Goal: Task Accomplishment & Management: Manage account settings

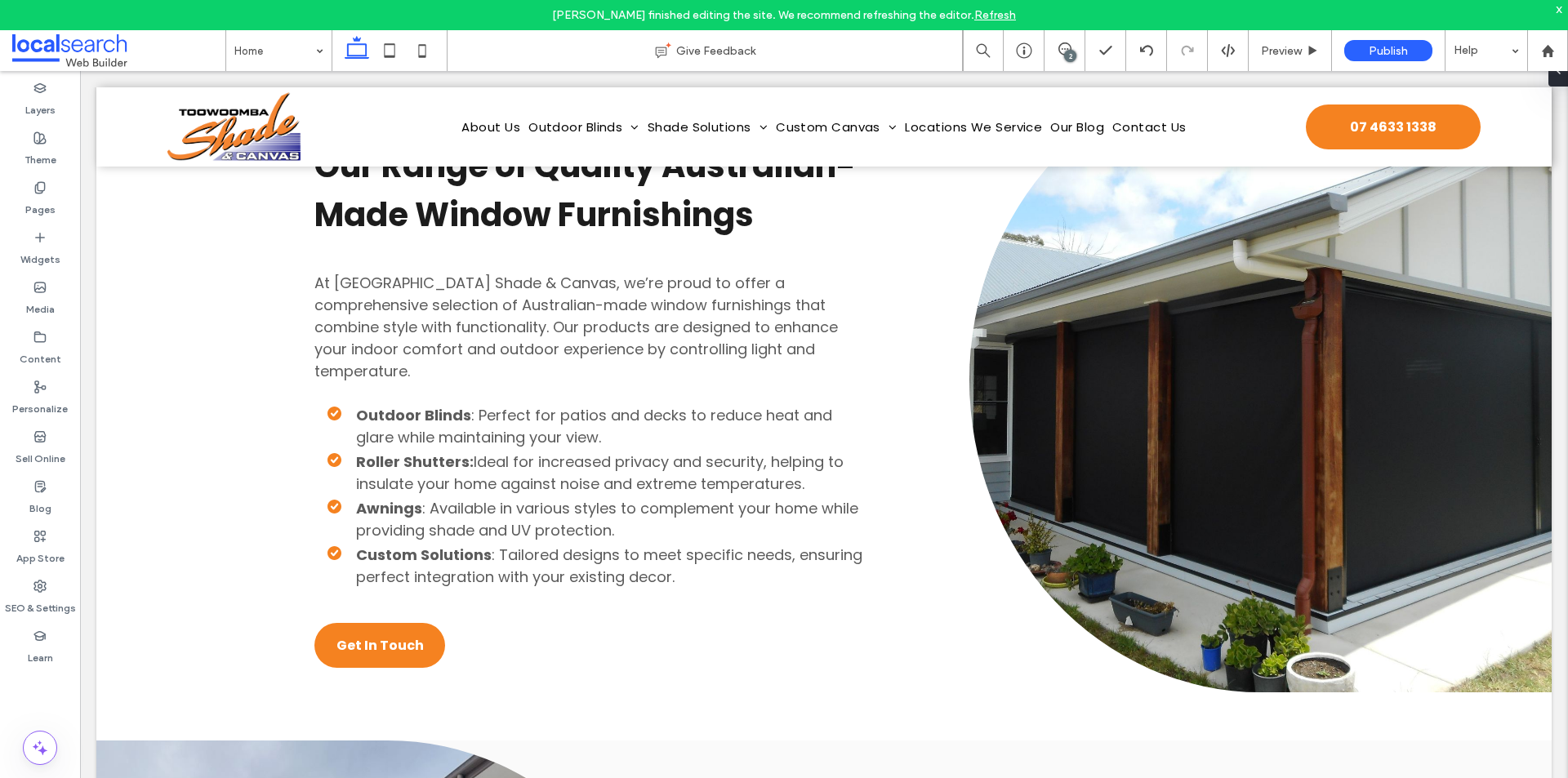
scroll to position [5470, 0]
click at [27, 588] on div "SEO & Settings" at bounding box center [40, 597] width 80 height 50
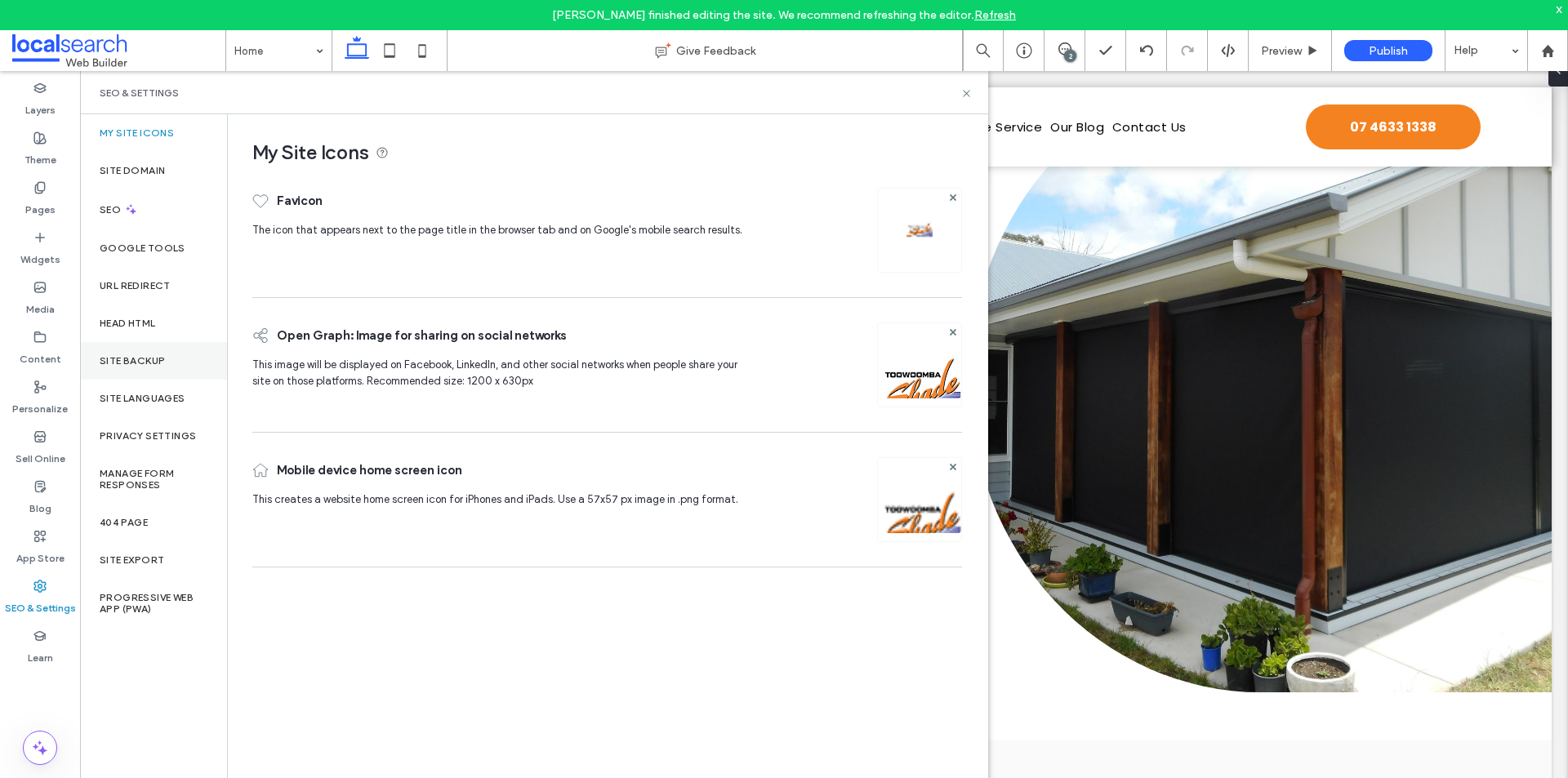
click at [124, 352] on div "Site Backup" at bounding box center [153, 361] width 147 height 37
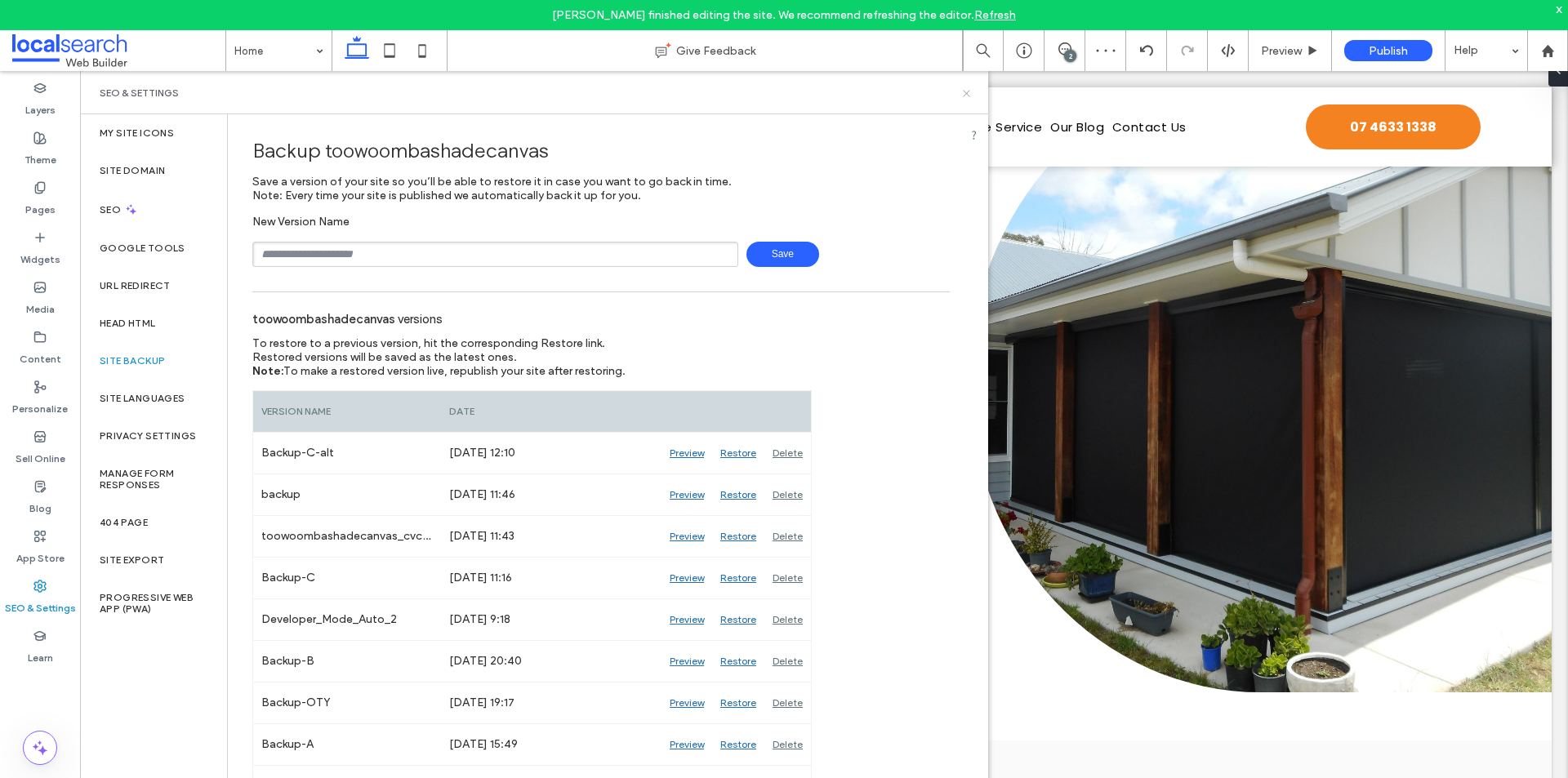
click at [961, 93] on icon at bounding box center [967, 93] width 12 height 12
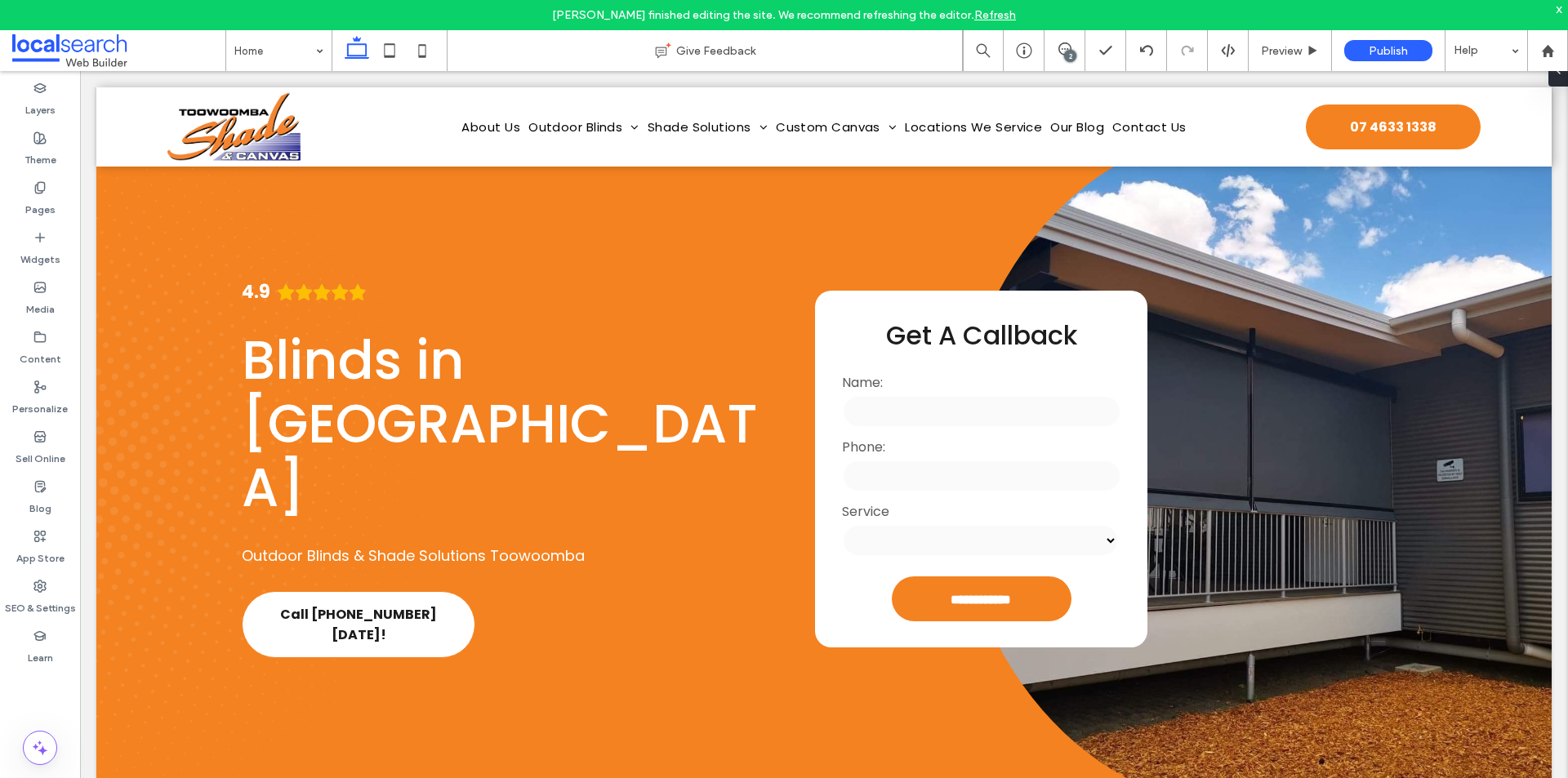
scroll to position [0, 0]
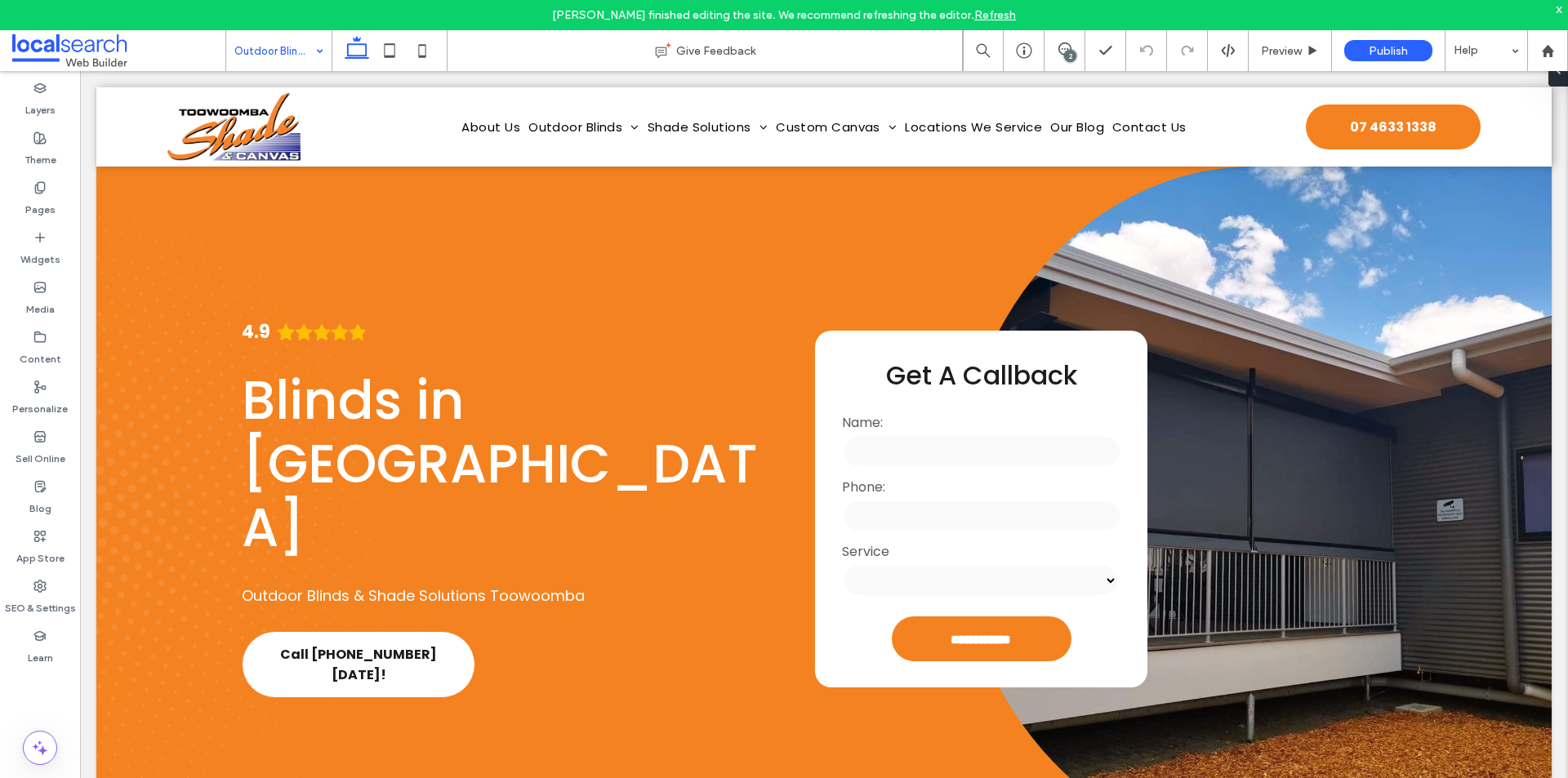
click at [262, 55] on input at bounding box center [274, 51] width 81 height 41
click at [311, 53] on div "Outdoor Blinds" at bounding box center [279, 51] width 105 height 41
click at [35, 334] on use at bounding box center [40, 336] width 11 height 10
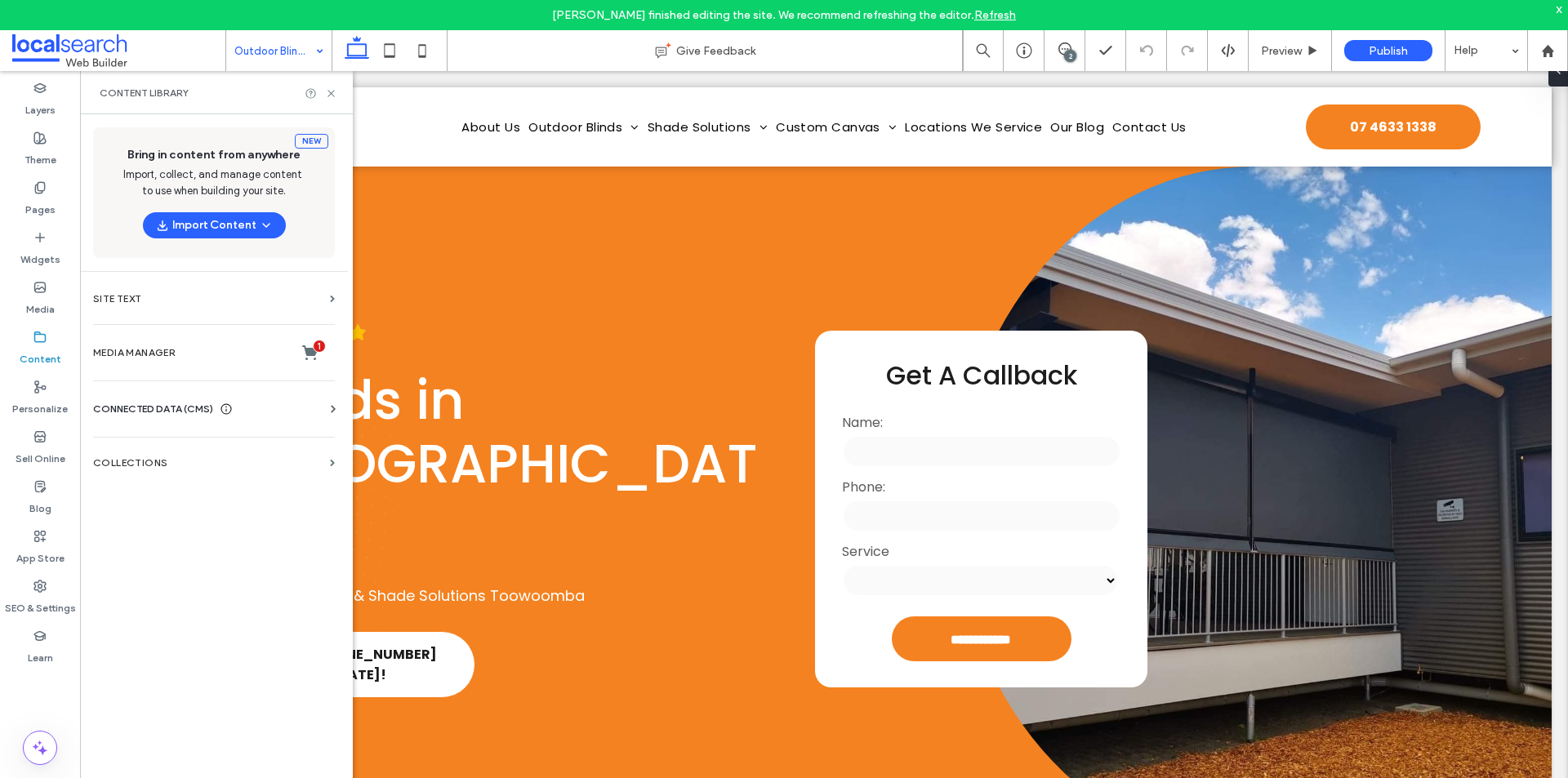
click at [183, 394] on div "CONNECTED DATA (CMS) Business Info Business Text Business Images Find and Repla…" at bounding box center [214, 409] width 268 height 43
click at [186, 403] on span "CONNECTED DATA (CMS)" at bounding box center [153, 409] width 120 height 16
click at [167, 443] on label "Business Info" at bounding box center [216, 449] width 222 height 12
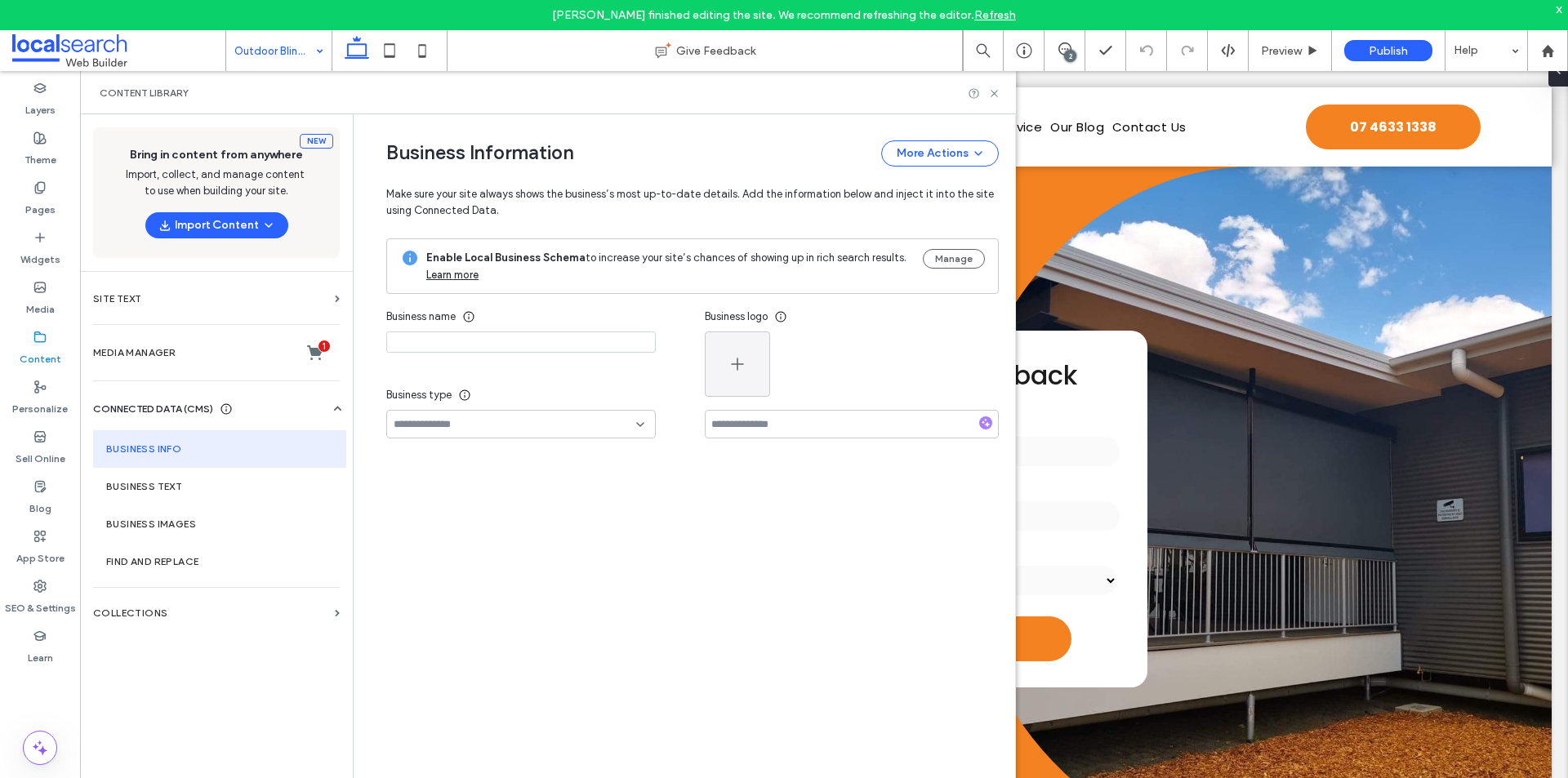
type input "**********"
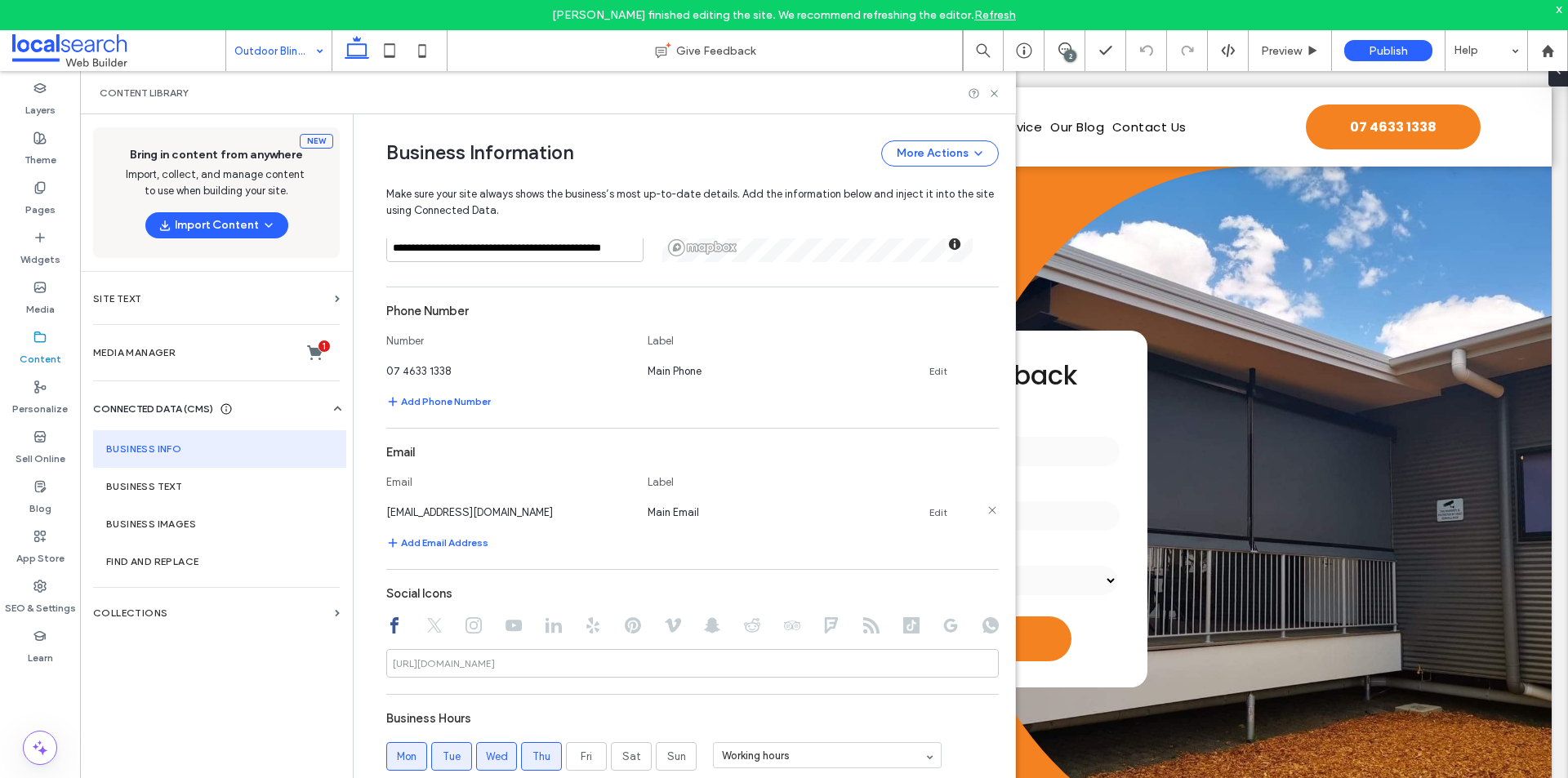
scroll to position [480, 0]
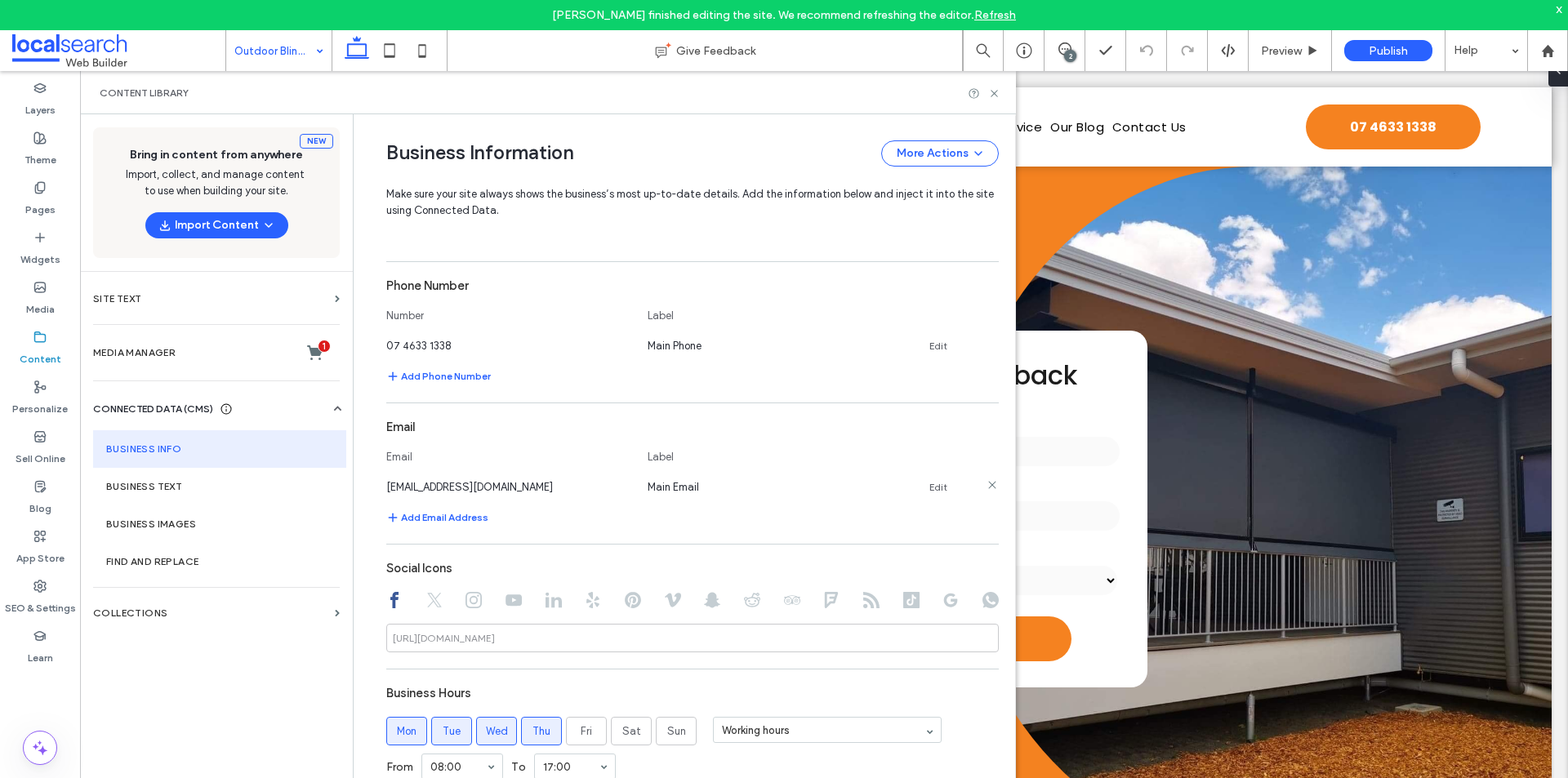
click at [931, 489] on link "Edit" at bounding box center [938, 487] width 18 height 13
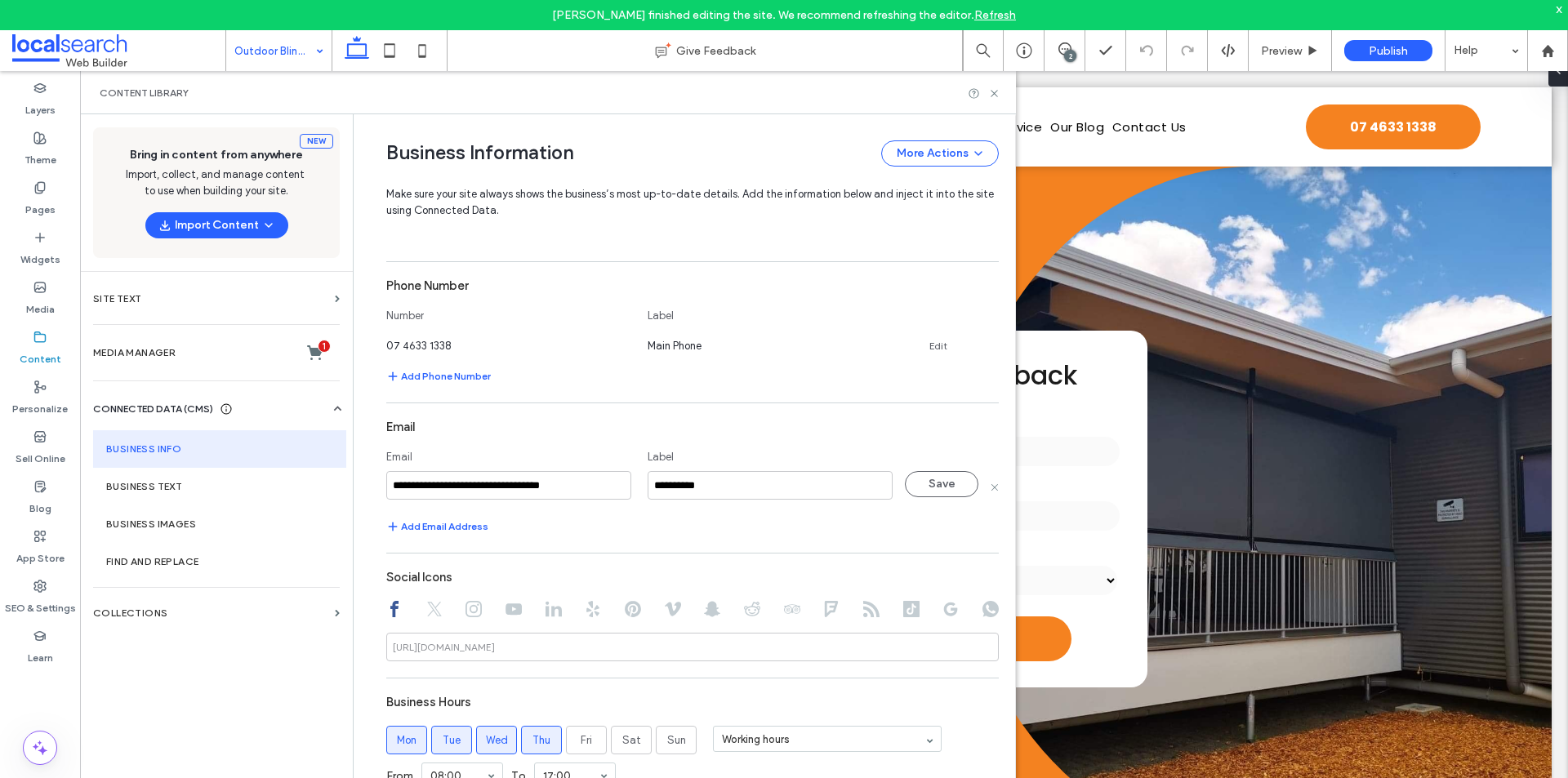
drag, startPoint x: 604, startPoint y: 493, endPoint x: 379, endPoint y: 489, distance: 225.0
click at [386, 489] on input "**********" at bounding box center [508, 485] width 245 height 28
type input "**********"
click at [912, 484] on button "Save" at bounding box center [941, 483] width 74 height 26
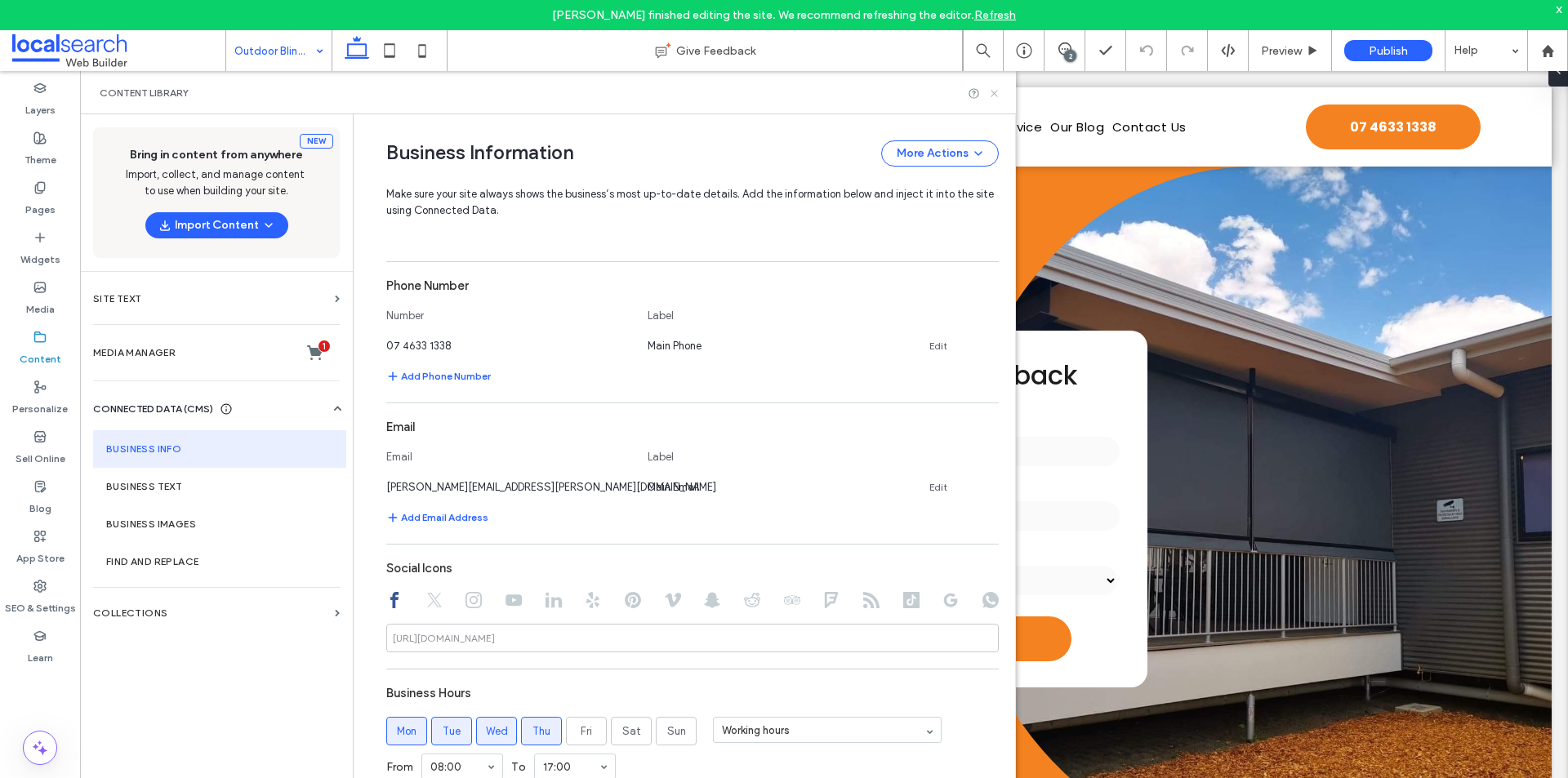
click at [995, 94] on icon at bounding box center [995, 93] width 12 height 12
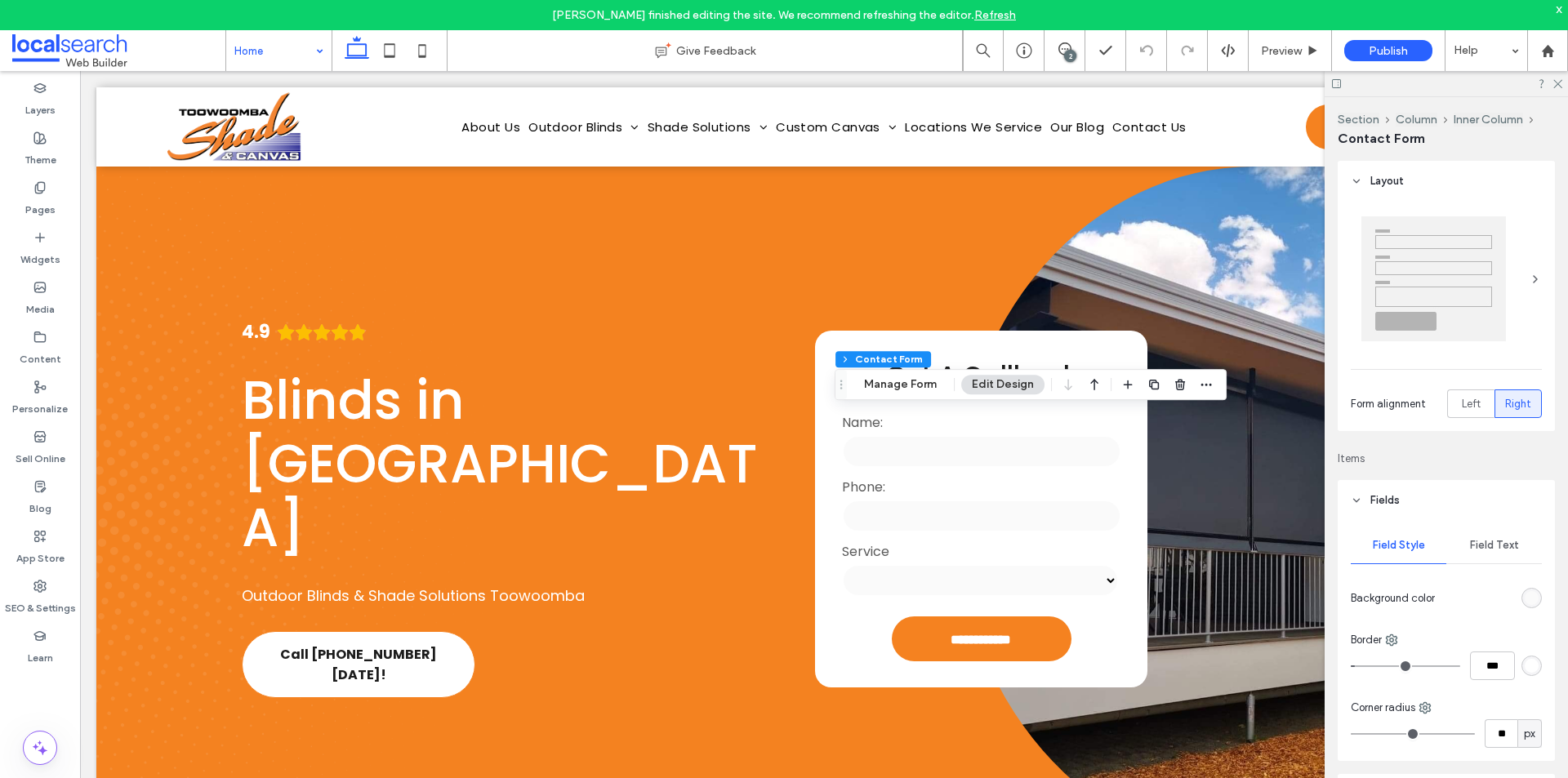
type input "*"
type input "***"
type input "**"
click at [904, 389] on button "Manage Form" at bounding box center [899, 385] width 93 height 20
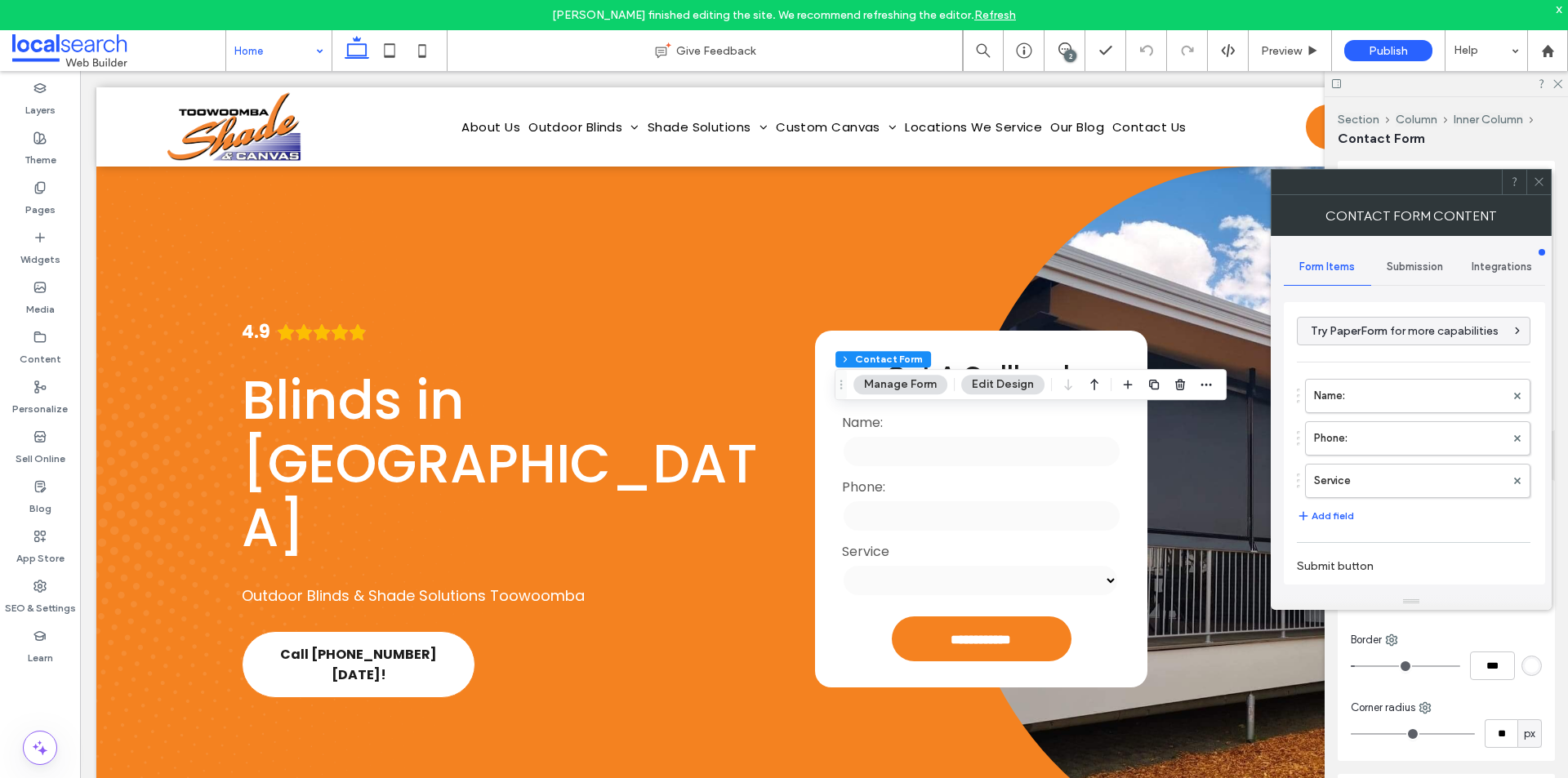
click at [1396, 264] on span "Submission" at bounding box center [1414, 267] width 56 height 13
click at [1389, 330] on label "New submission notification" at bounding box center [1415, 344] width 218 height 33
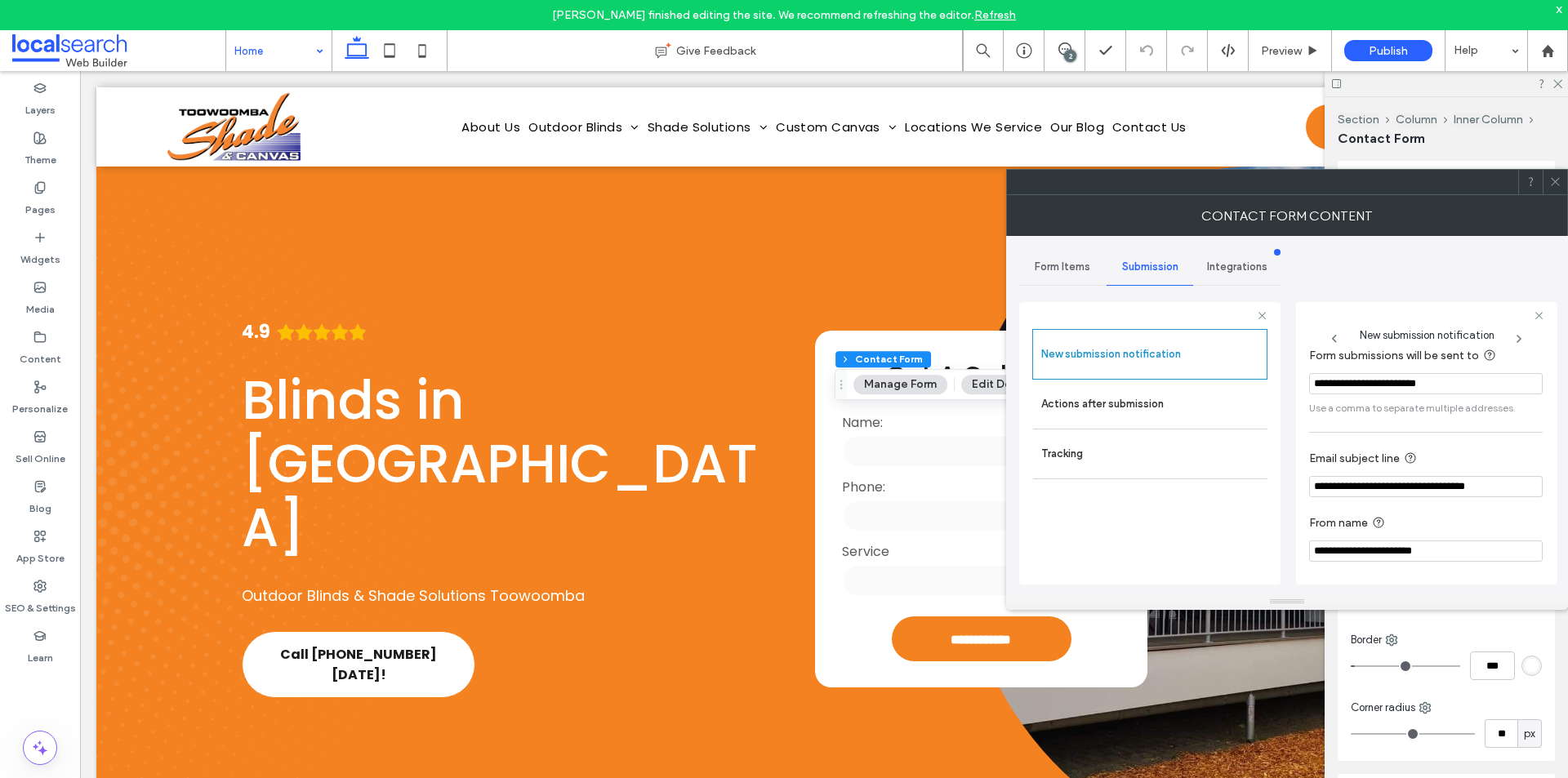
scroll to position [85, 0]
click at [1549, 190] on span at bounding box center [1556, 182] width 12 height 25
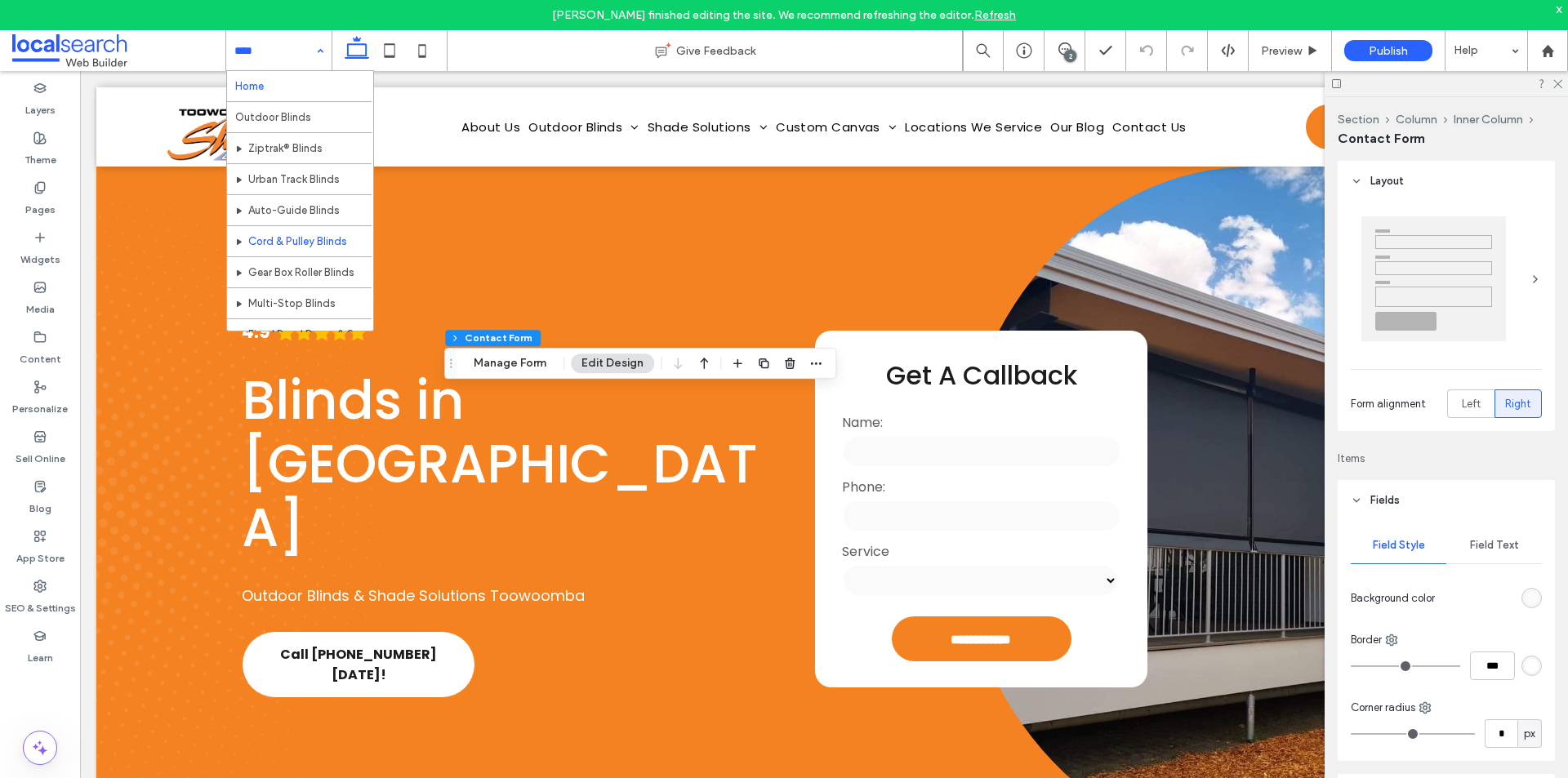
type input "*"
type input "***"
type input "**"
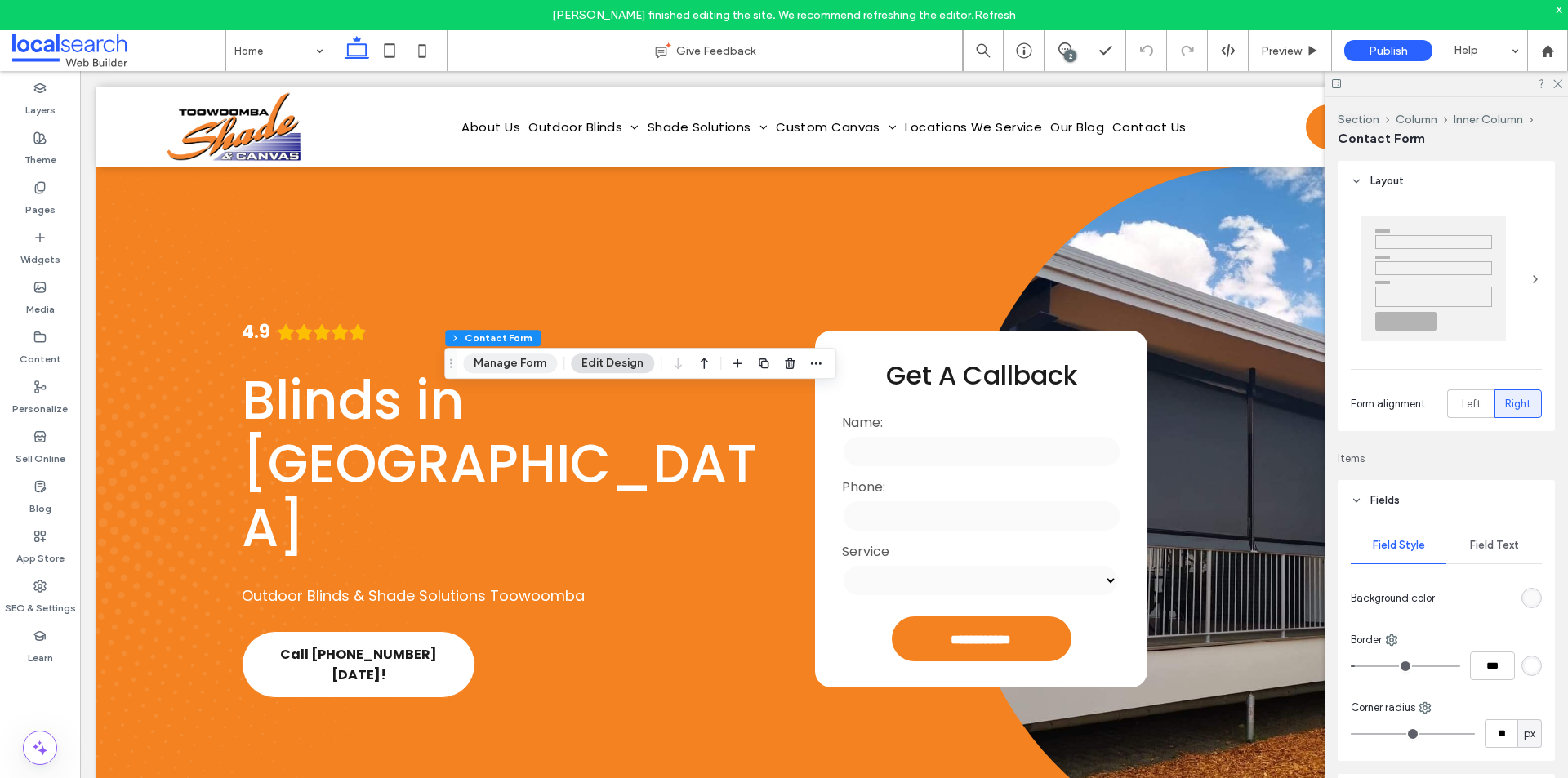
click at [532, 362] on button "Manage Form" at bounding box center [509, 363] width 93 height 20
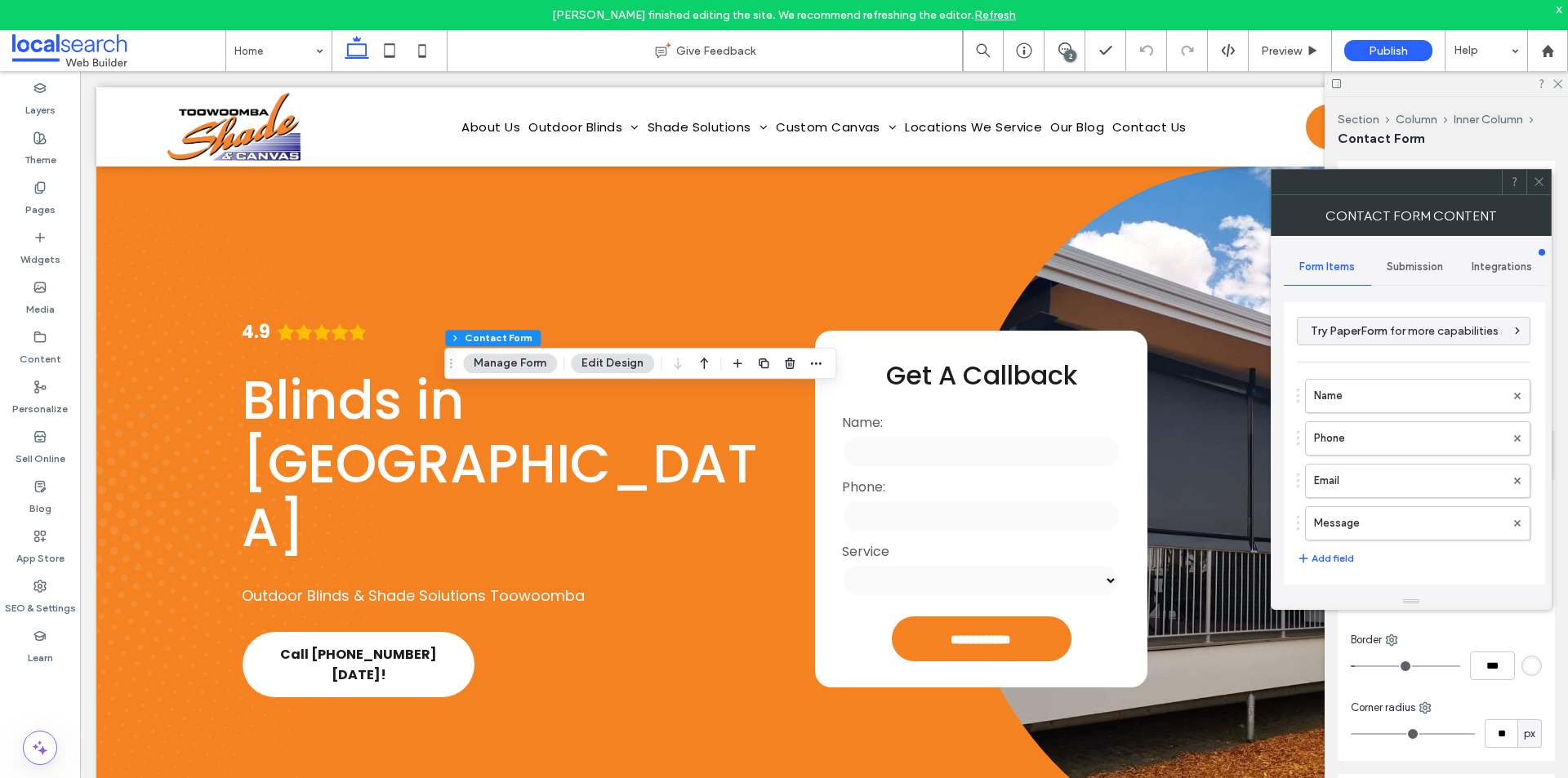
click at [1401, 254] on div "Submission" at bounding box center [1415, 267] width 87 height 36
click at [1409, 350] on label "New submission notification" at bounding box center [1415, 344] width 218 height 33
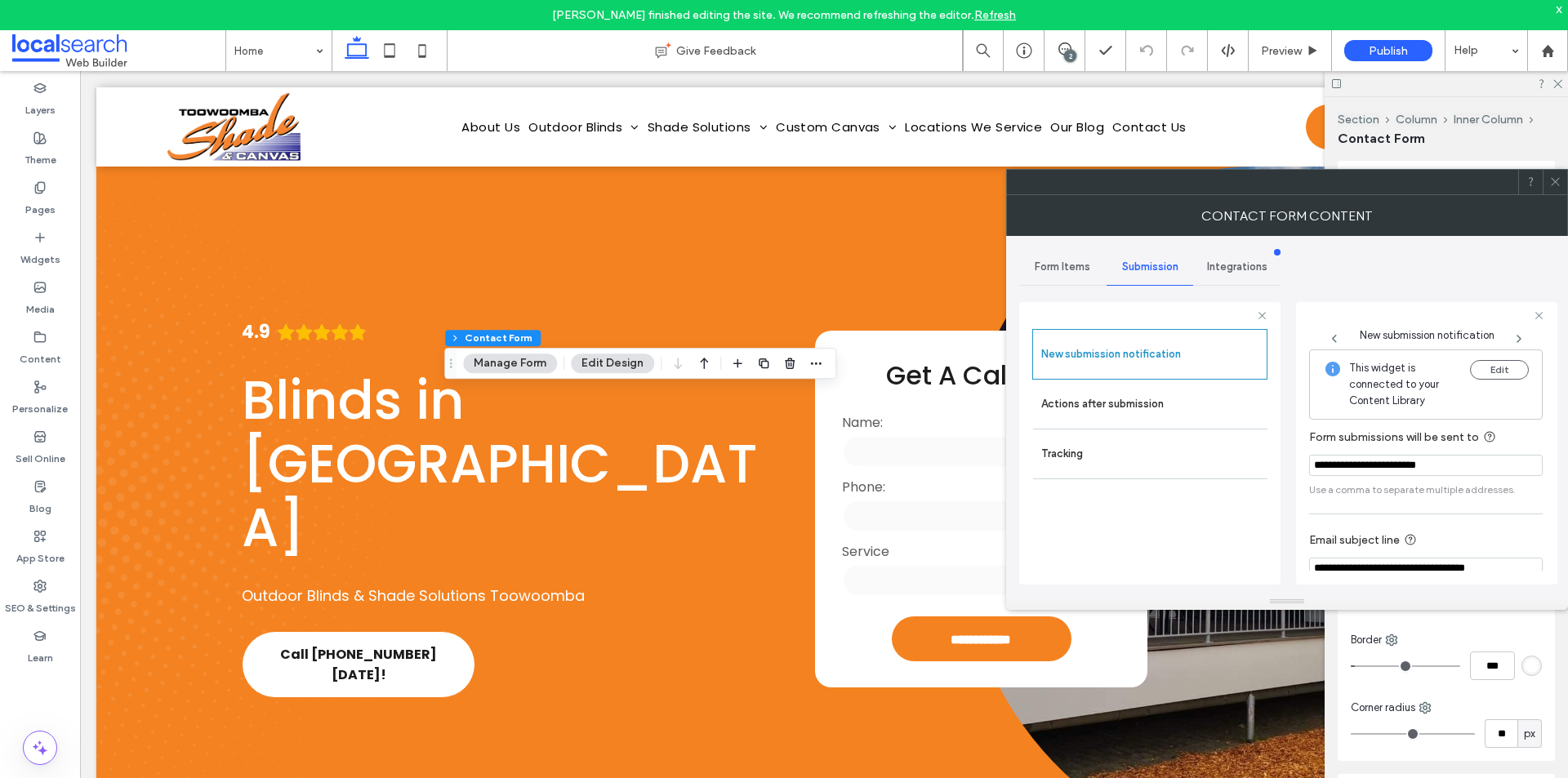
click at [1555, 186] on icon at bounding box center [1556, 182] width 12 height 12
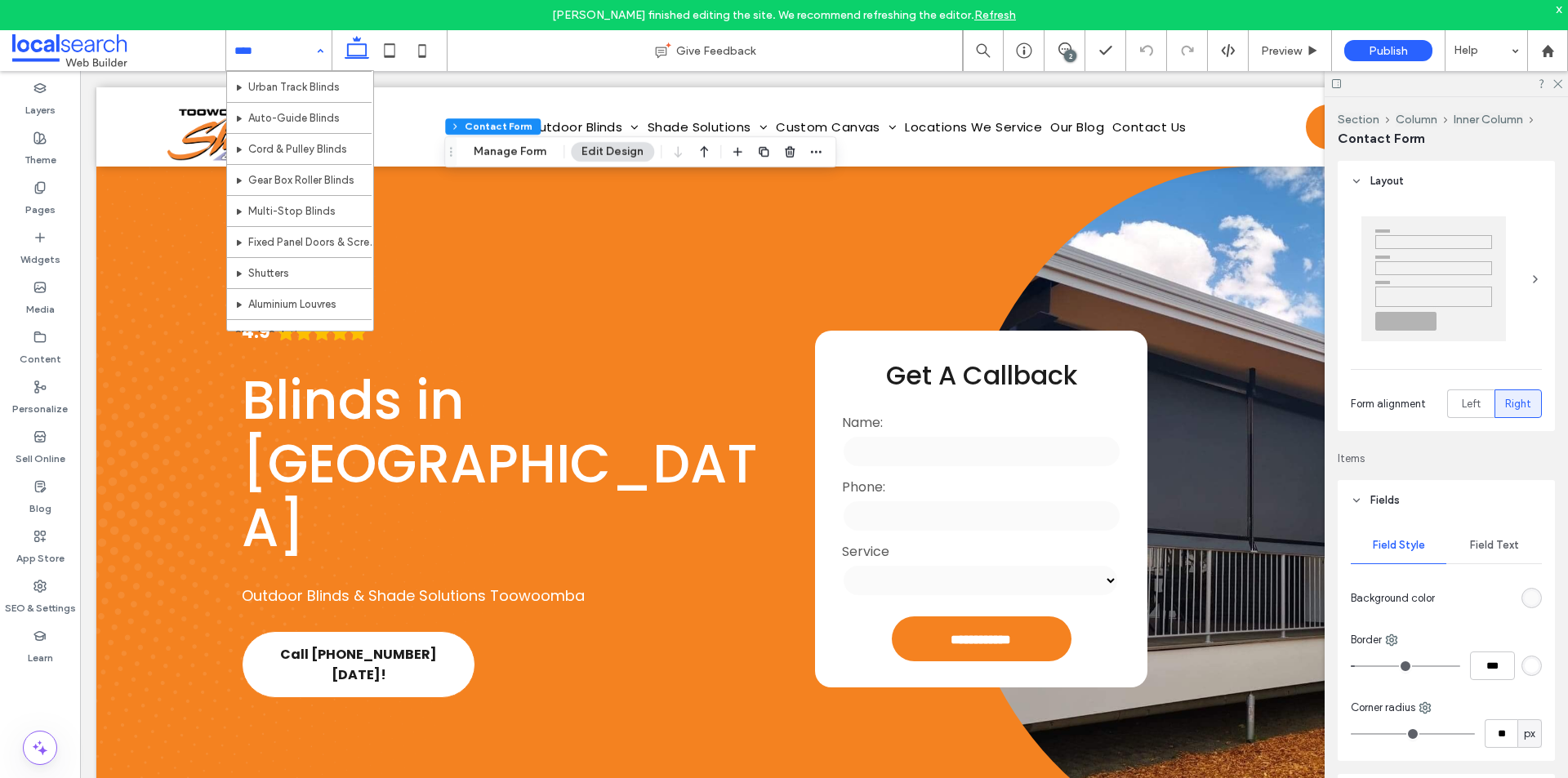
scroll to position [163, 0]
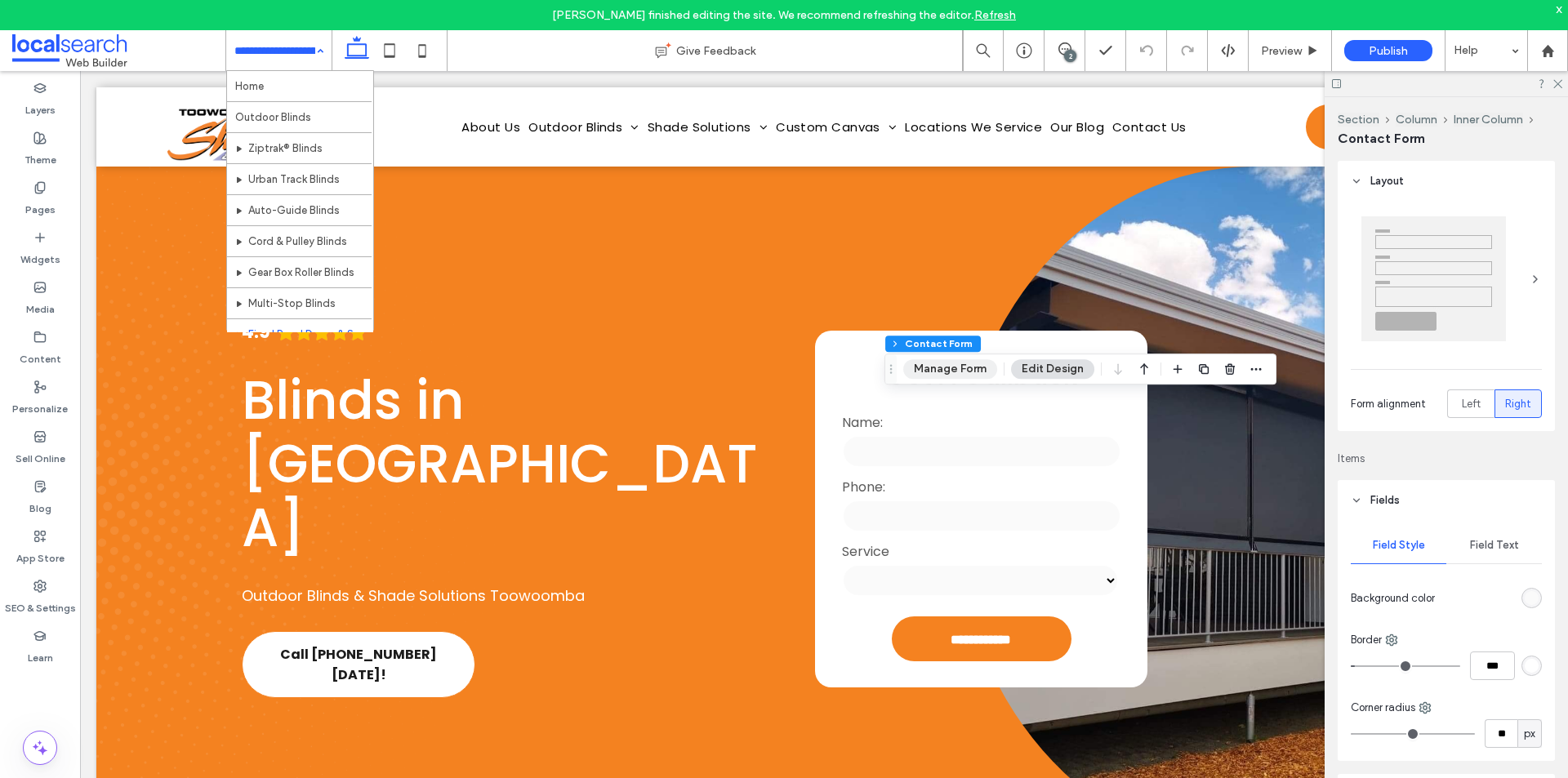
click at [979, 378] on button "Manage Form" at bounding box center [949, 369] width 93 height 20
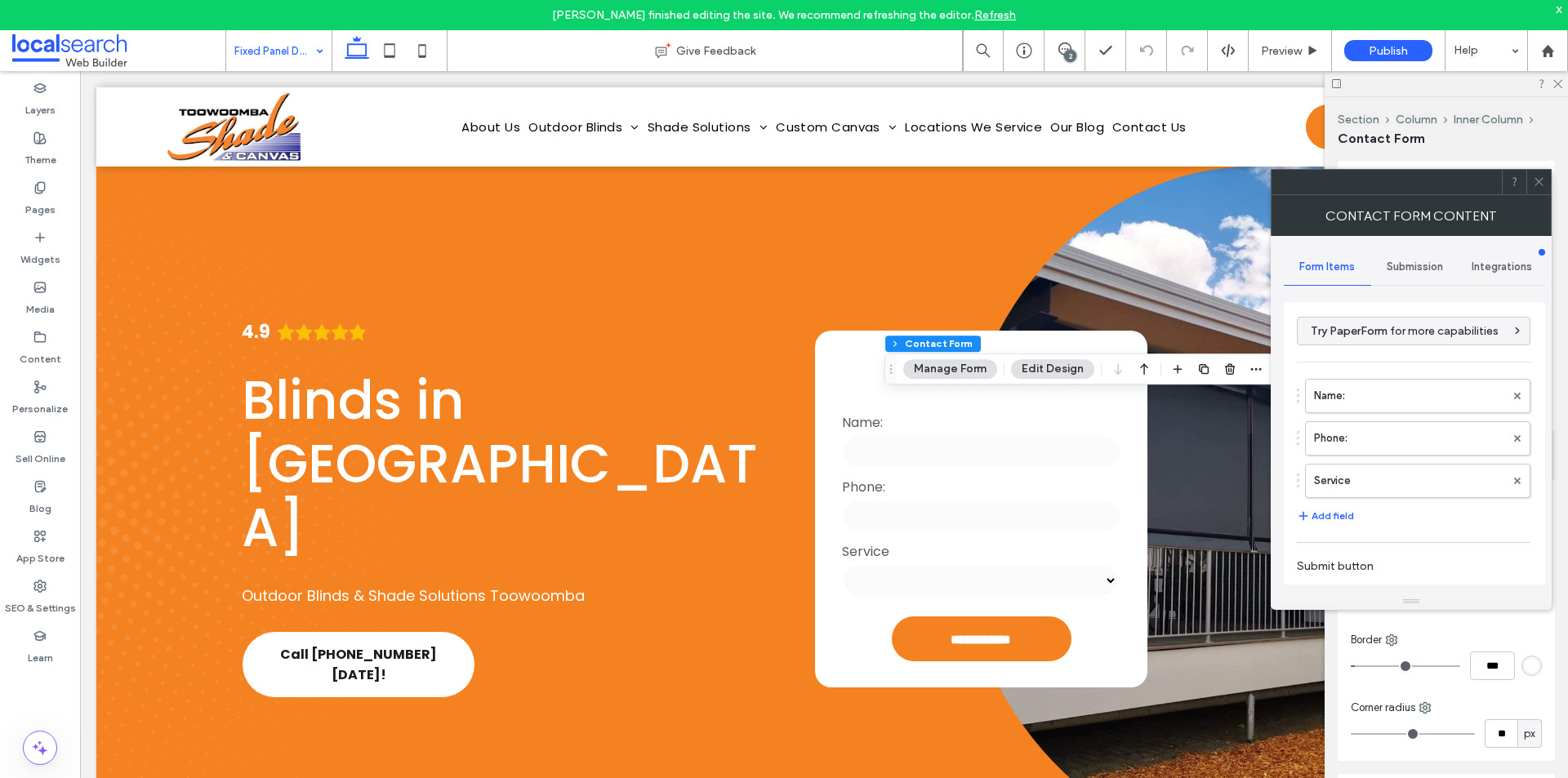
click at [1408, 272] on span "Submission" at bounding box center [1414, 267] width 56 height 13
click at [1394, 365] on div "New submission notification" at bounding box center [1414, 344] width 234 height 50
click at [1404, 349] on label "New submission notification" at bounding box center [1415, 344] width 218 height 33
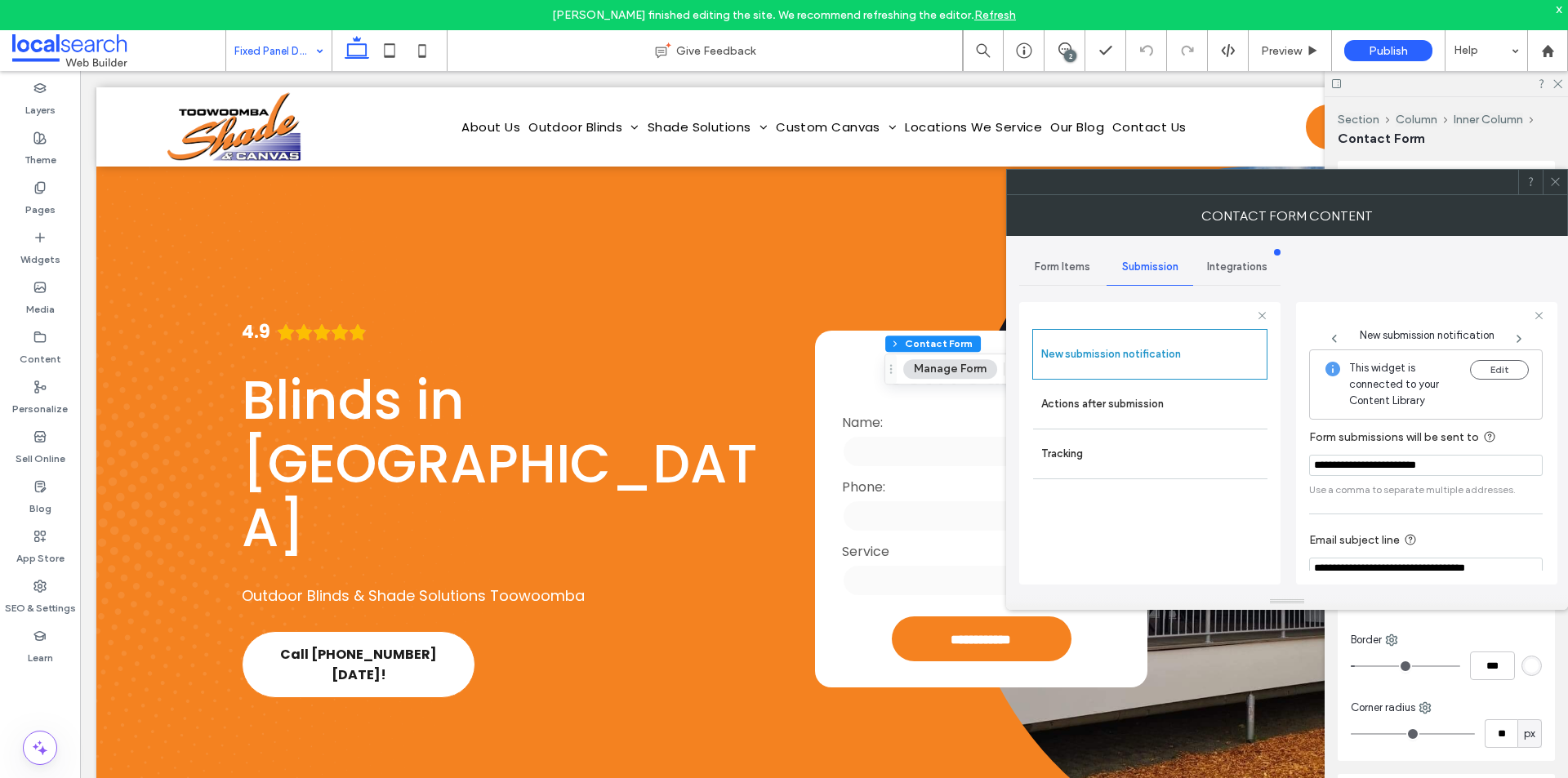
click at [1554, 179] on icon at bounding box center [1556, 182] width 12 height 12
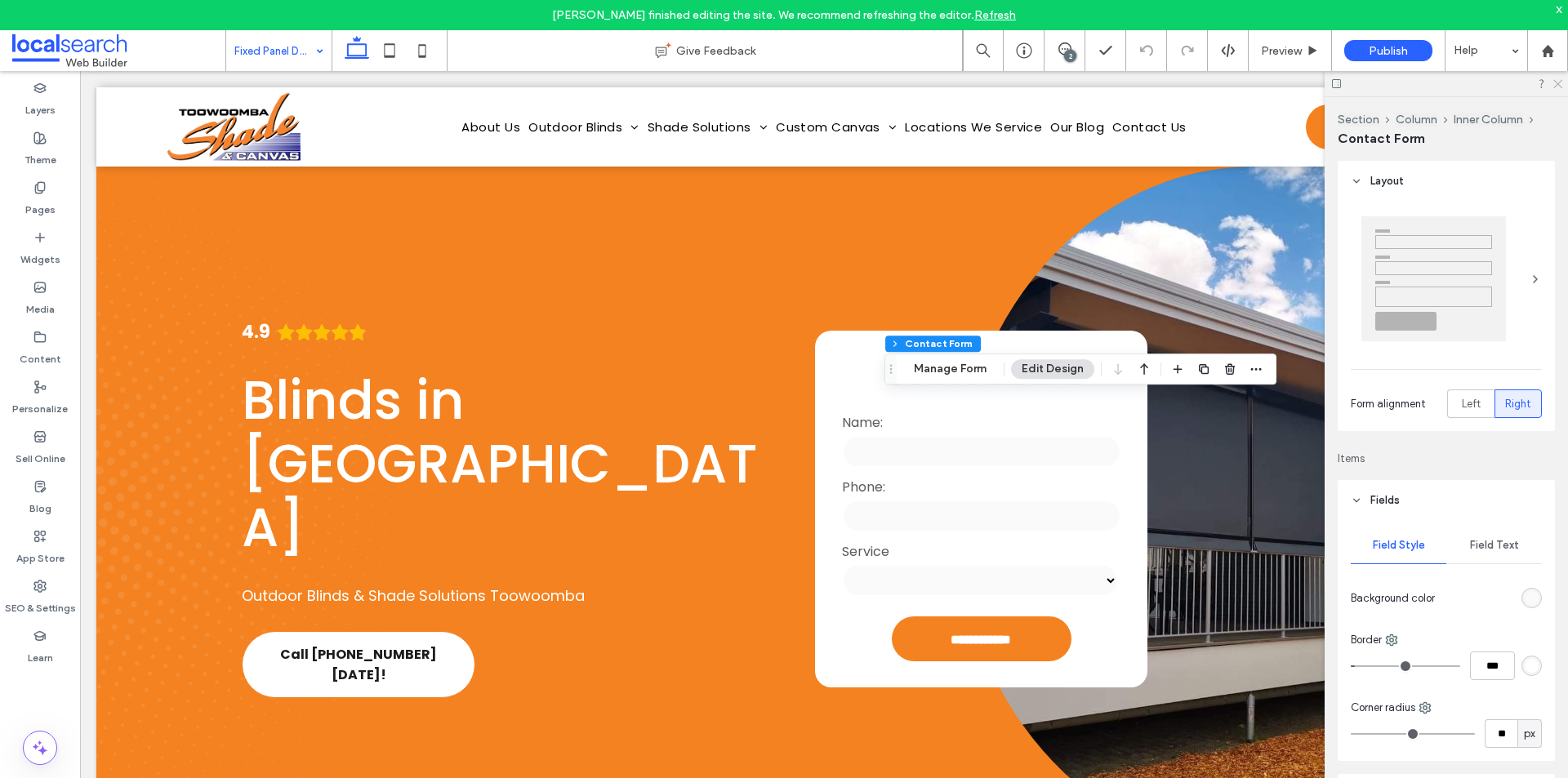
click at [1556, 85] on use at bounding box center [1557, 85] width 9 height 9
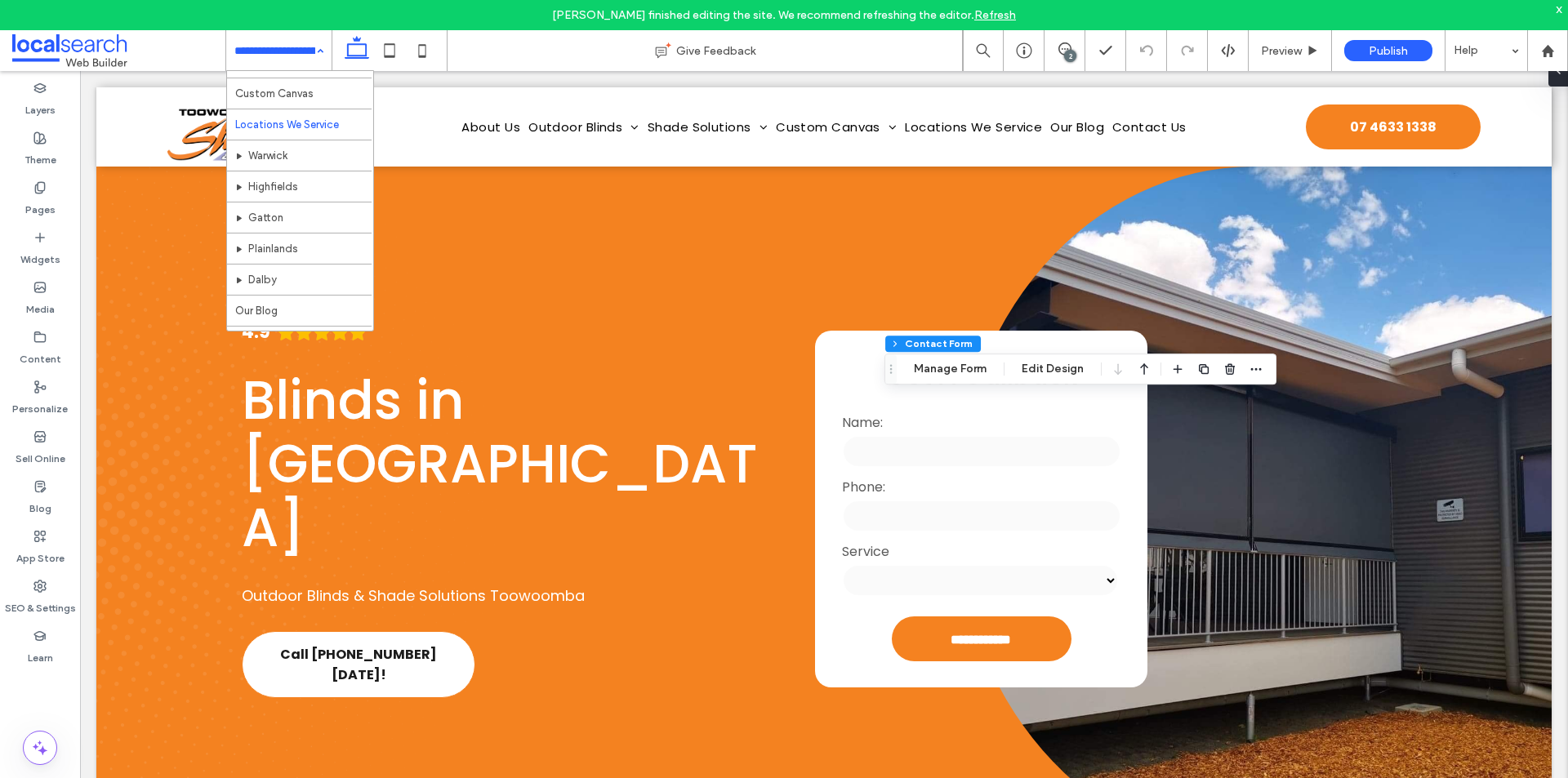
scroll to position [490, 0]
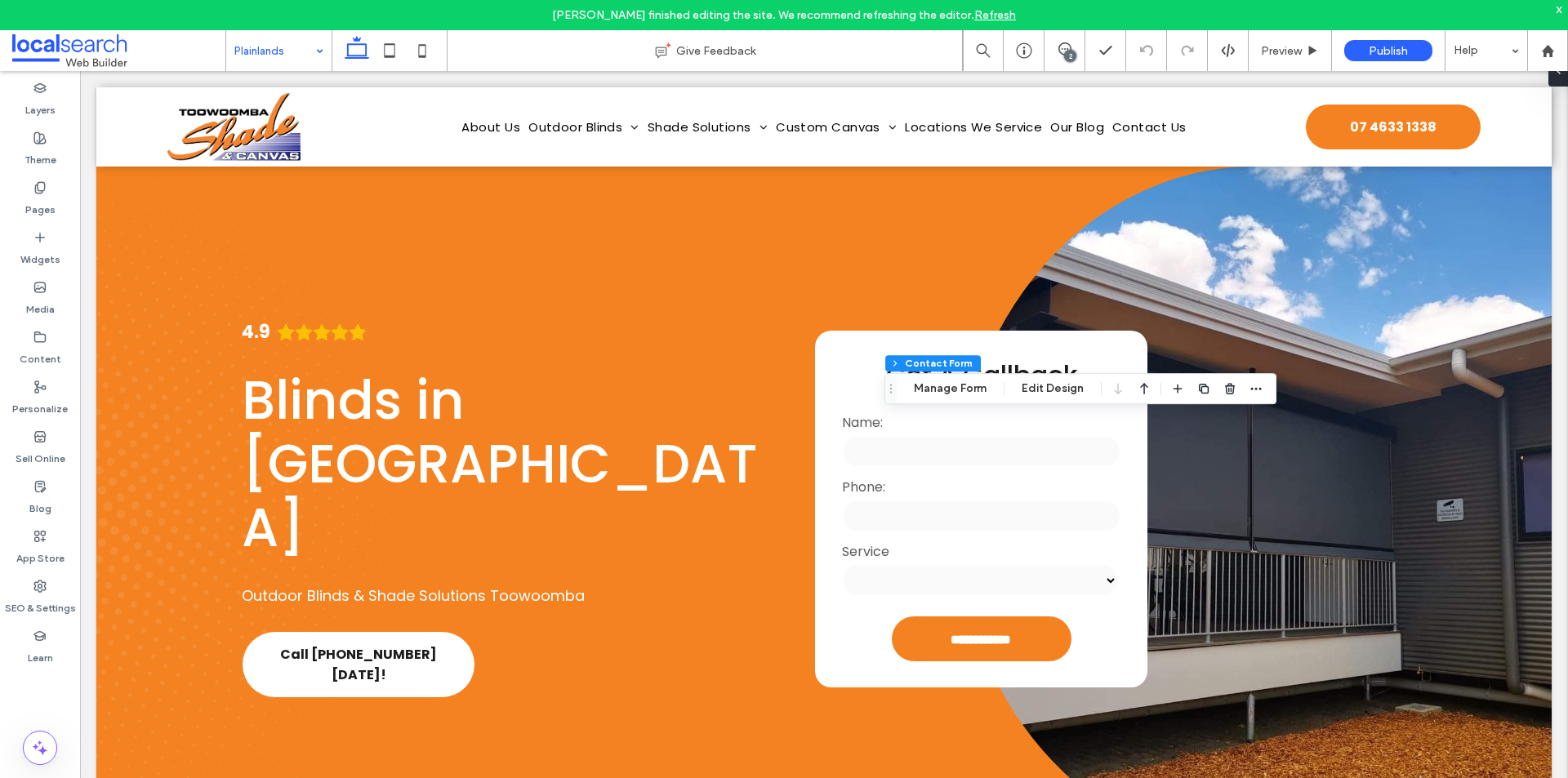
type input "*"
type input "***"
type input "**"
click at [949, 396] on button "Manage Form" at bounding box center [949, 389] width 93 height 20
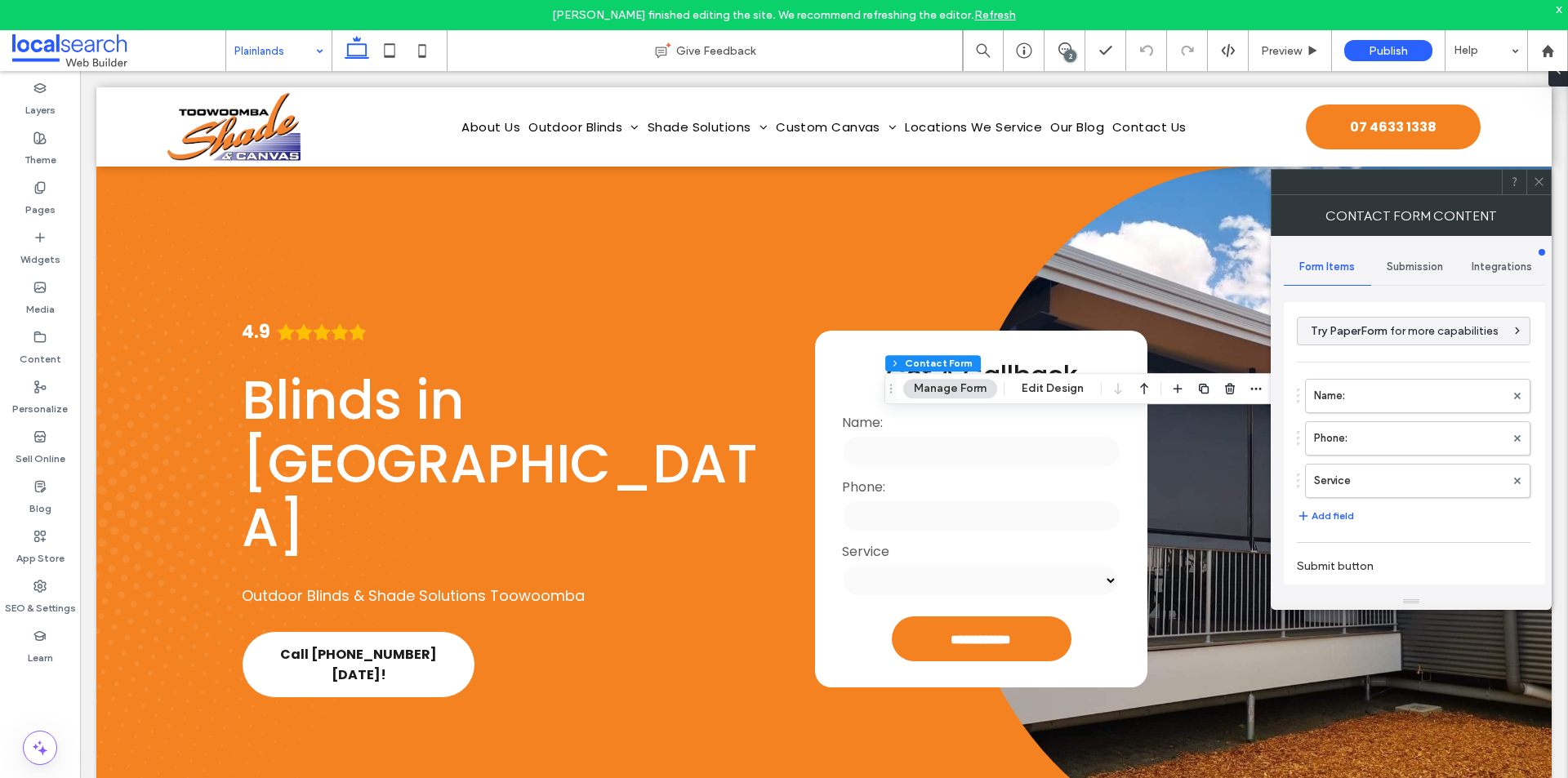
click at [1425, 266] on span "Submission" at bounding box center [1414, 267] width 56 height 13
click at [1394, 338] on label "New submission notification" at bounding box center [1415, 344] width 218 height 33
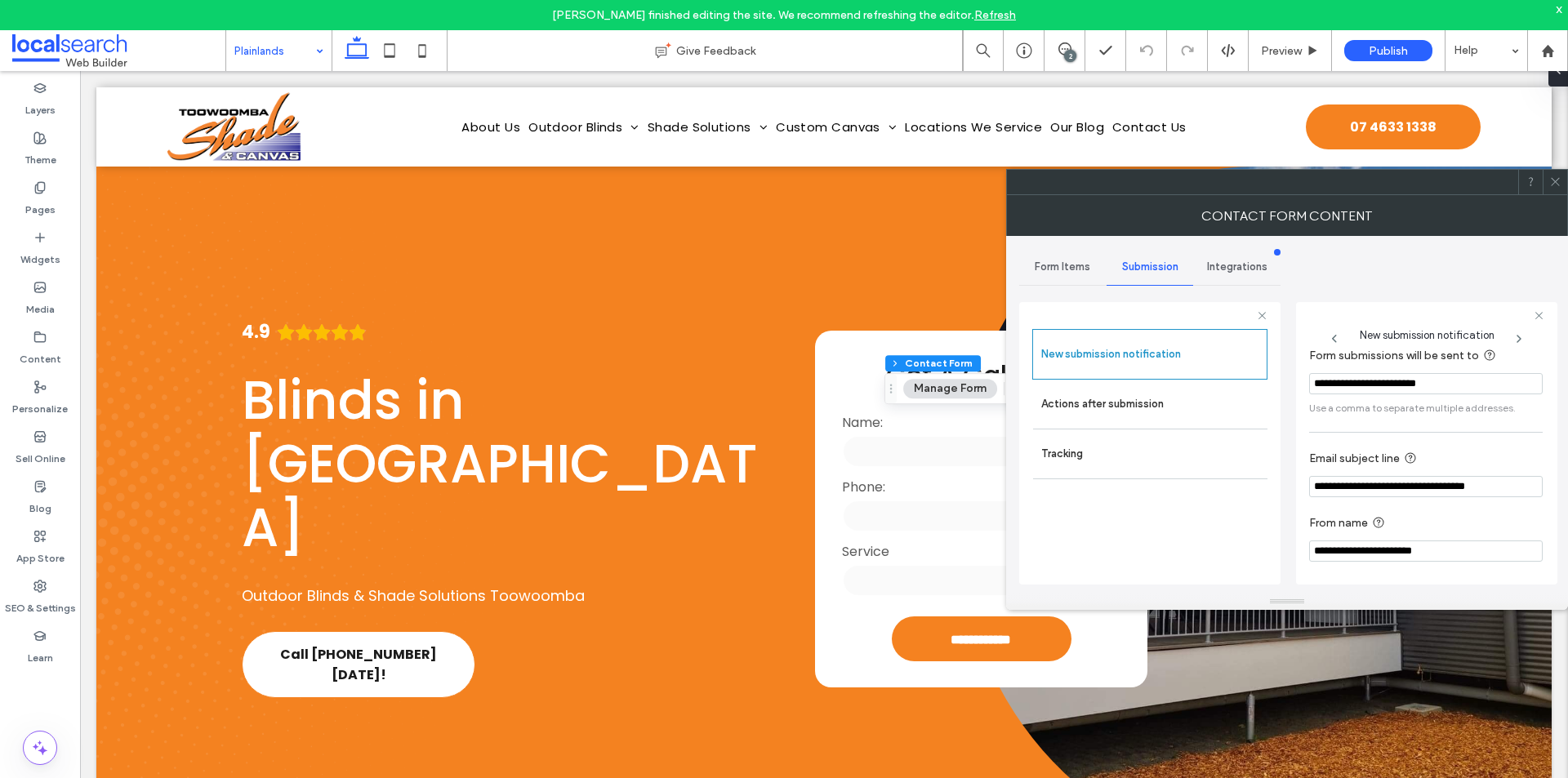
scroll to position [85, 0]
click at [1050, 270] on span "Form Items" at bounding box center [1062, 267] width 55 height 13
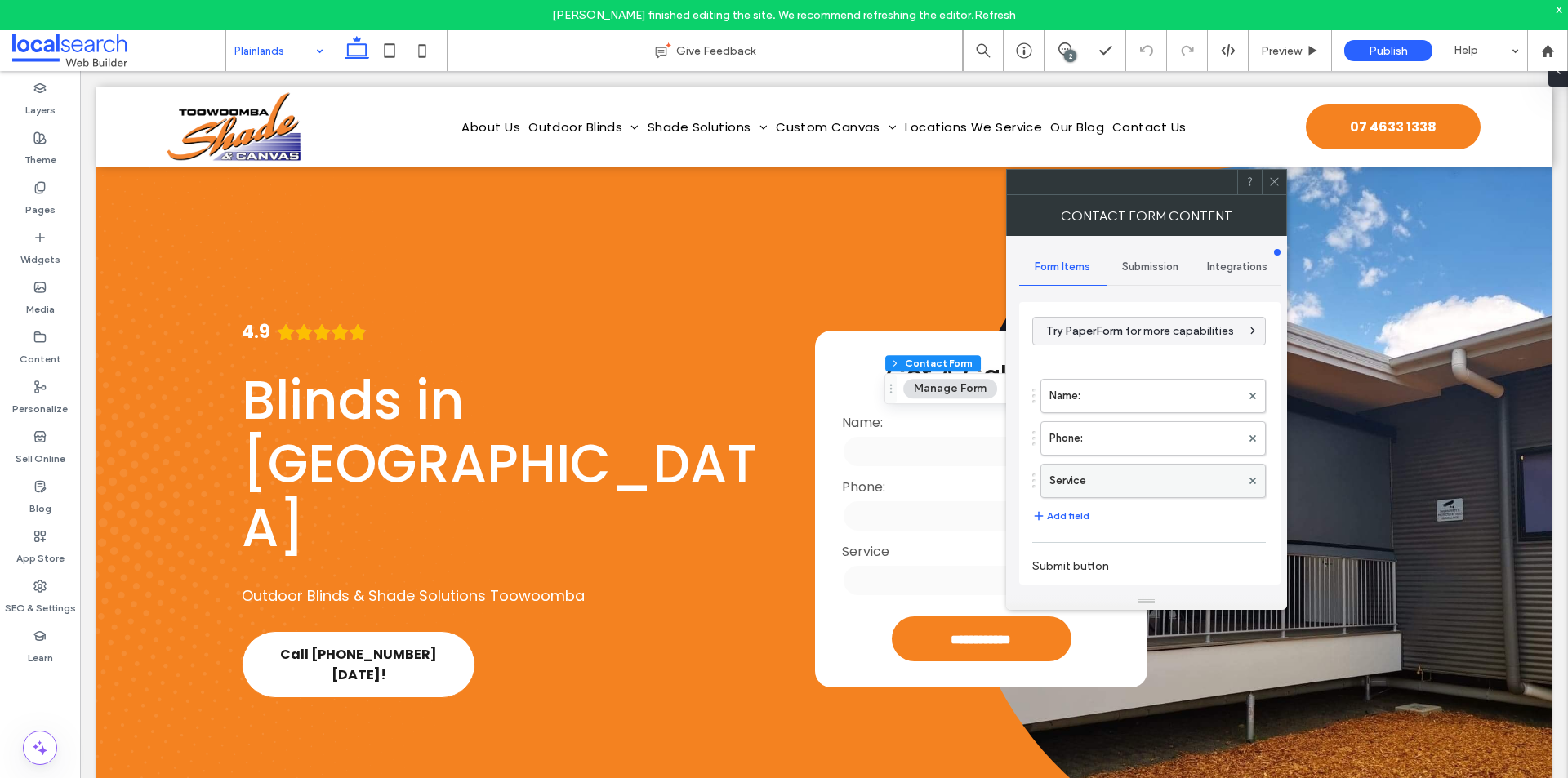
click at [1095, 484] on label "Service" at bounding box center [1145, 481] width 191 height 33
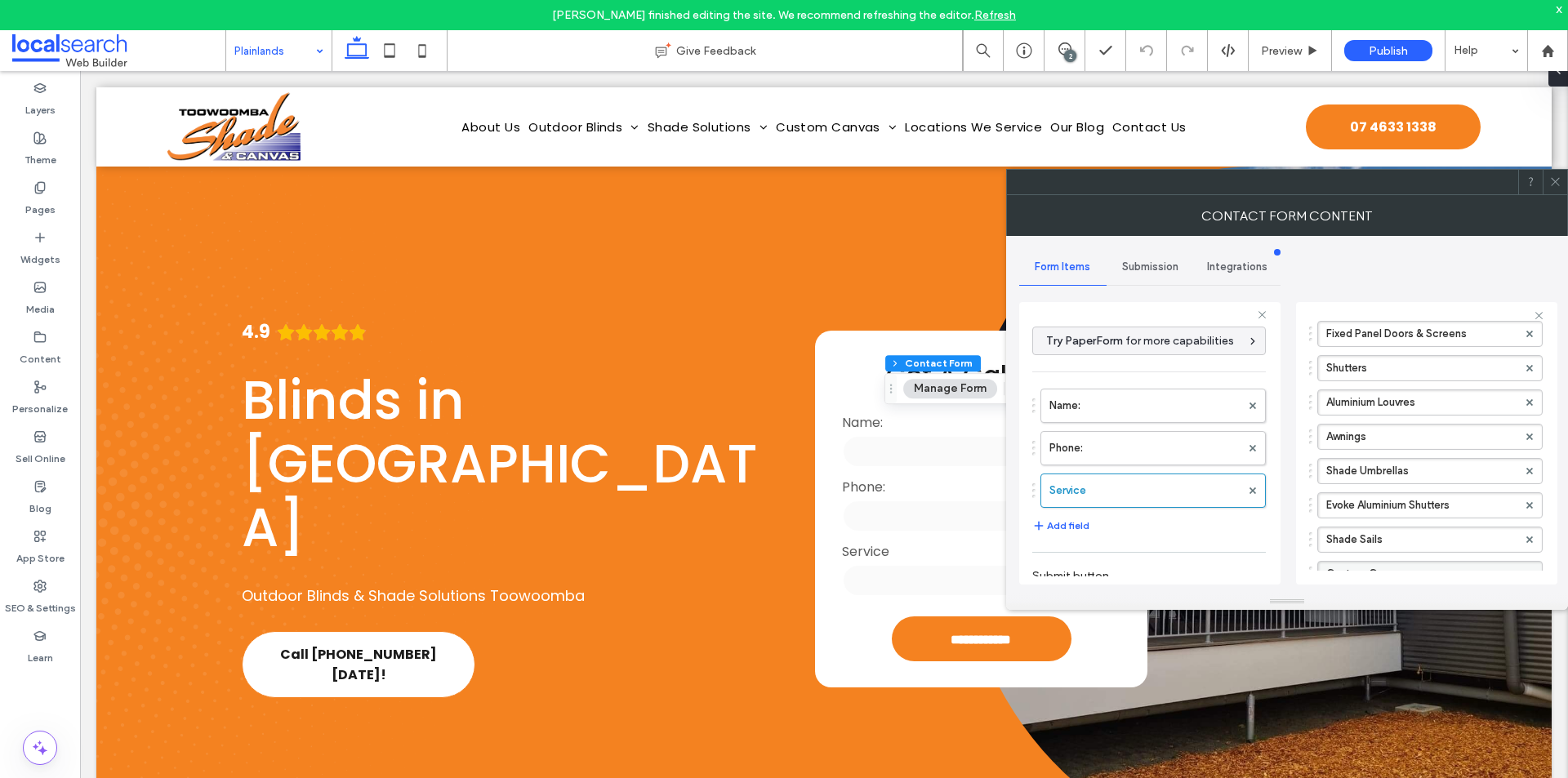
scroll to position [409, 0]
click at [1550, 185] on icon at bounding box center [1556, 182] width 12 height 12
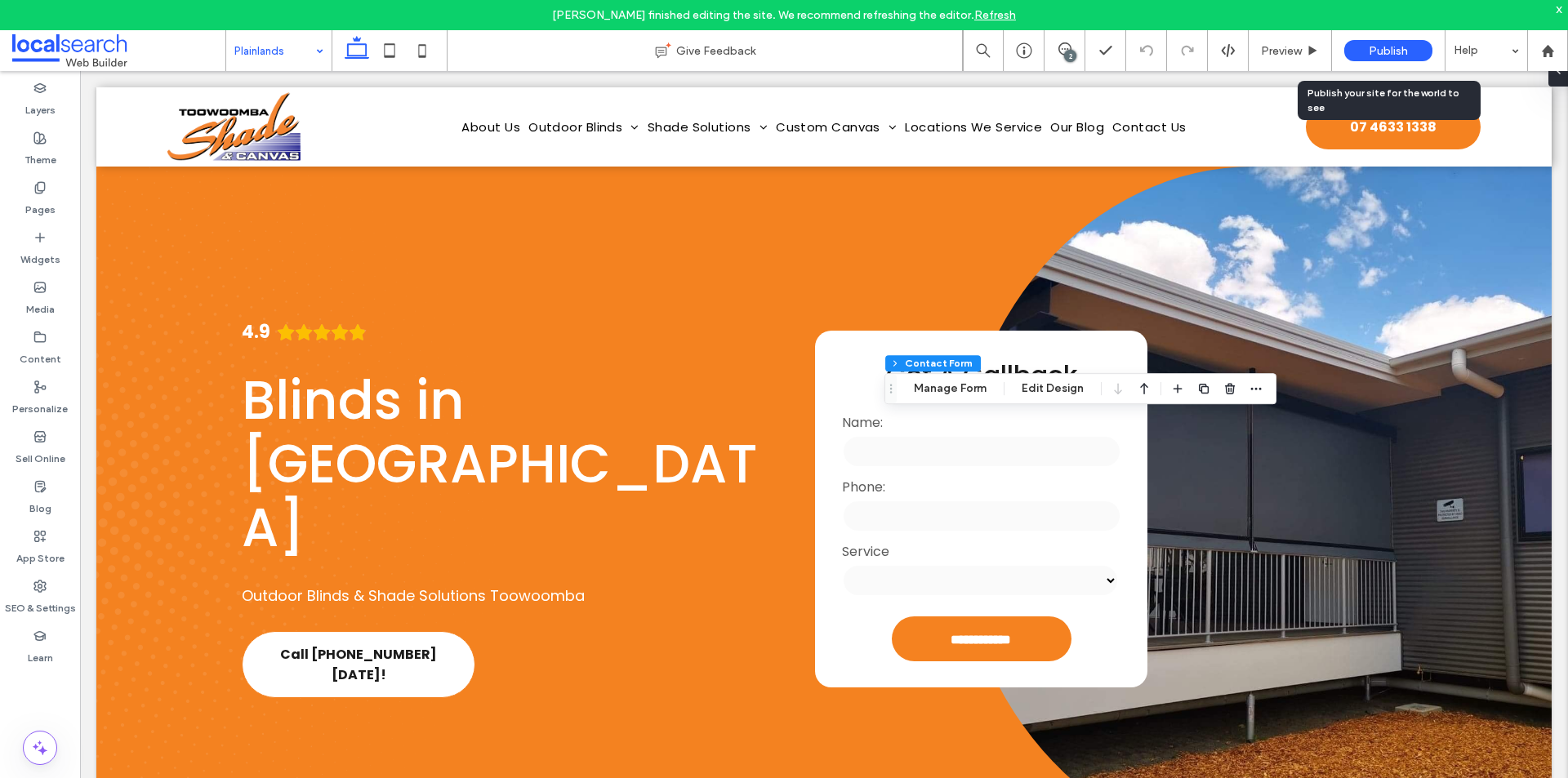
click at [1375, 53] on span "Publish" at bounding box center [1388, 52] width 39 height 14
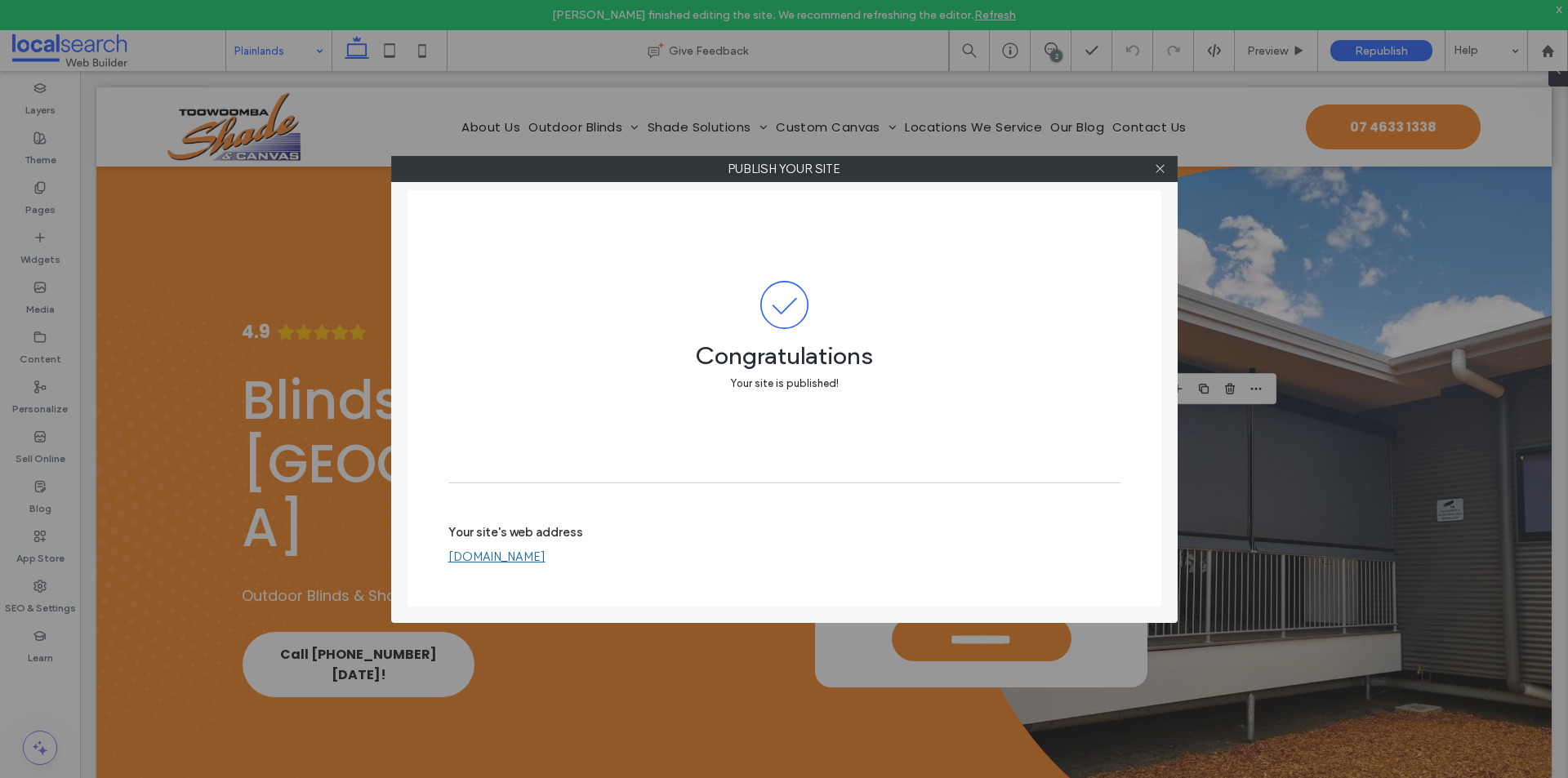
click at [546, 554] on link "[DOMAIN_NAME]" at bounding box center [497, 556] width 97 height 15
click at [1155, 169] on icon at bounding box center [1160, 169] width 12 height 12
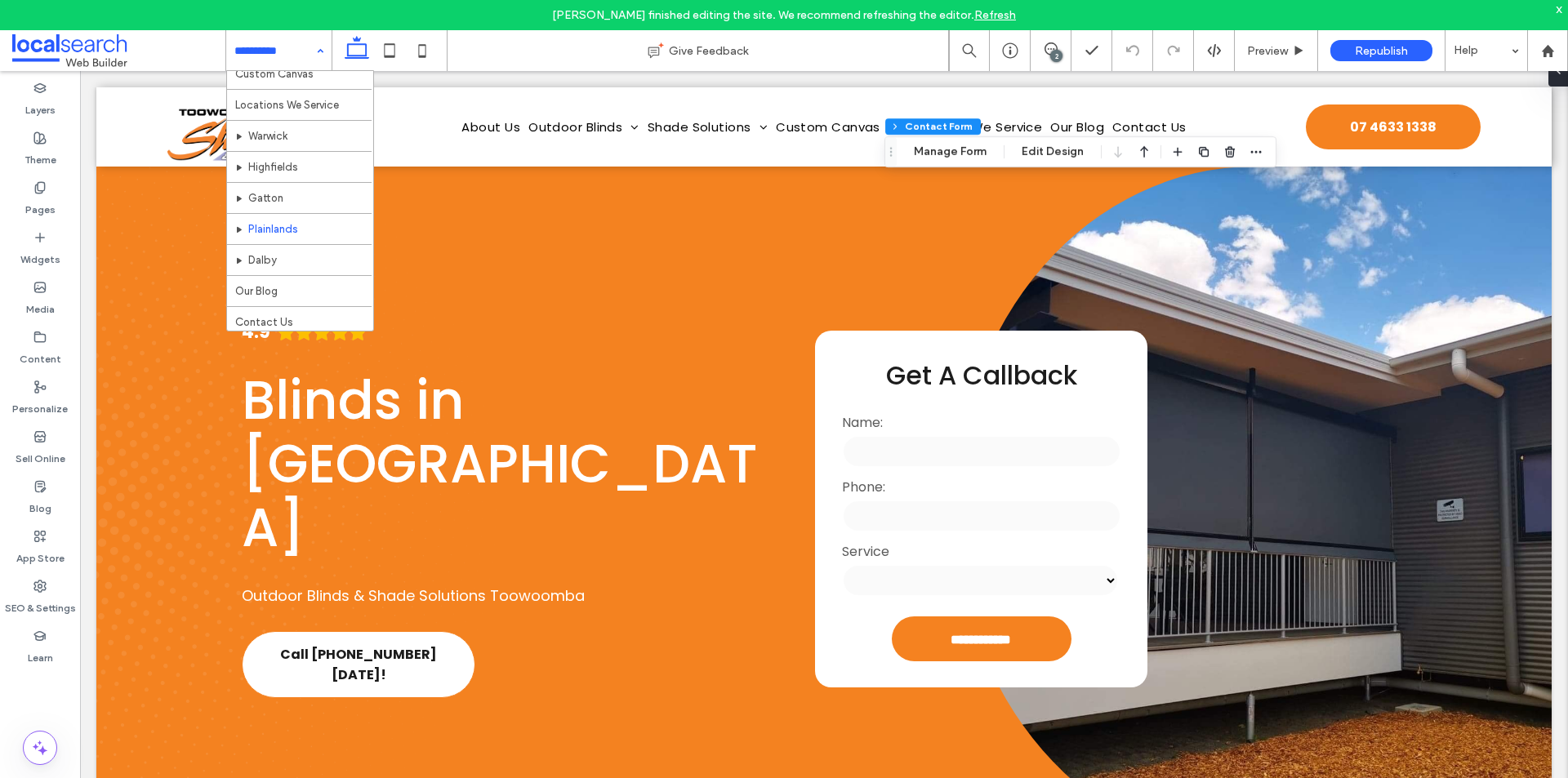
scroll to position [514, 0]
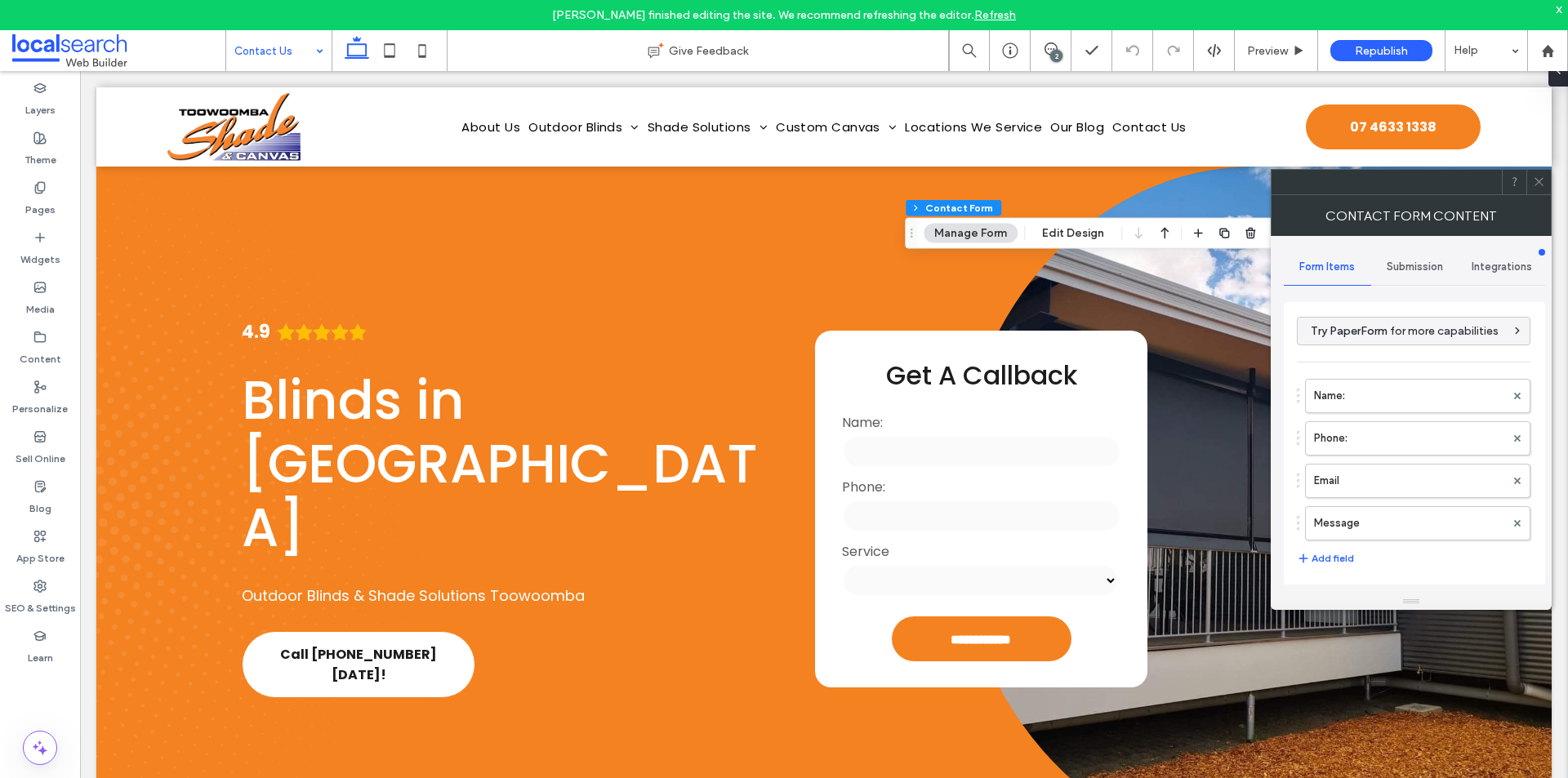
type input "**********"
type input "*"
type input "***"
type input "**"
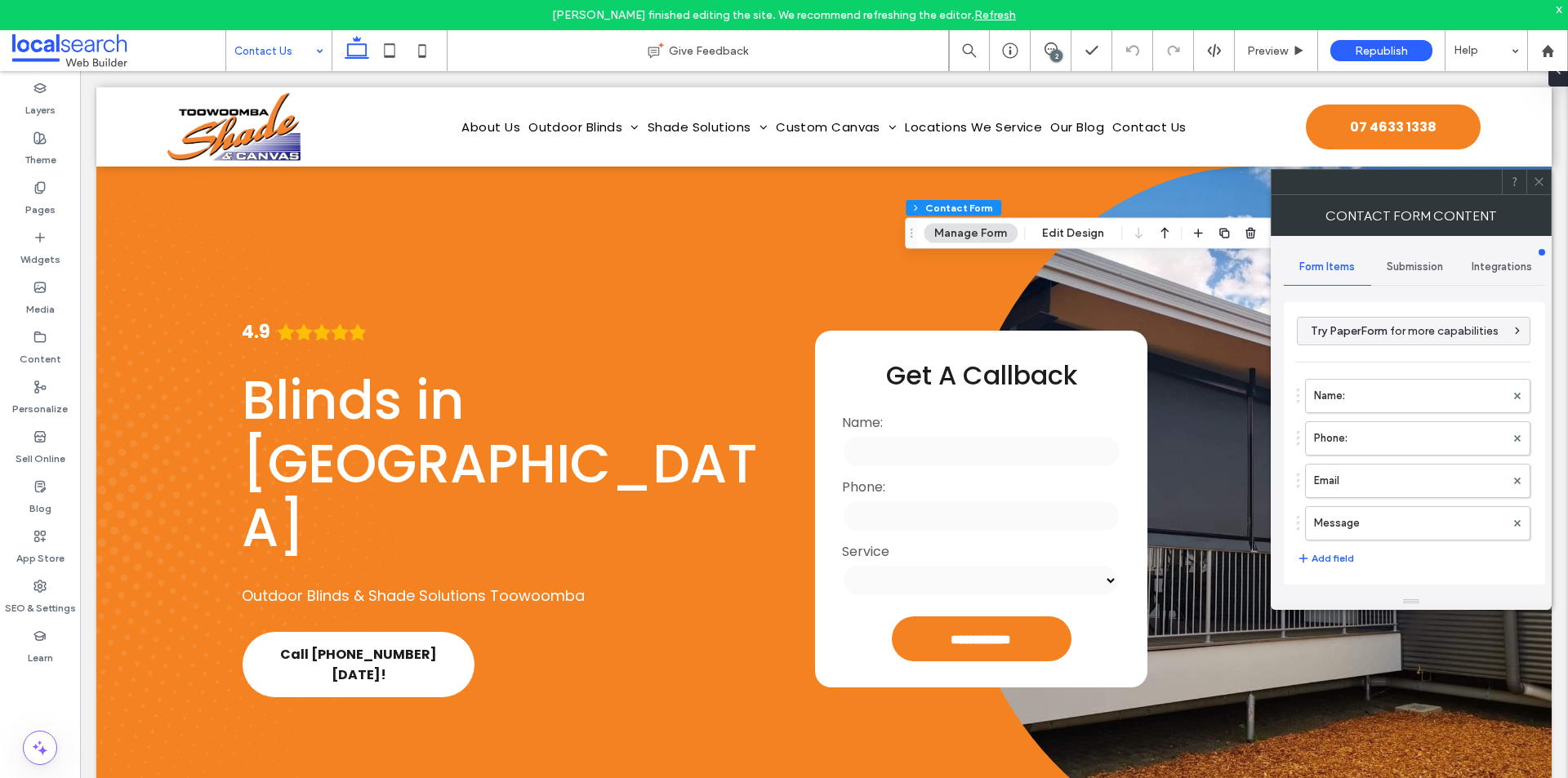
click at [1402, 256] on div "Submission" at bounding box center [1415, 267] width 87 height 36
click at [1382, 330] on label "New submission notification" at bounding box center [1415, 344] width 218 height 33
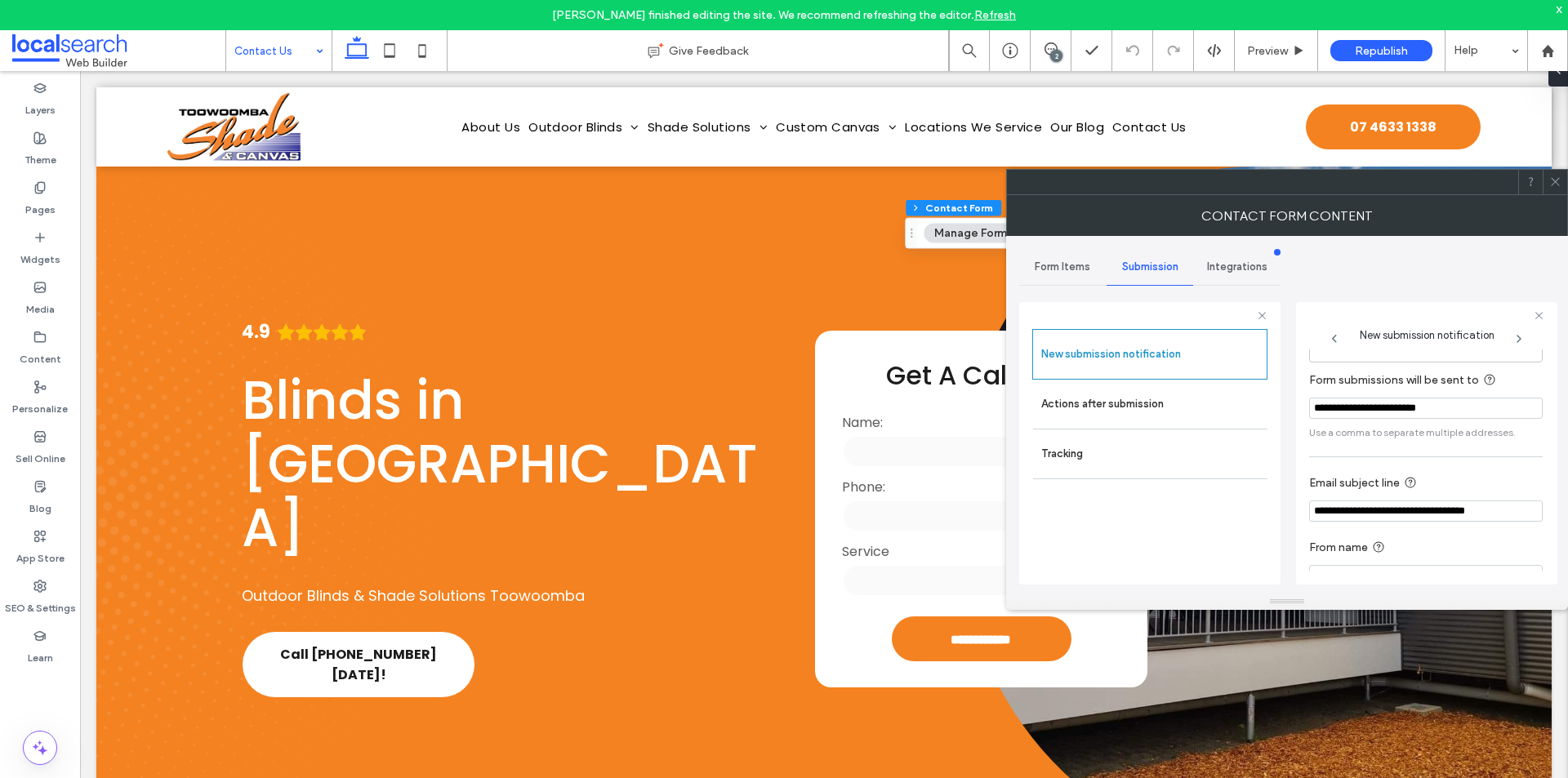
scroll to position [82, 0]
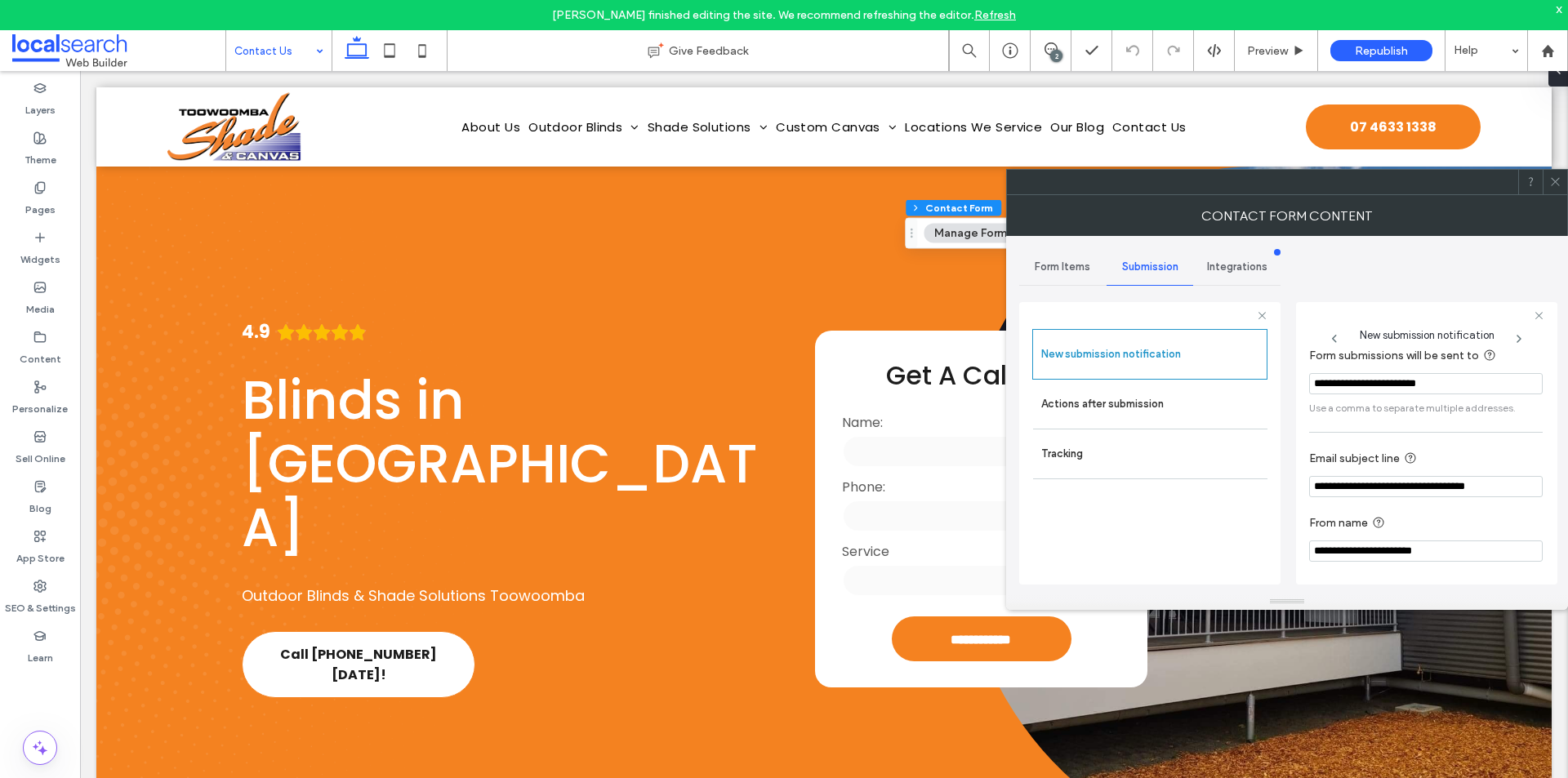
click at [1558, 186] on icon at bounding box center [1556, 182] width 12 height 12
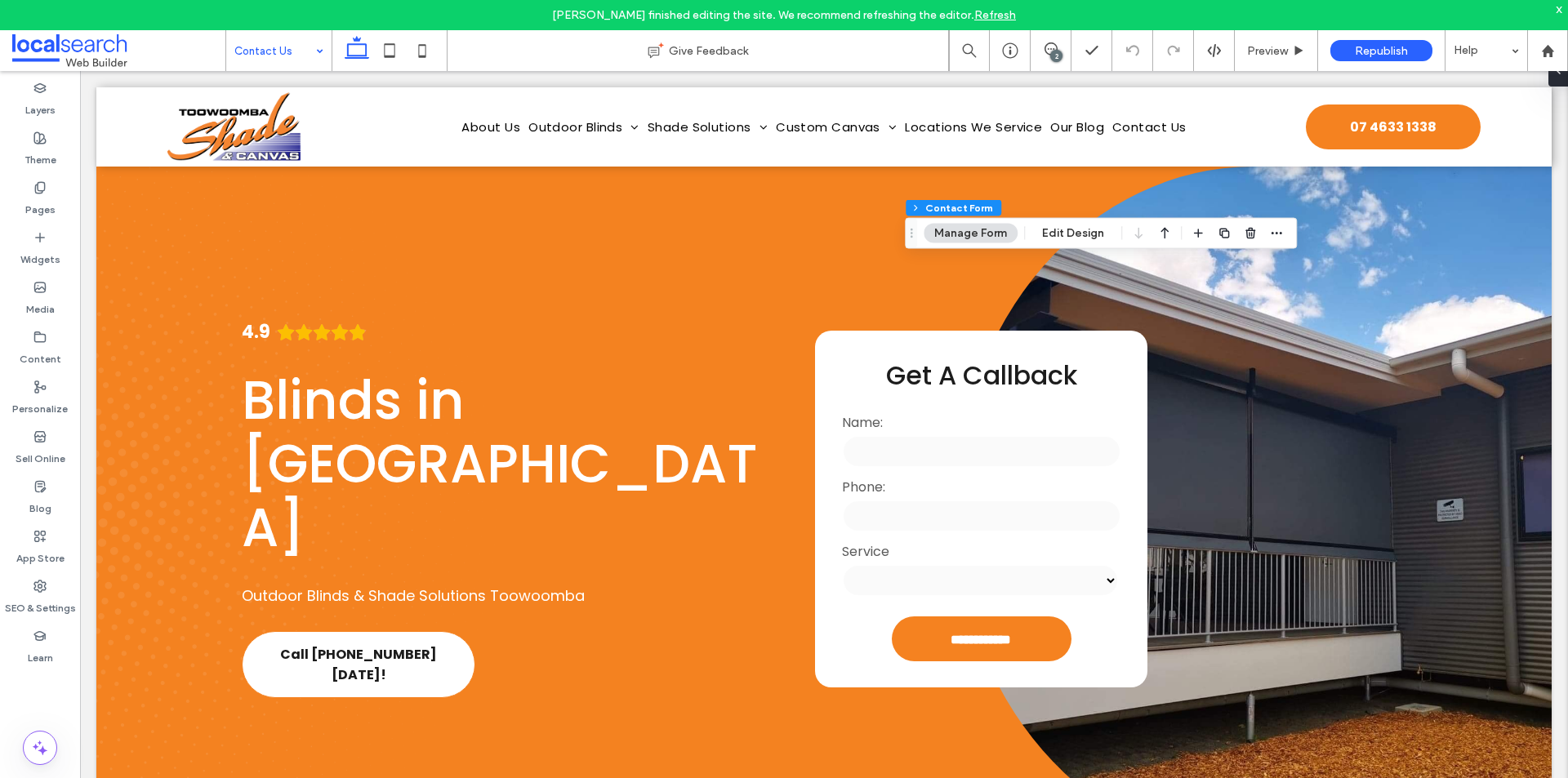
click at [1380, 45] on span "Republish" at bounding box center [1382, 52] width 53 height 14
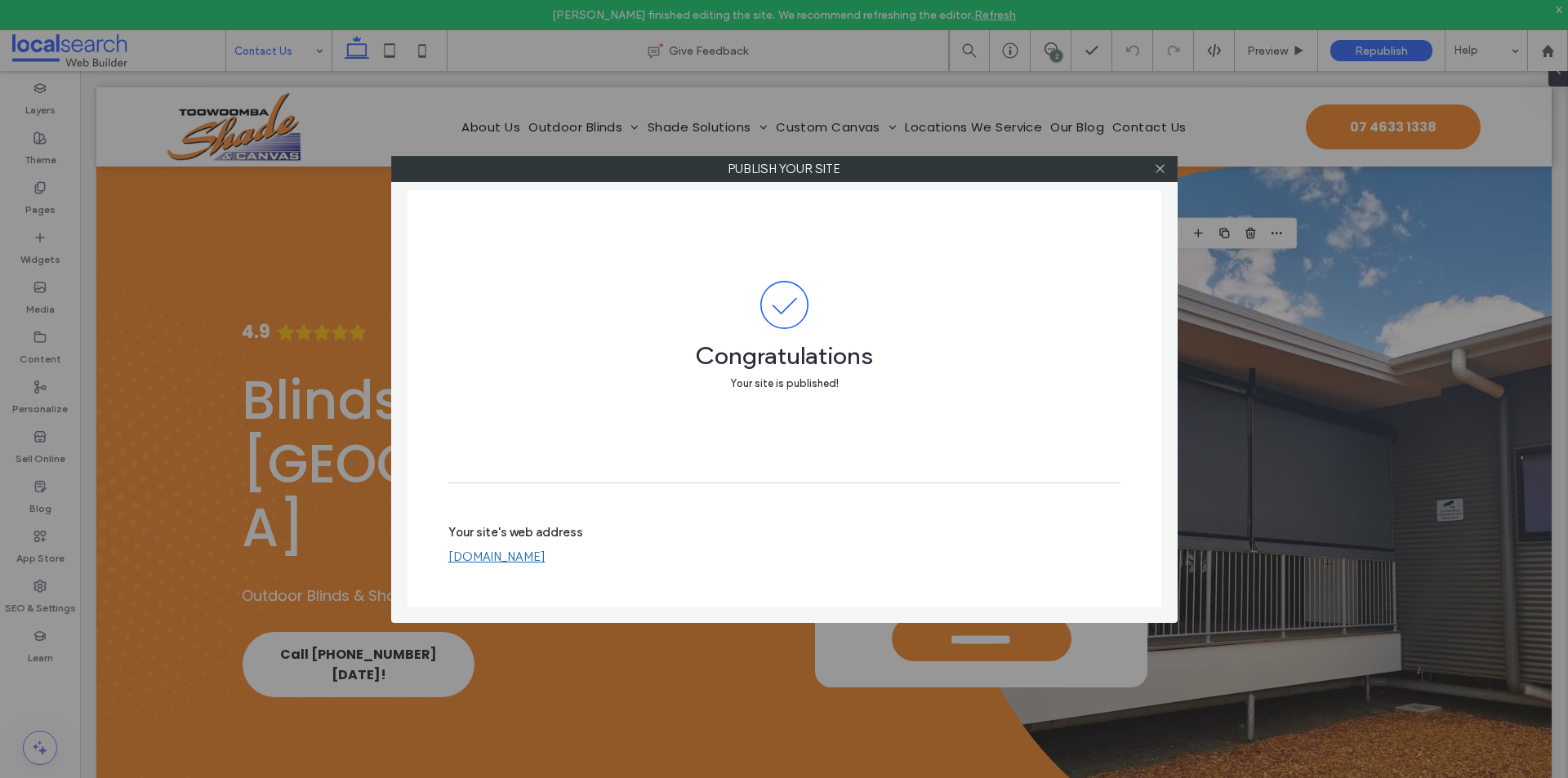
click at [546, 555] on link "[DOMAIN_NAME]" at bounding box center [497, 556] width 97 height 15
click at [1161, 164] on icon at bounding box center [1160, 169] width 12 height 12
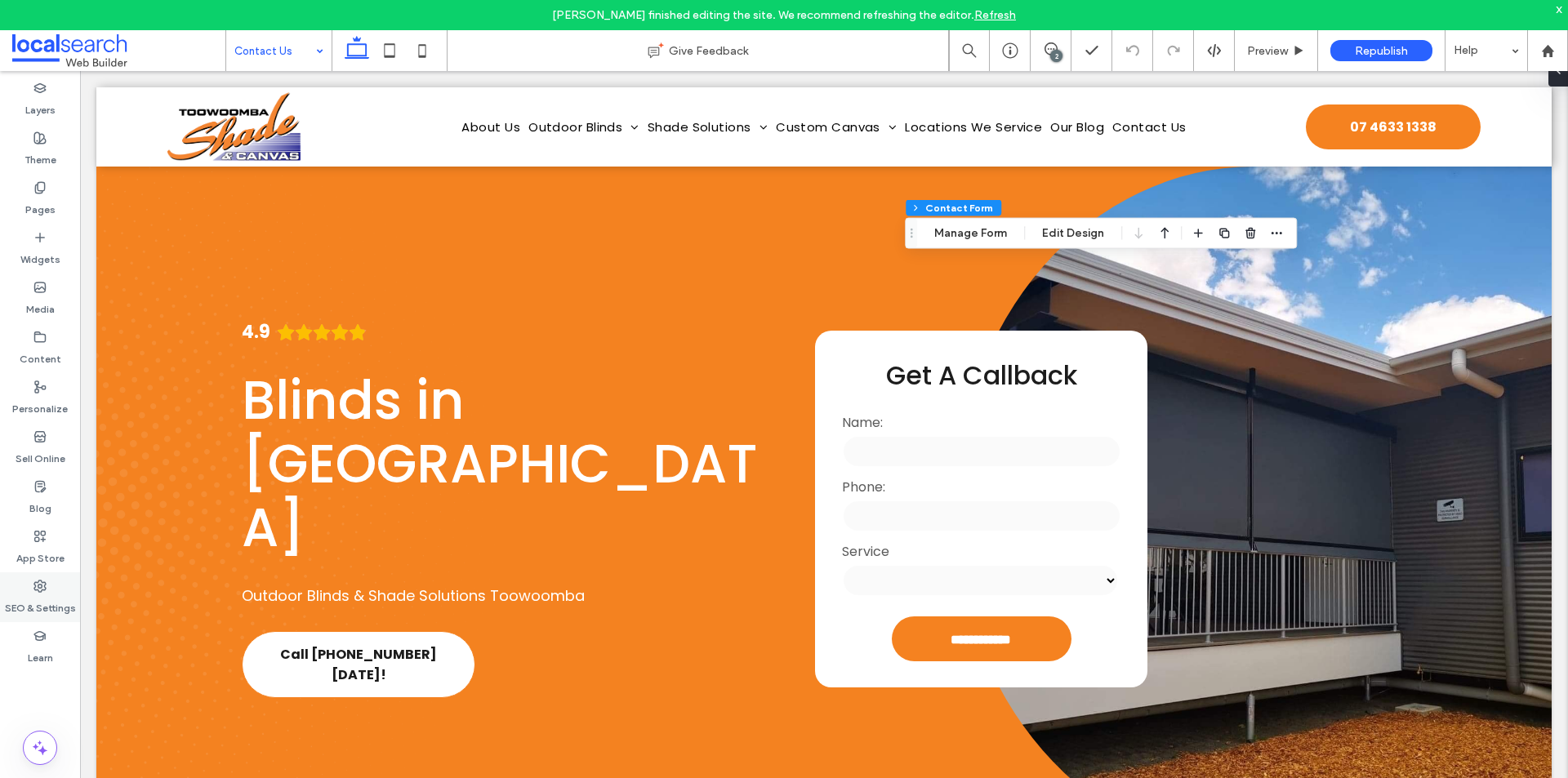
click at [45, 615] on label "SEO & Settings" at bounding box center [41, 604] width 71 height 23
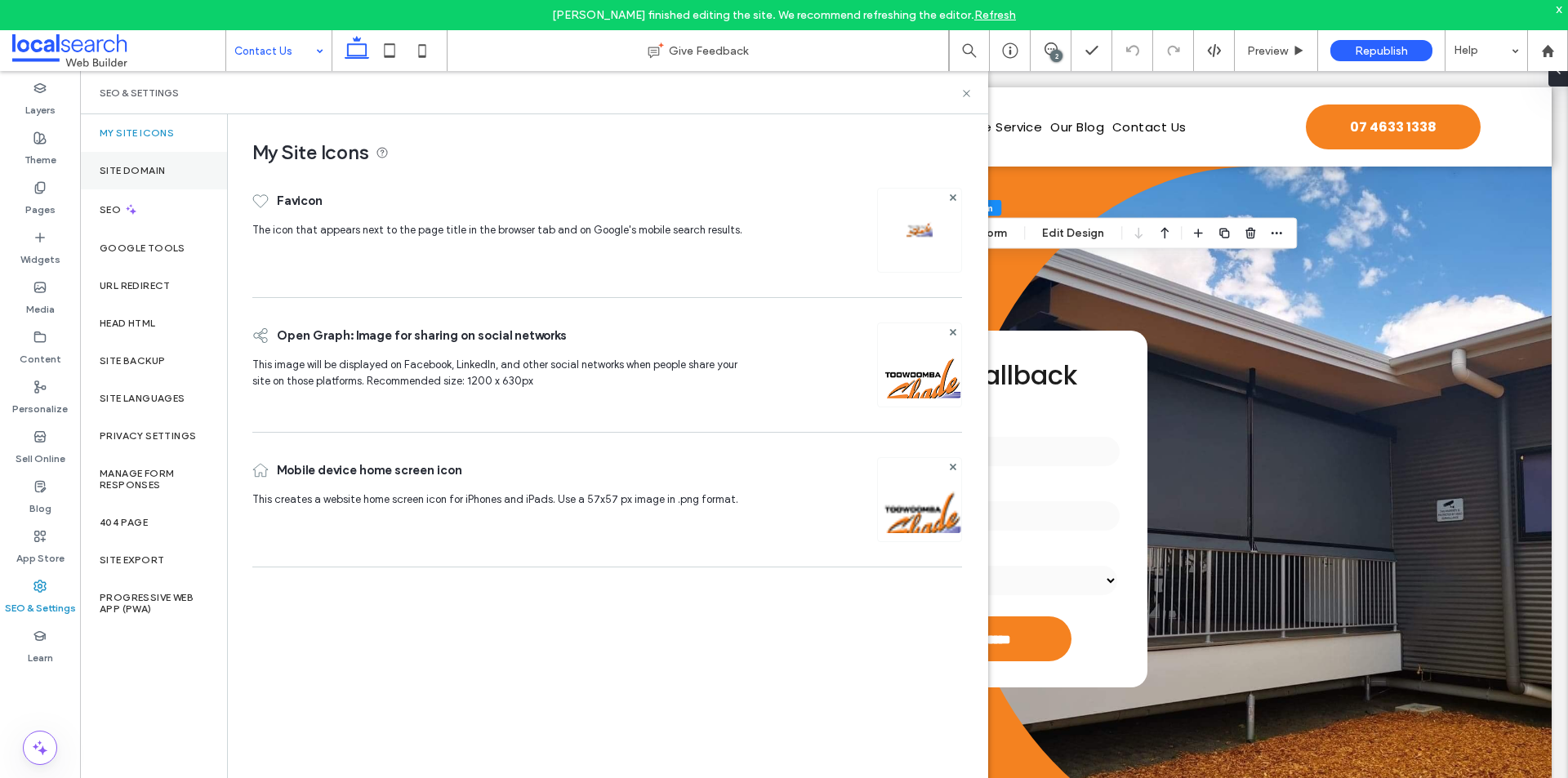
click at [155, 183] on div "Site Domain" at bounding box center [153, 171] width 147 height 37
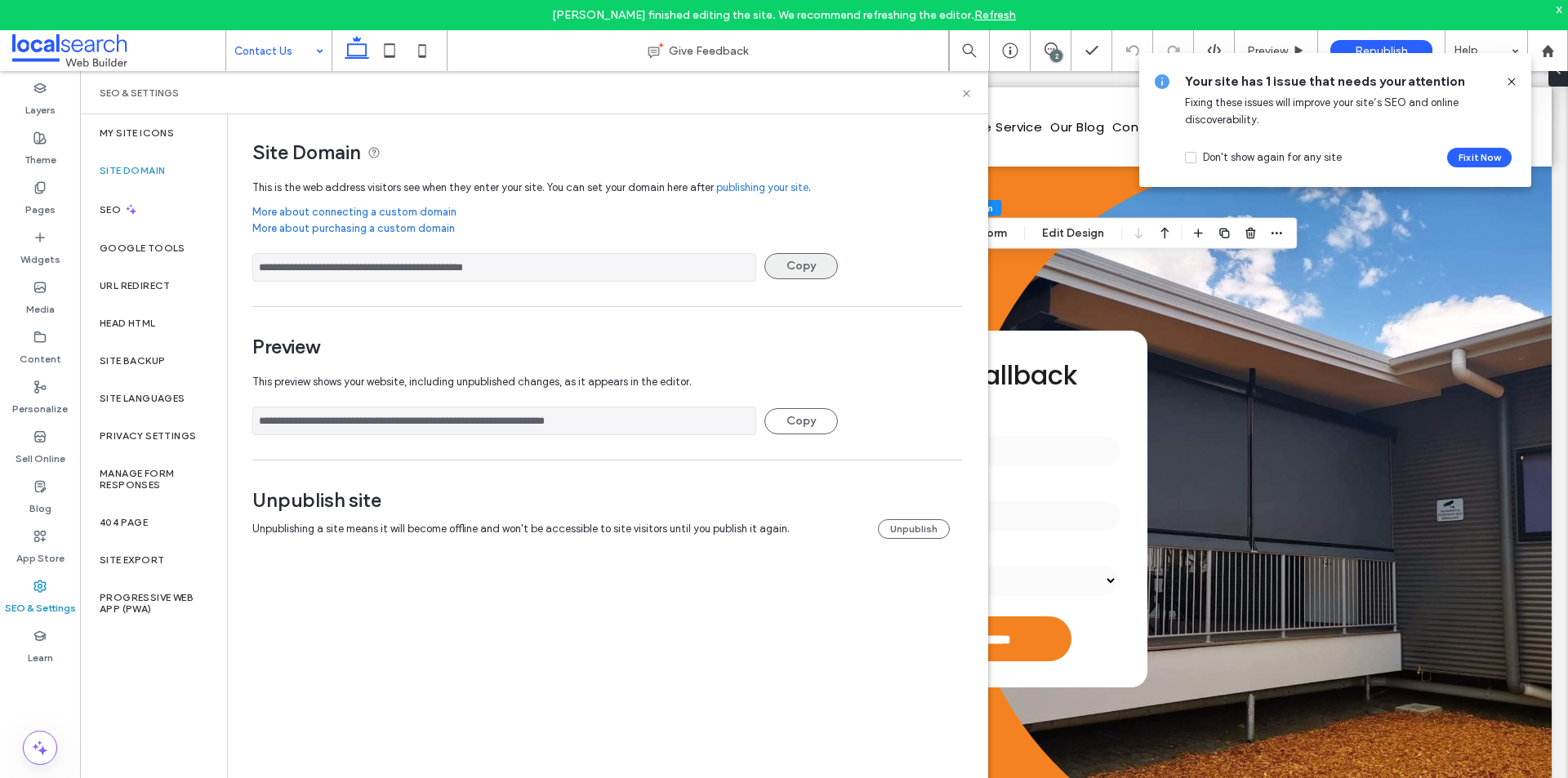
click at [795, 264] on button "Copy" at bounding box center [800, 265] width 74 height 26
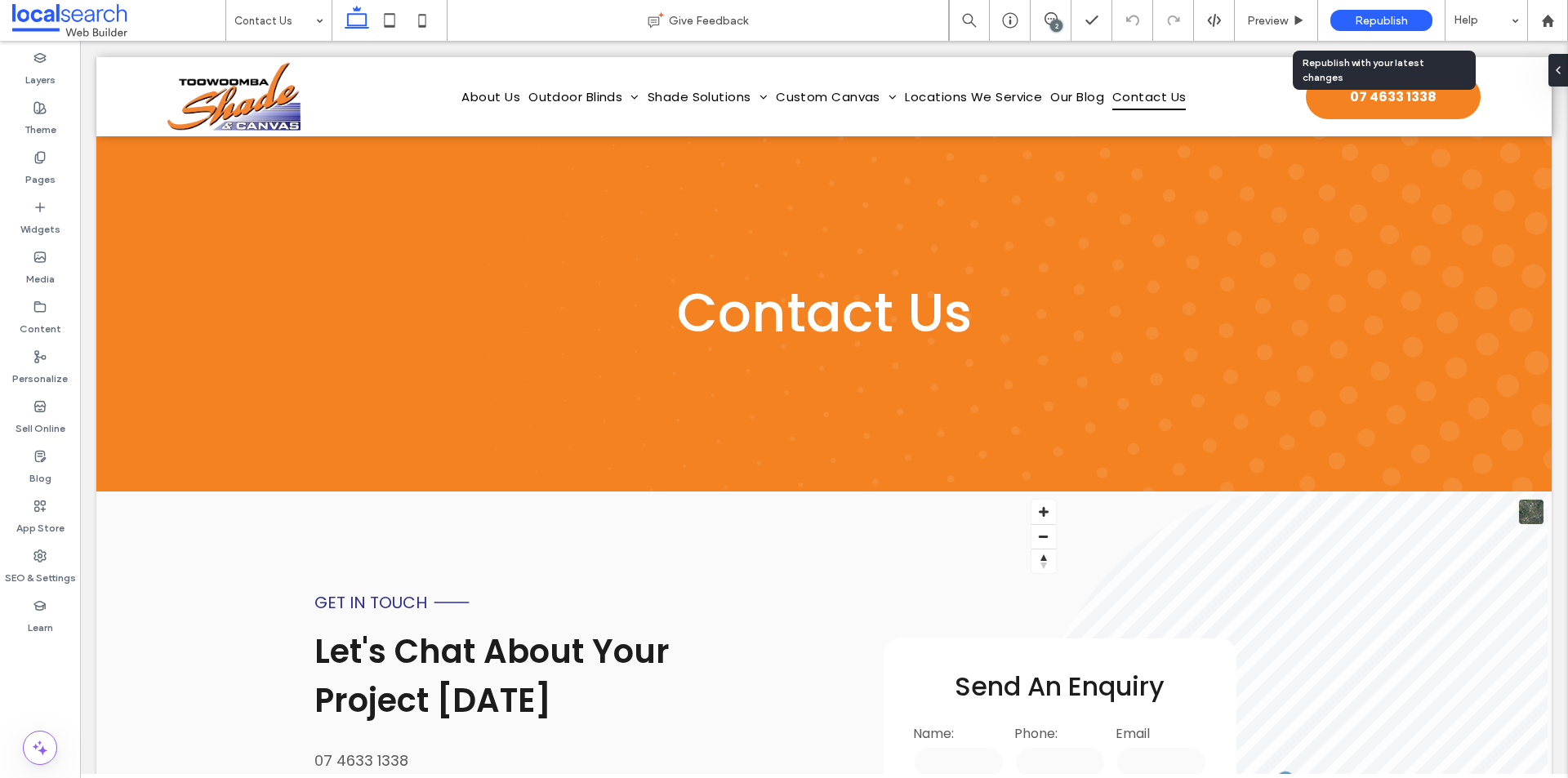
click at [1357, 20] on span "Republish" at bounding box center [1382, 21] width 53 height 14
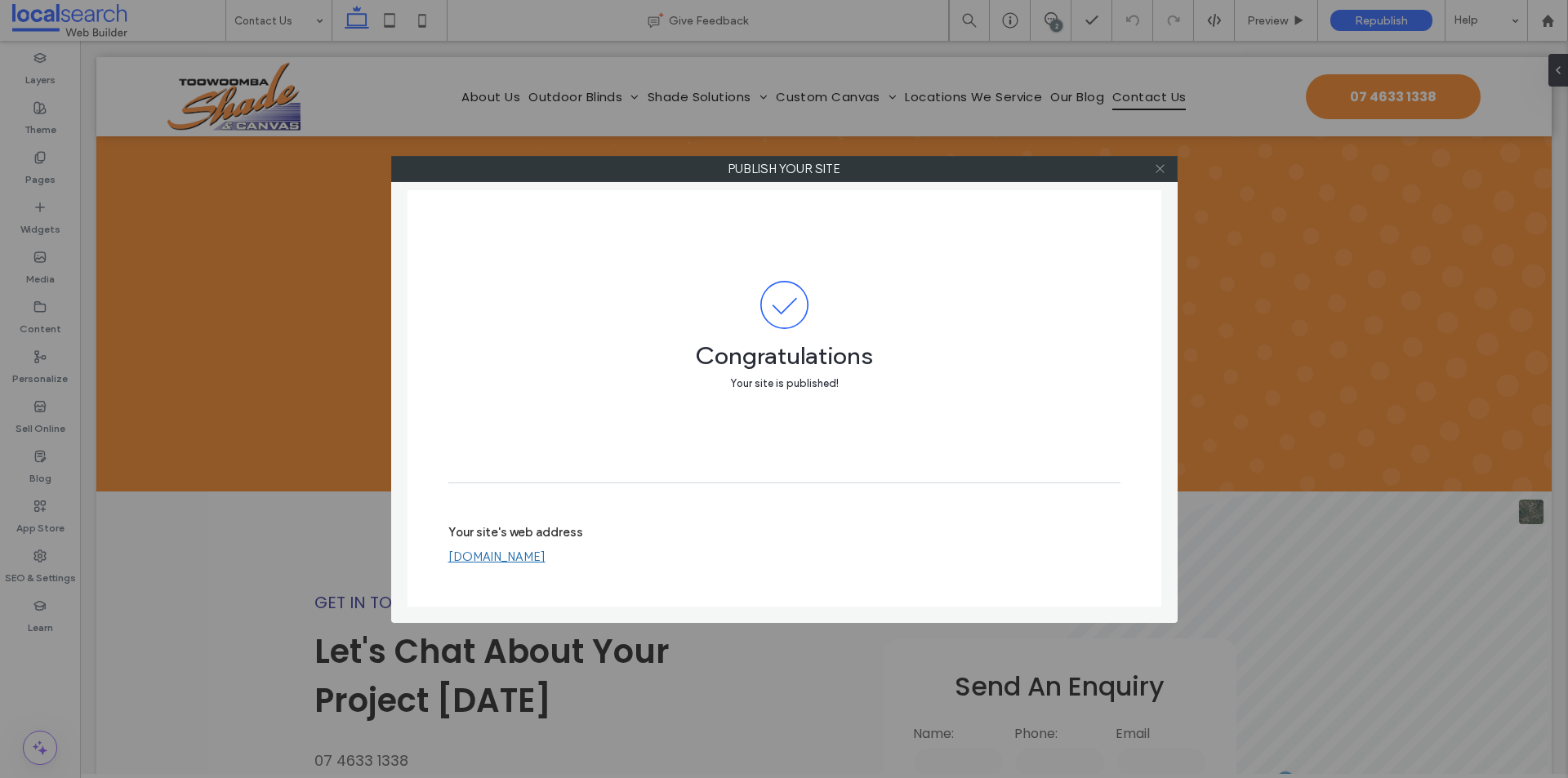
click at [1158, 173] on icon at bounding box center [1160, 169] width 12 height 12
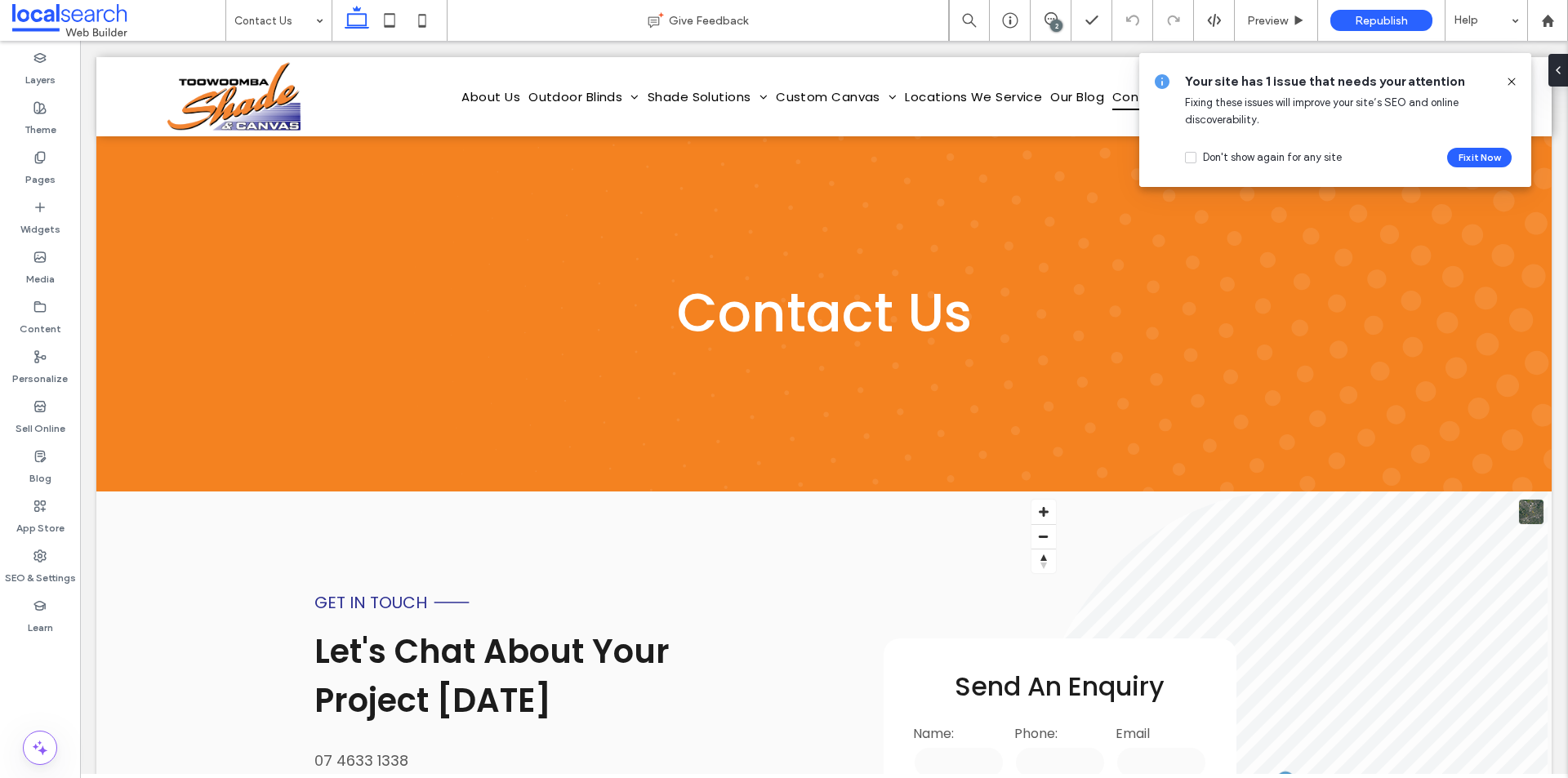
click at [1514, 79] on use at bounding box center [1511, 81] width 7 height 7
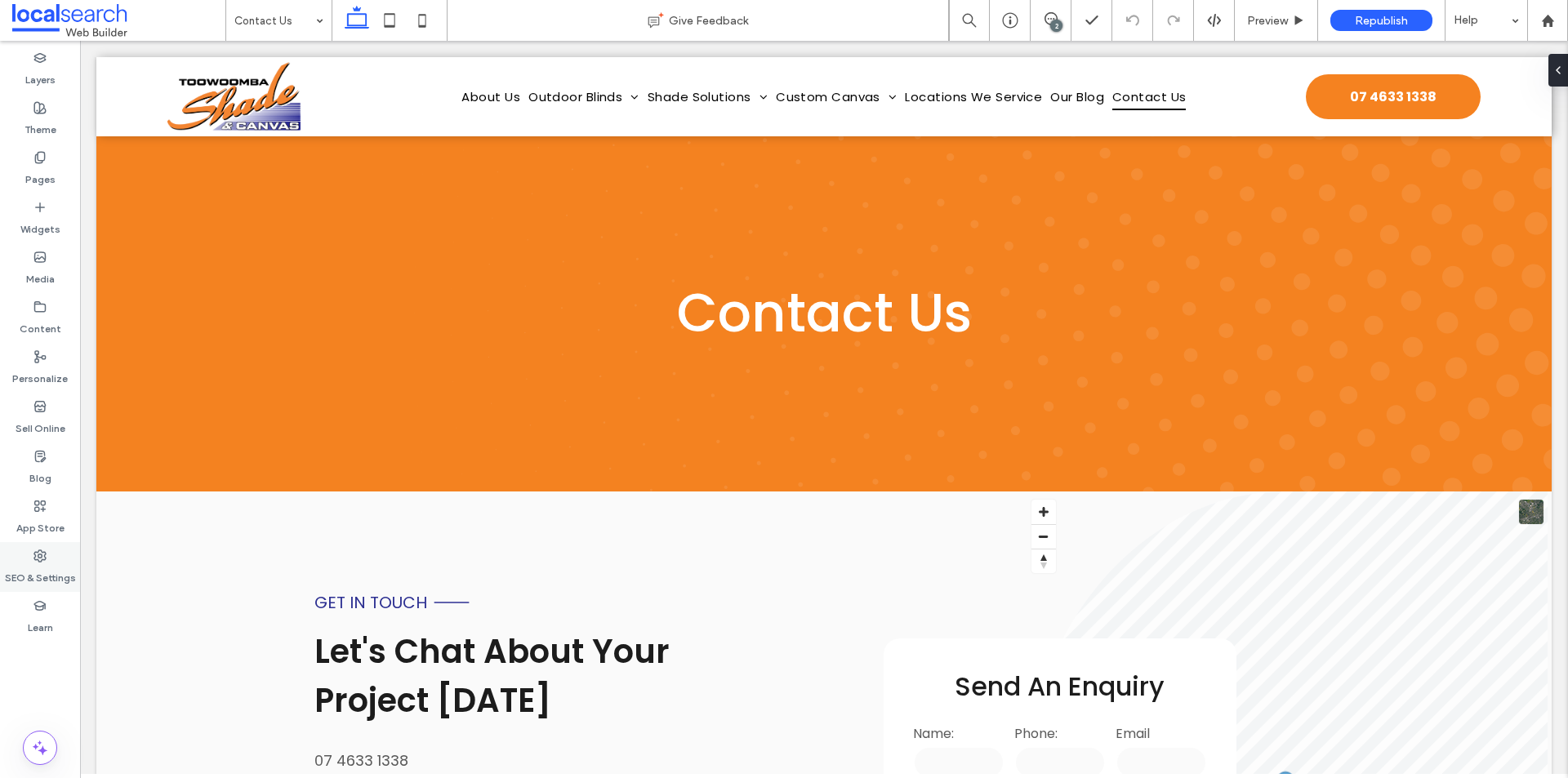
click at [47, 546] on div "SEO & Settings" at bounding box center [40, 567] width 80 height 50
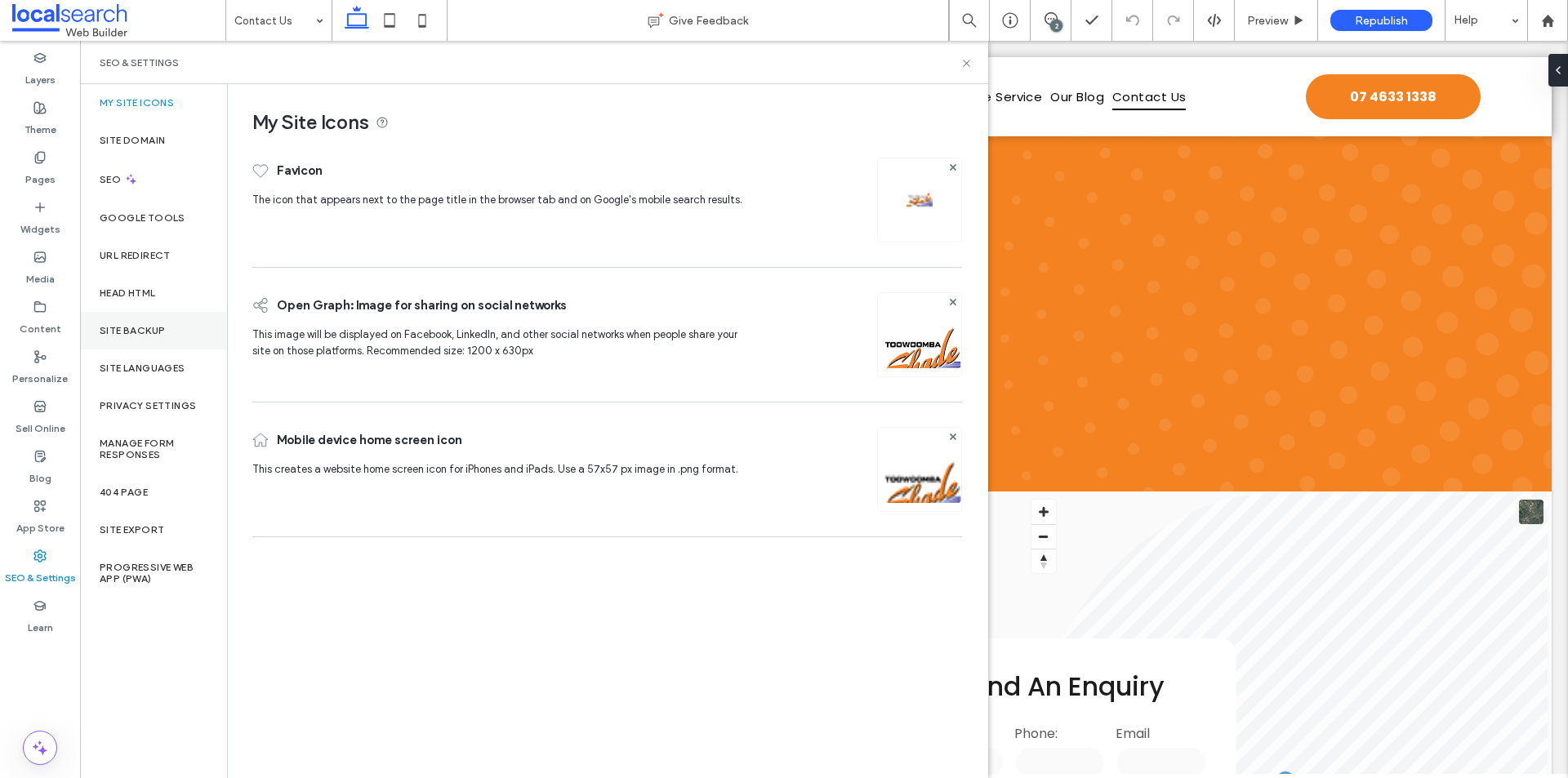
click at [145, 327] on label "Site Backup" at bounding box center [132, 330] width 65 height 12
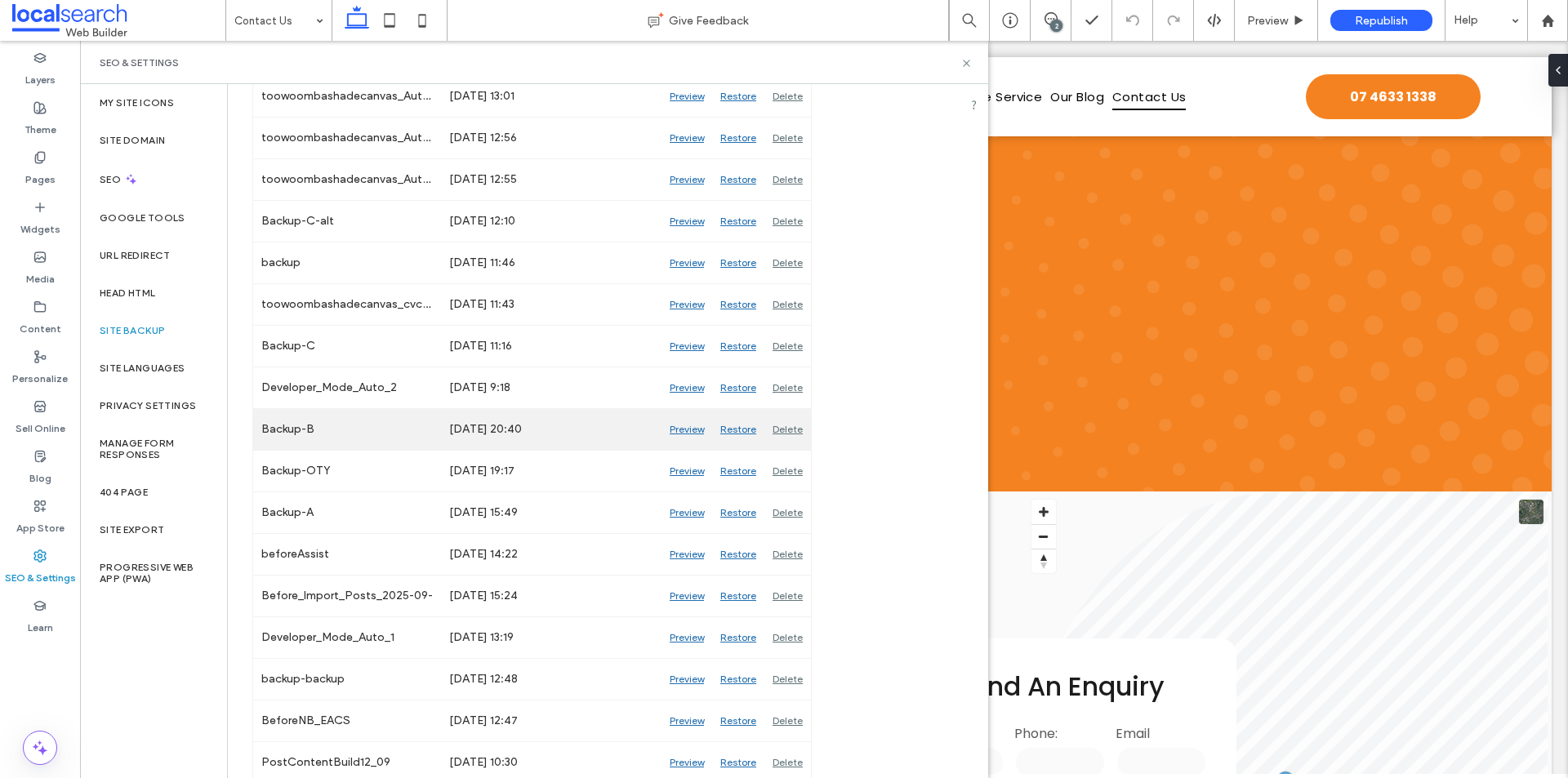
scroll to position [332, 0]
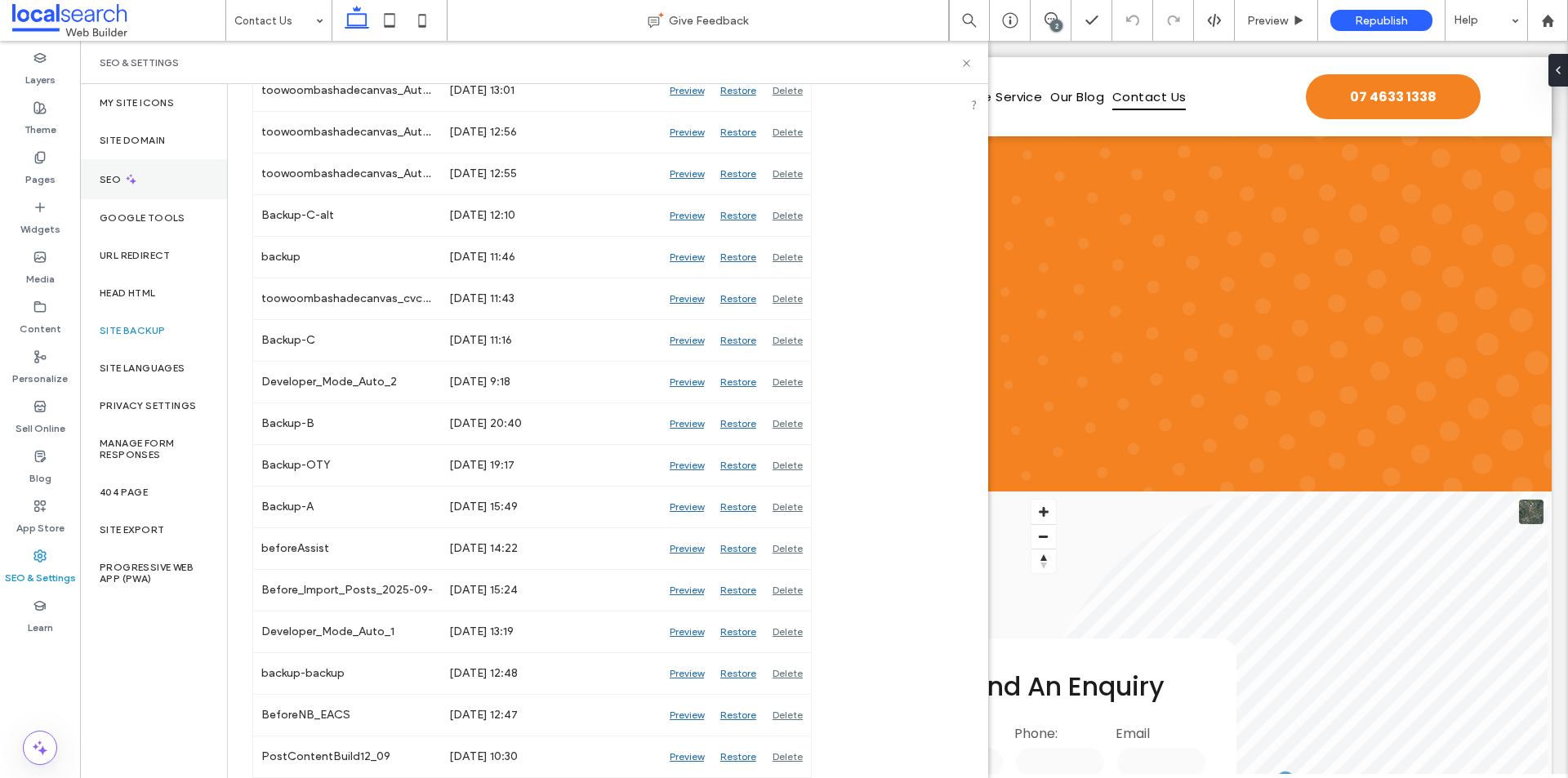
click at [149, 185] on div "SEO" at bounding box center [153, 179] width 147 height 40
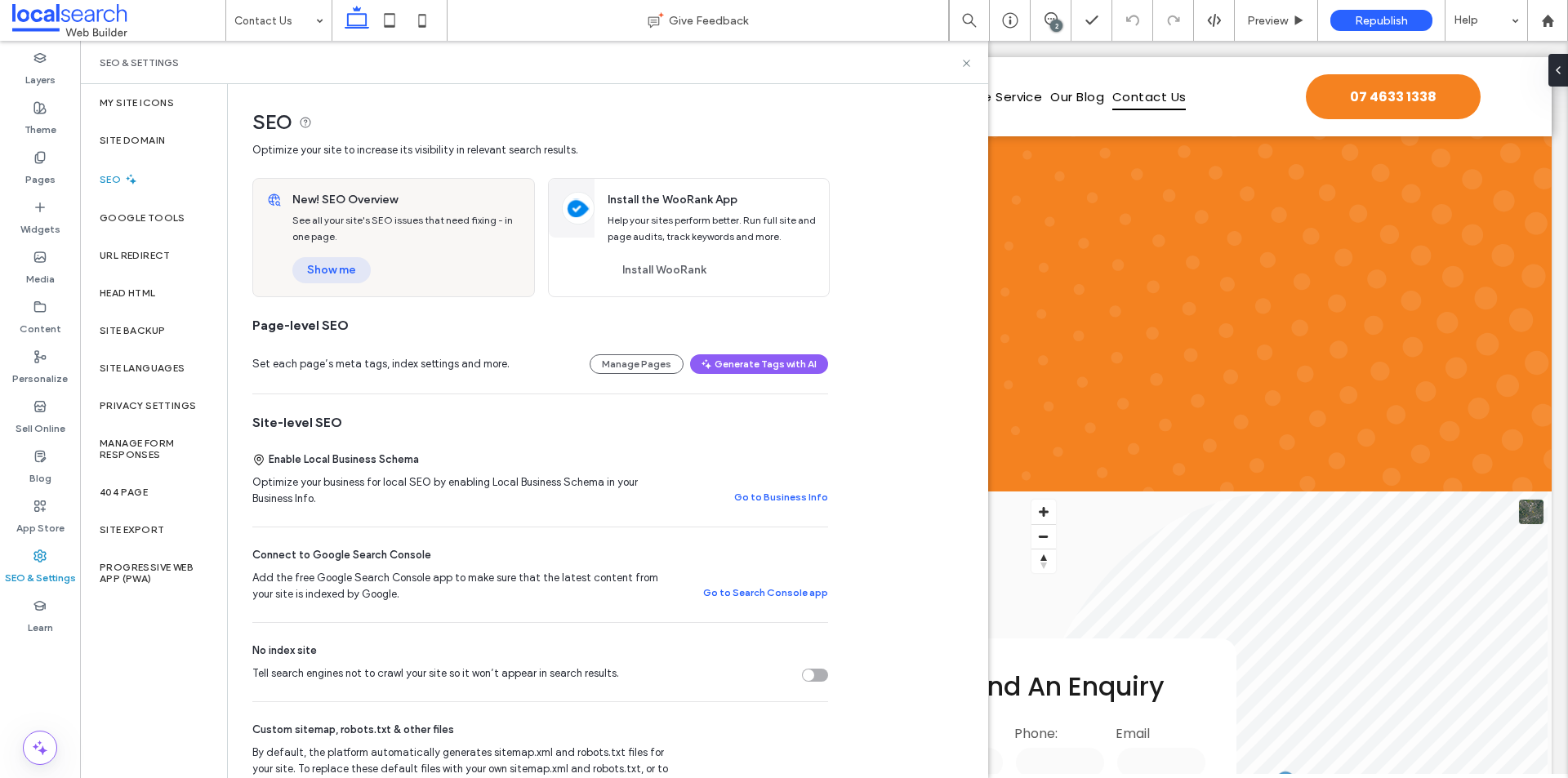
click at [333, 261] on button "Show me" at bounding box center [331, 270] width 78 height 26
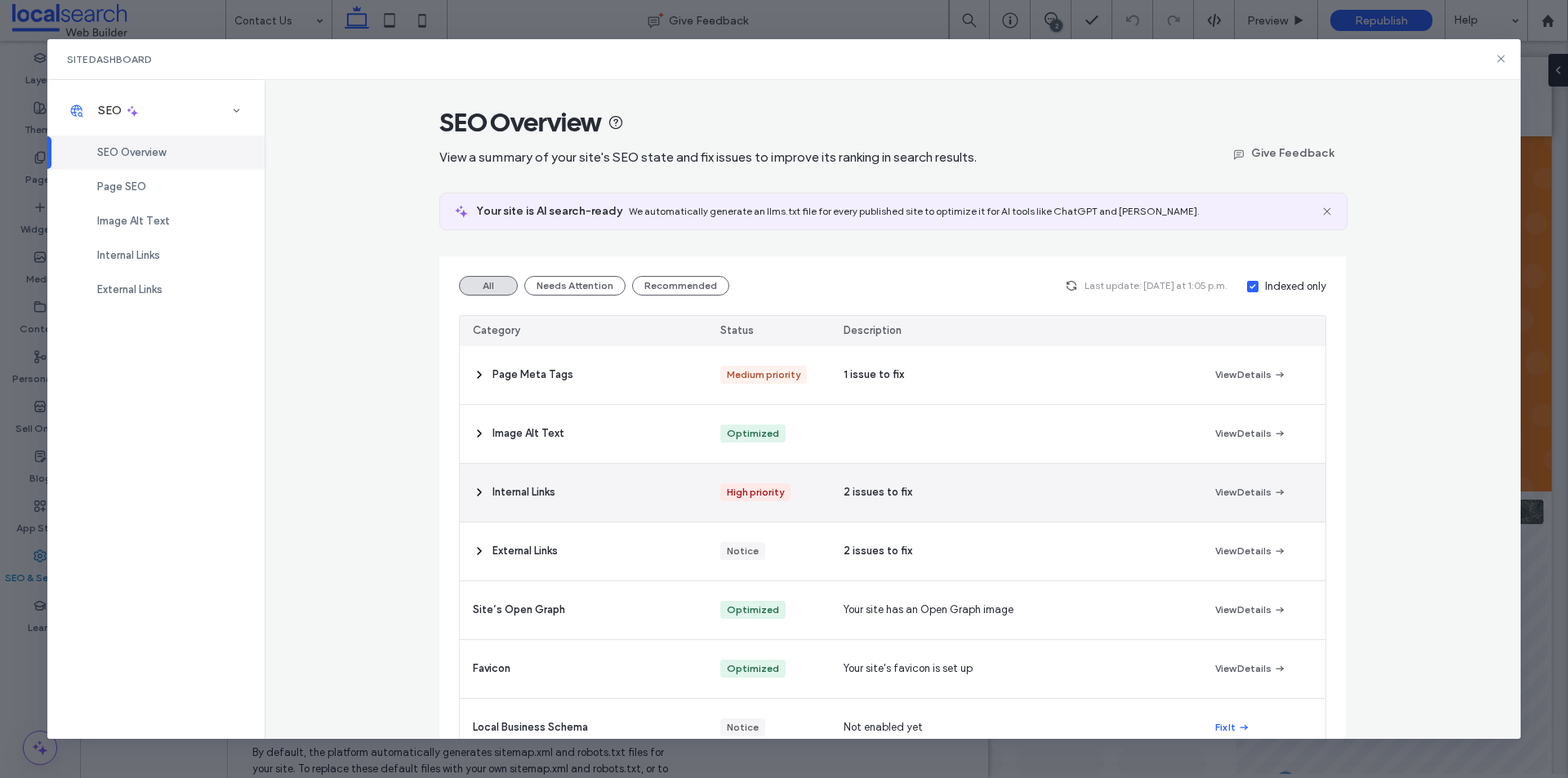
click at [574, 503] on div "Internal Links" at bounding box center [583, 492] width 248 height 58
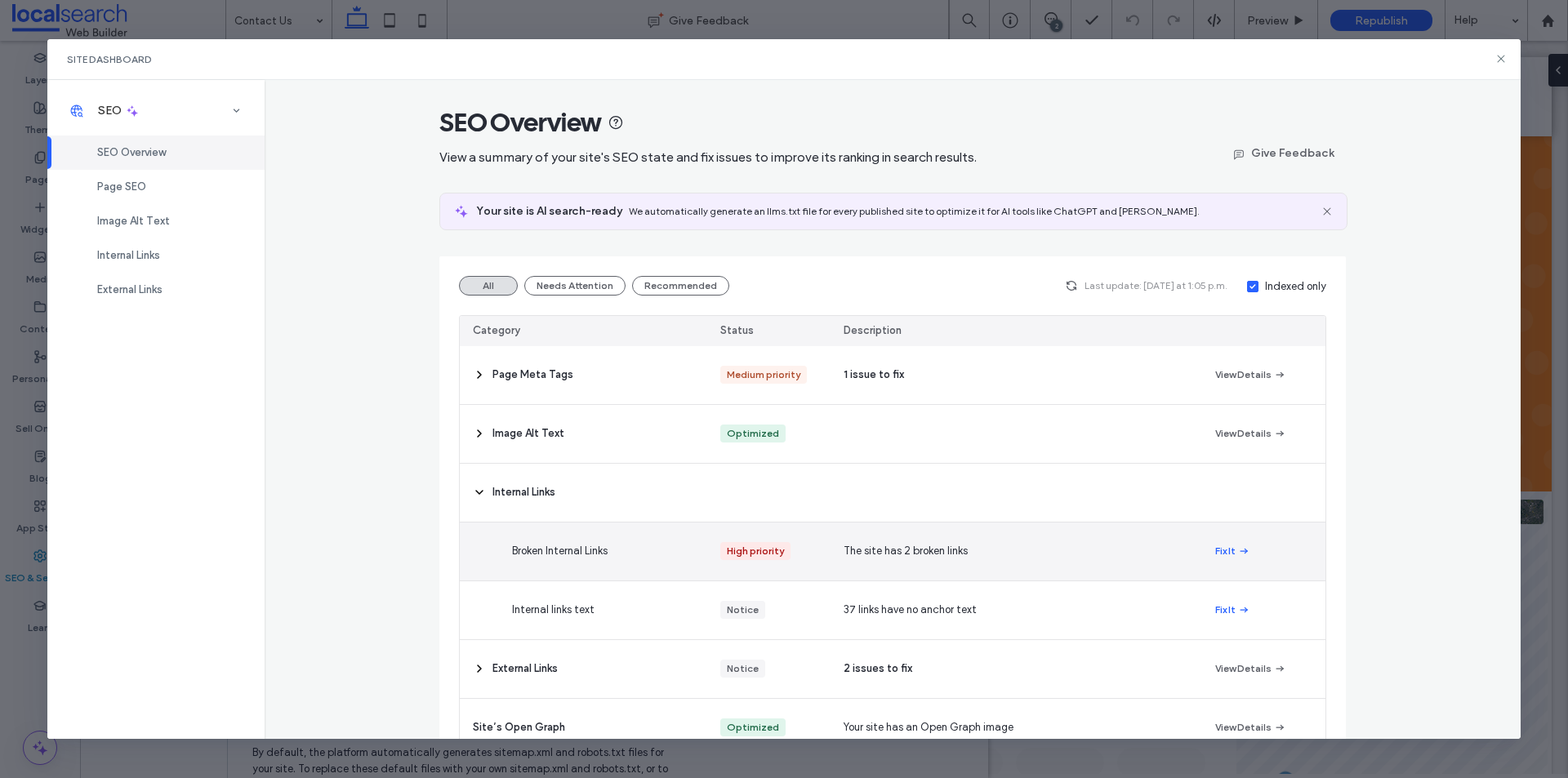
click at [688, 560] on div "Broken Internal Links" at bounding box center [622, 551] width 248 height 58
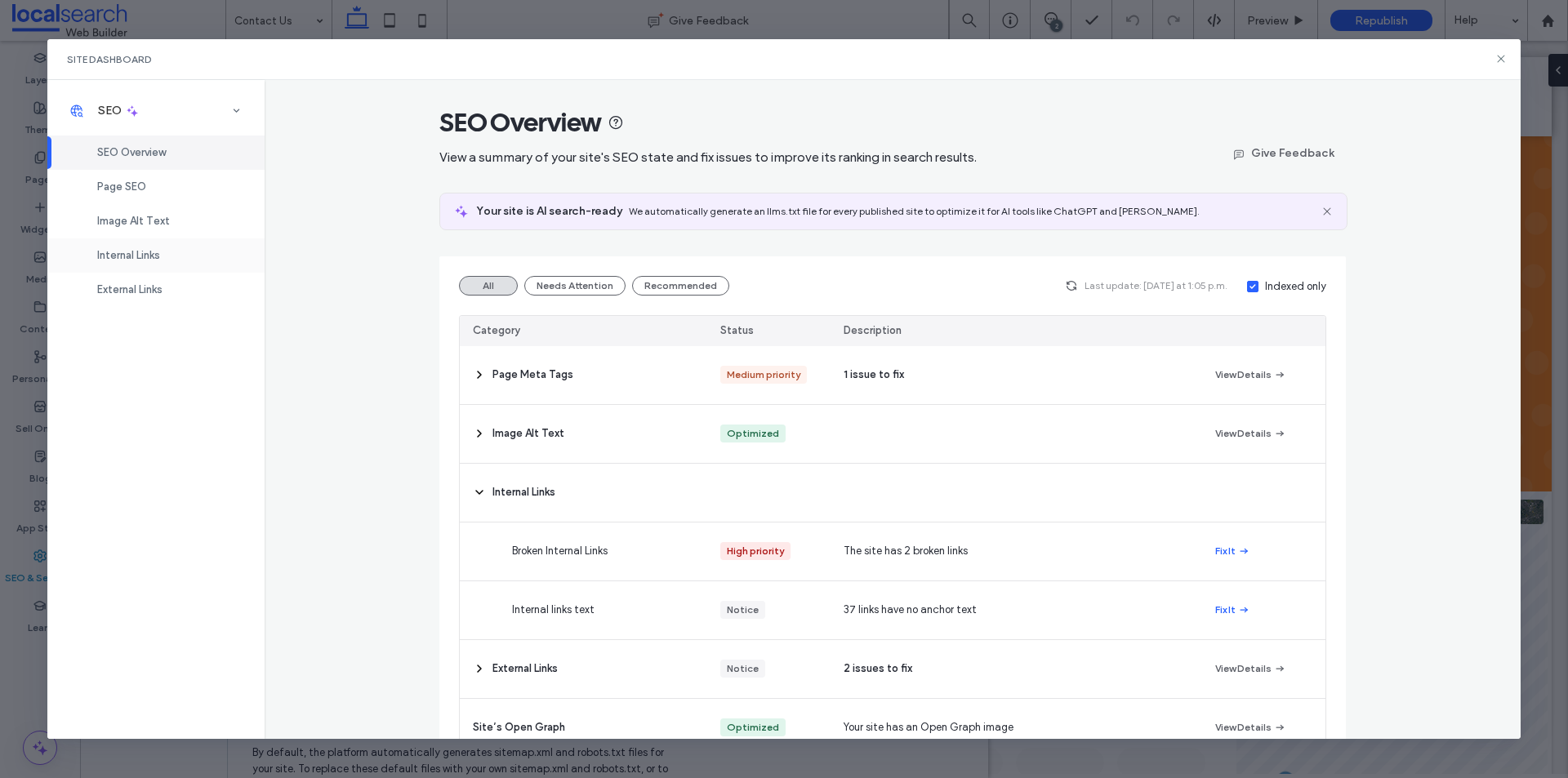
click at [184, 251] on div "Internal Links" at bounding box center [156, 255] width 217 height 35
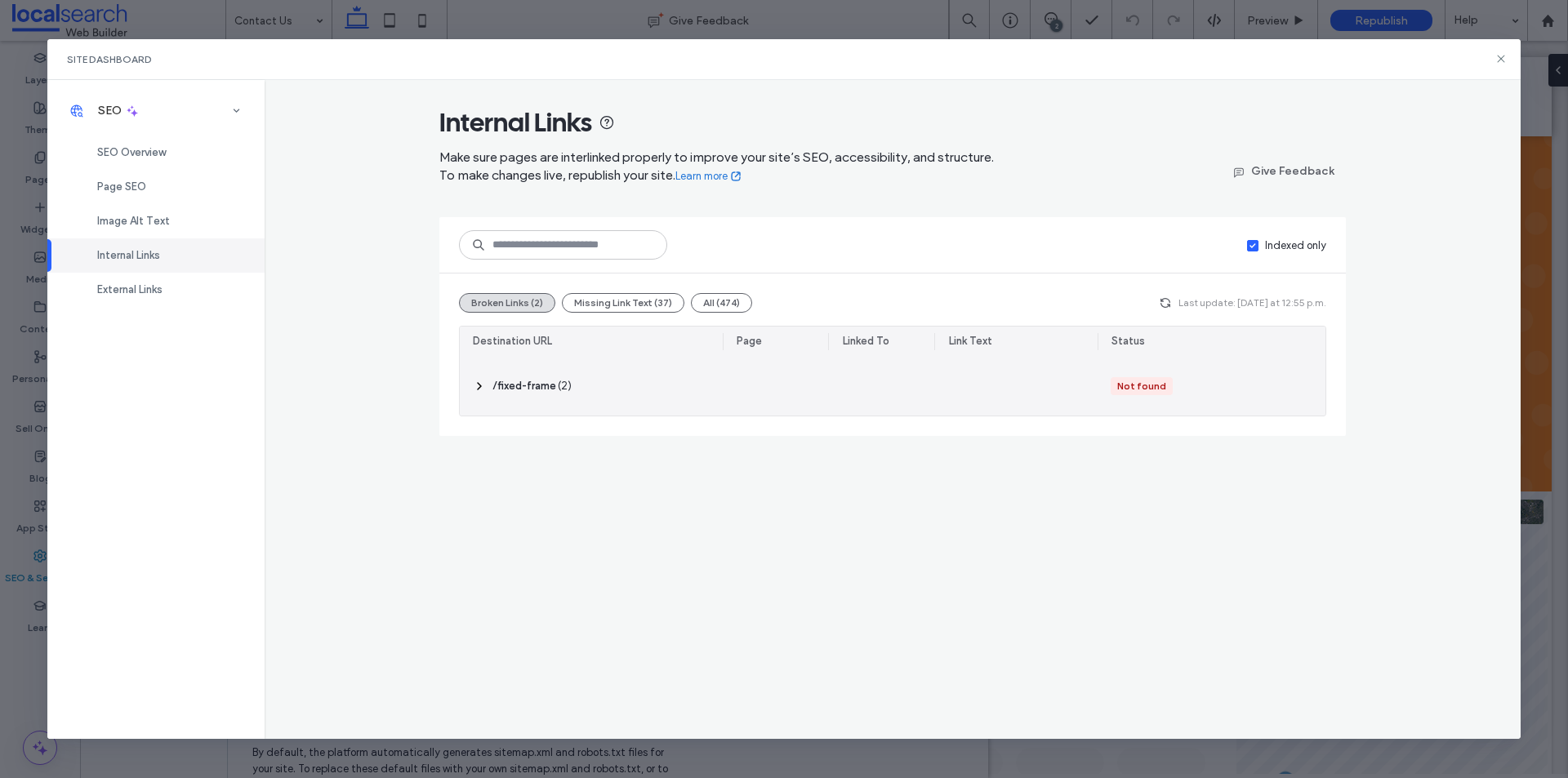
click at [558, 399] on div "‎ /fixed-frame ‎ ( 2 )" at bounding box center [590, 386] width 263 height 59
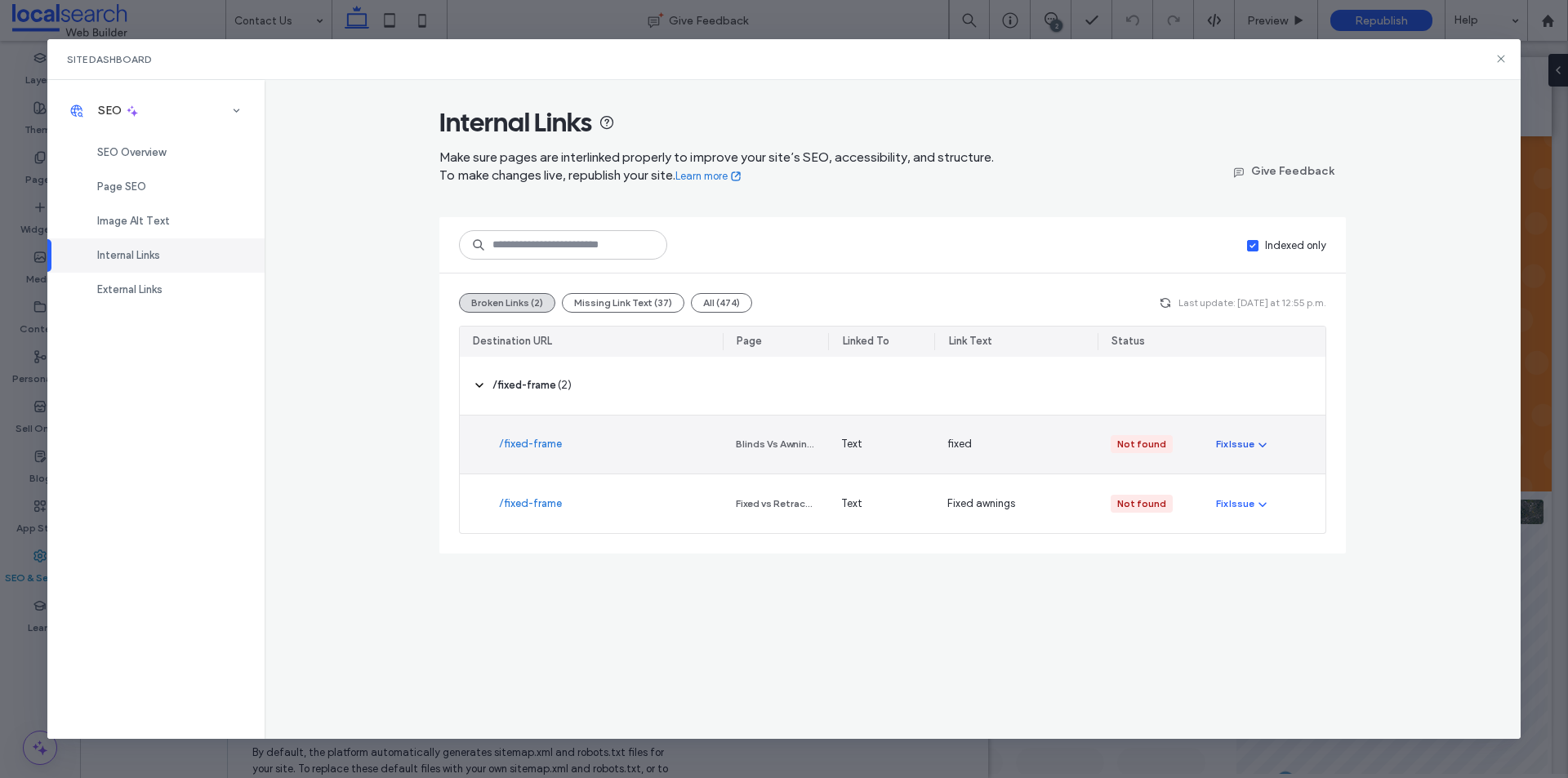
click at [1232, 443] on div "Fix Issue" at bounding box center [1235, 444] width 38 height 15
click at [1240, 485] on span "Fix in Editor" at bounding box center [1257, 483] width 55 height 16
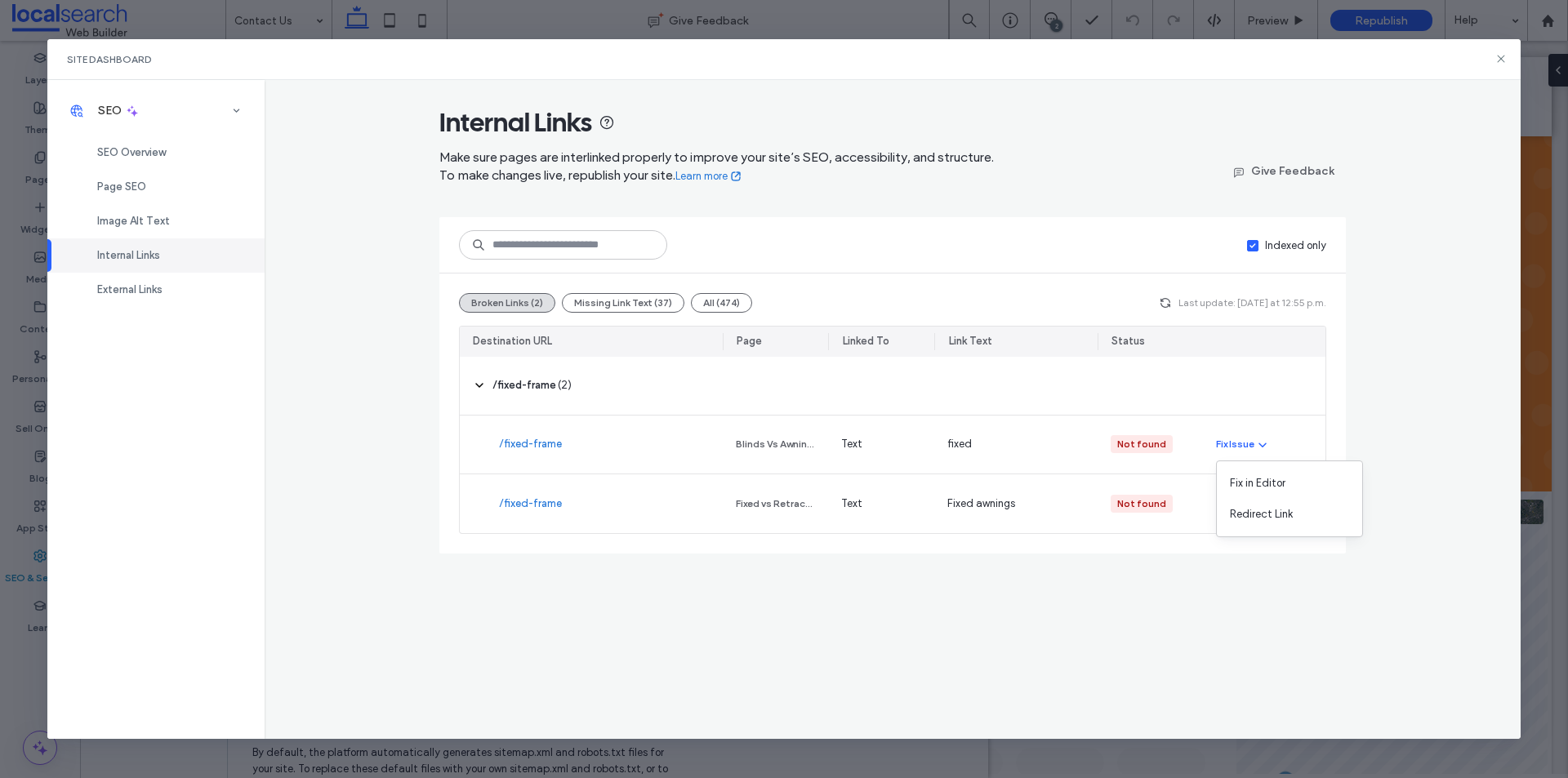
click at [159, 241] on div "Internal Links" at bounding box center [156, 255] width 217 height 35
click at [160, 255] on span "Internal Links" at bounding box center [128, 255] width 63 height 12
click at [1168, 302] on icon "button" at bounding box center [1165, 303] width 13 height 13
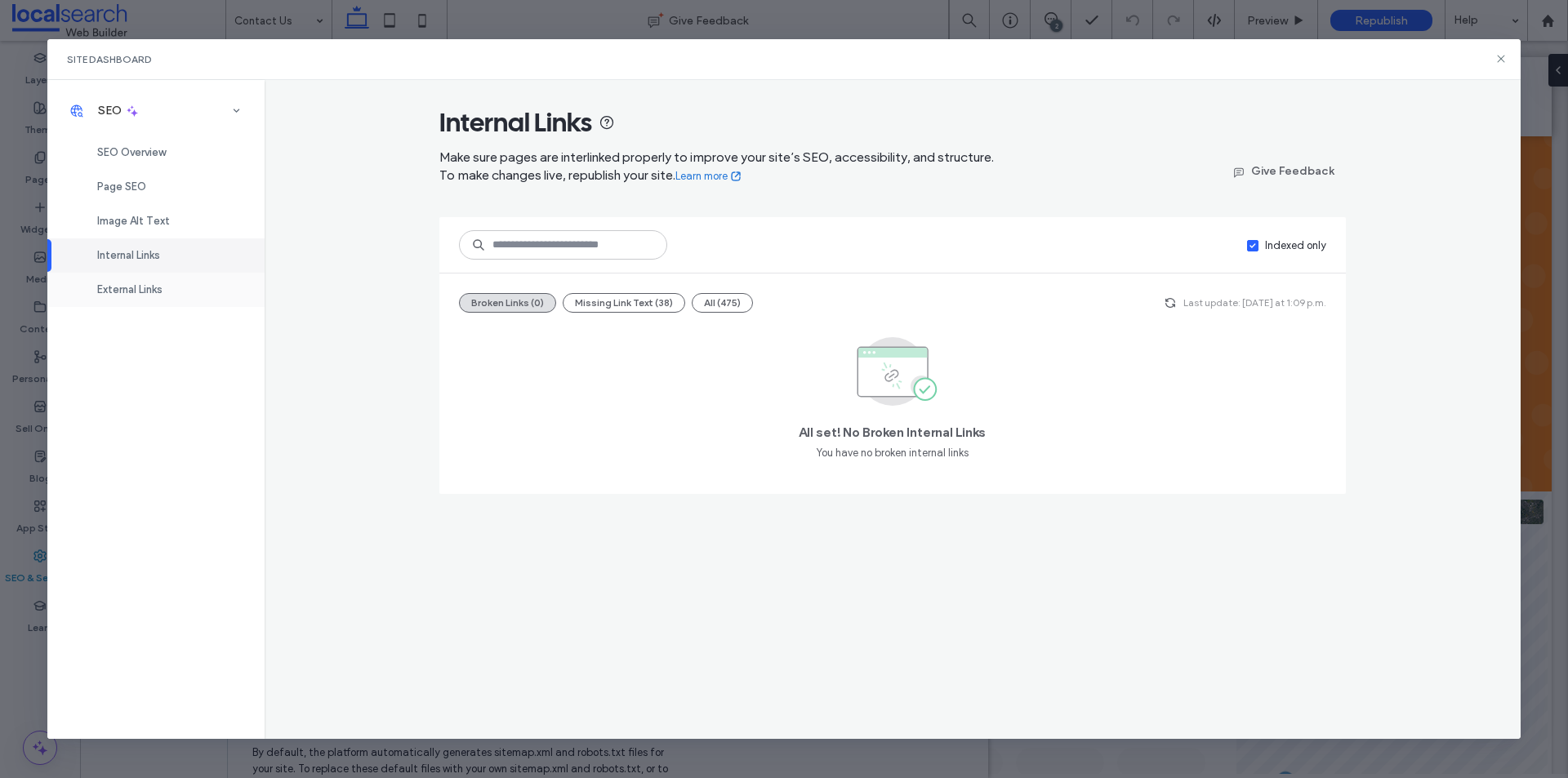
click at [218, 283] on div "External Links" at bounding box center [156, 289] width 217 height 35
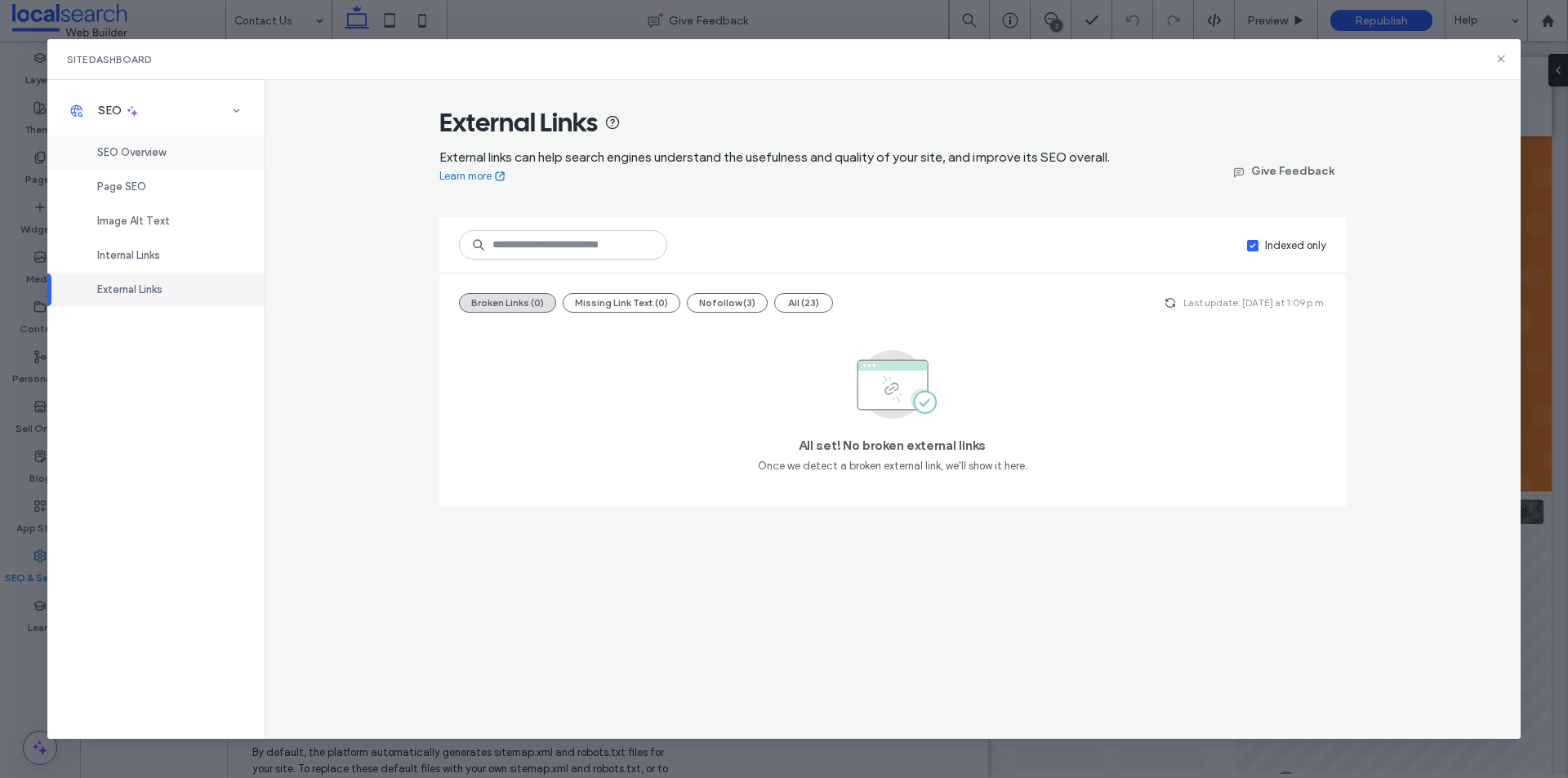
click at [164, 158] on span "SEO Overview" at bounding box center [131, 152] width 69 height 12
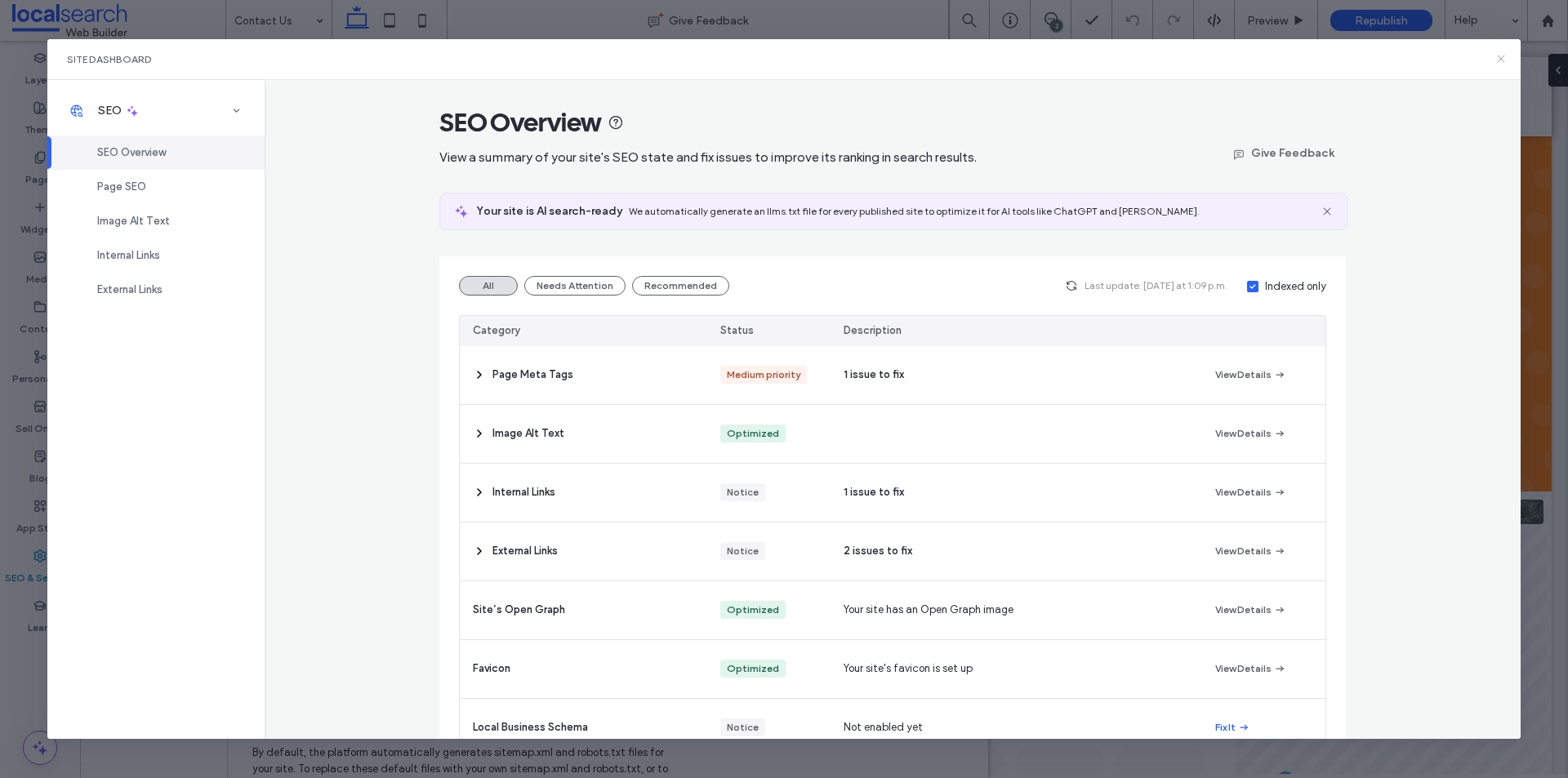
drag, startPoint x: 1507, startPoint y: 60, endPoint x: 1423, endPoint y: 19, distance: 93.5
click at [1507, 60] on icon at bounding box center [1500, 59] width 13 height 13
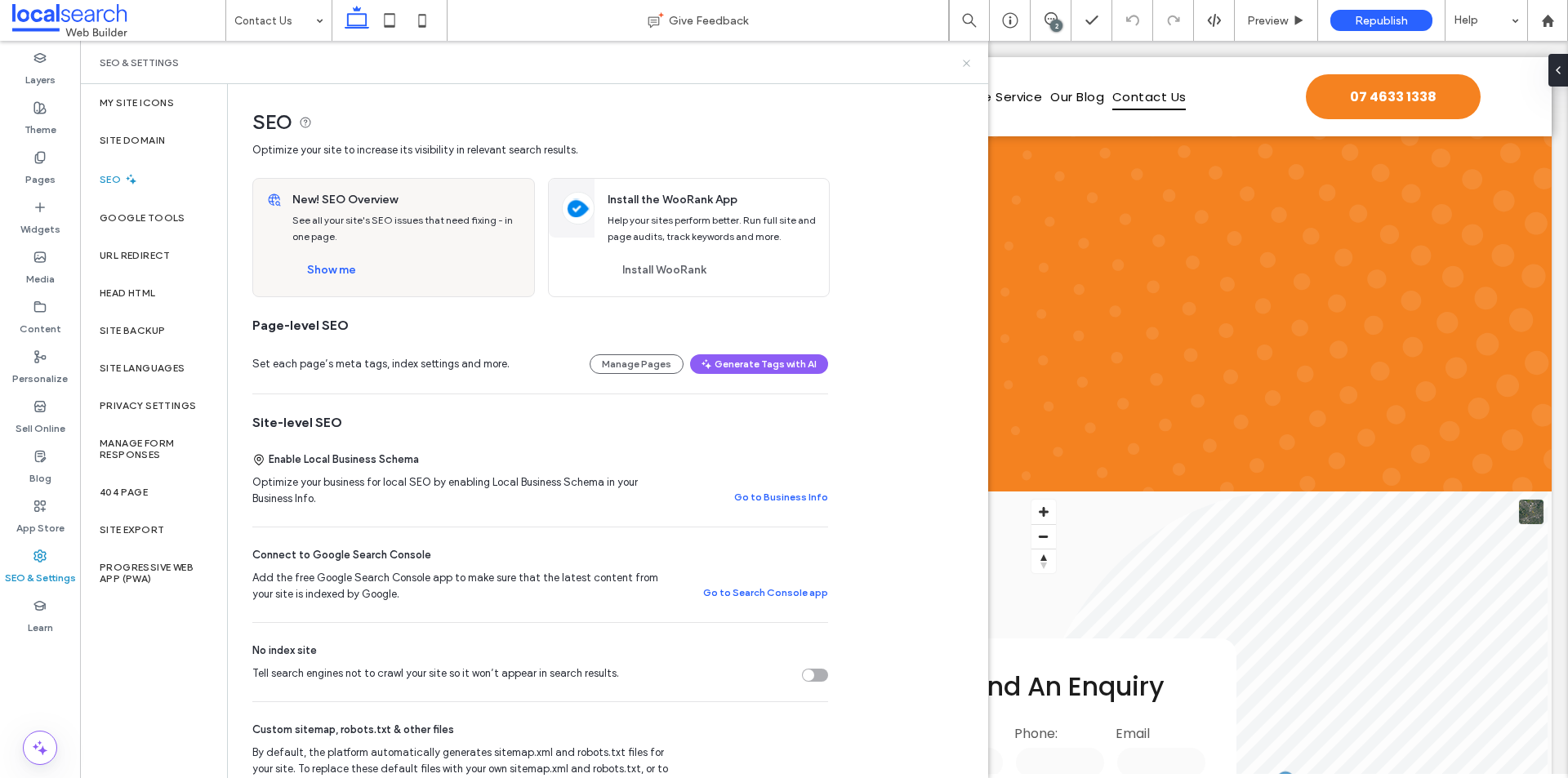
click at [971, 61] on icon at bounding box center [967, 63] width 12 height 12
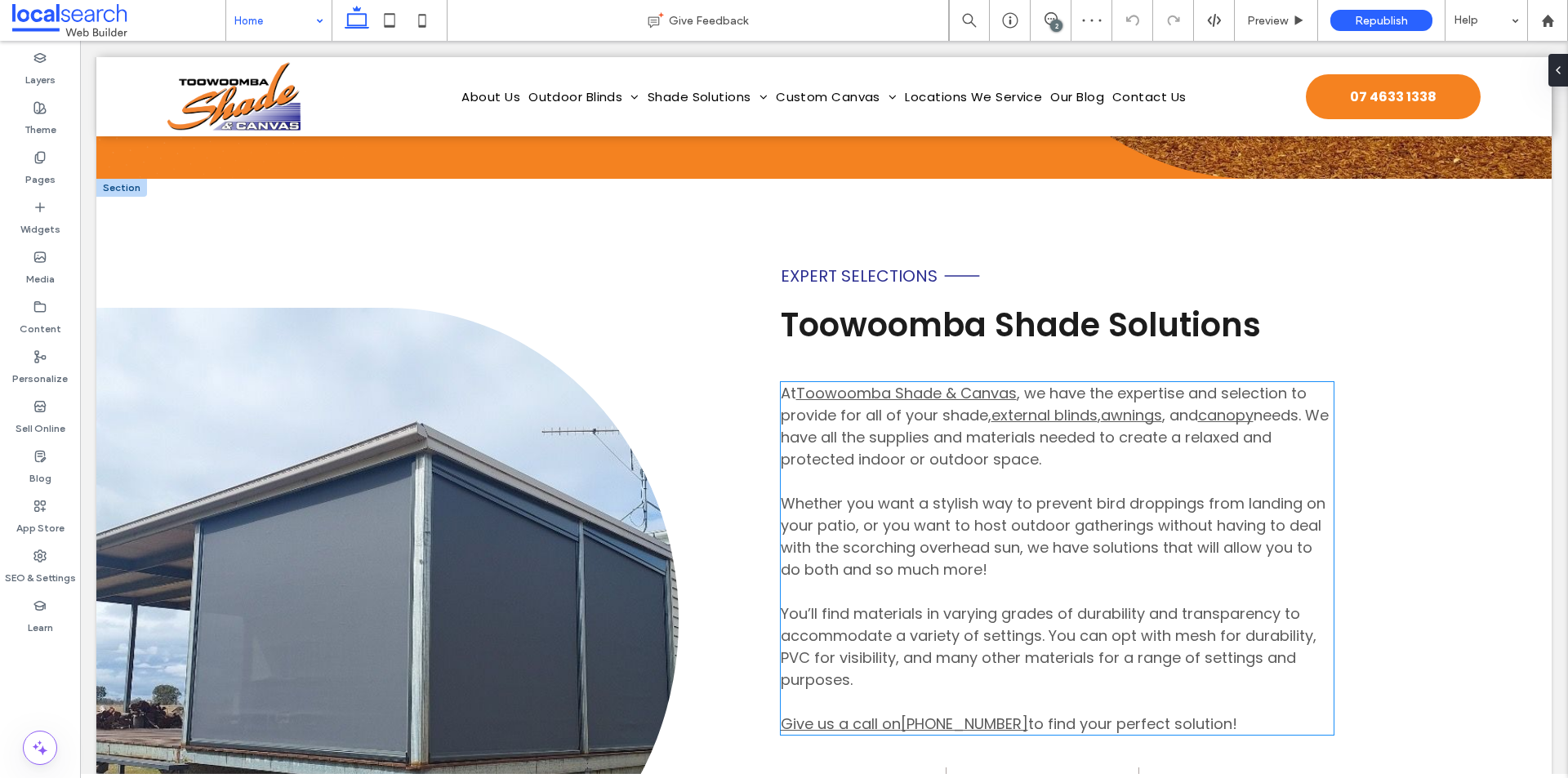
scroll to position [898, 0]
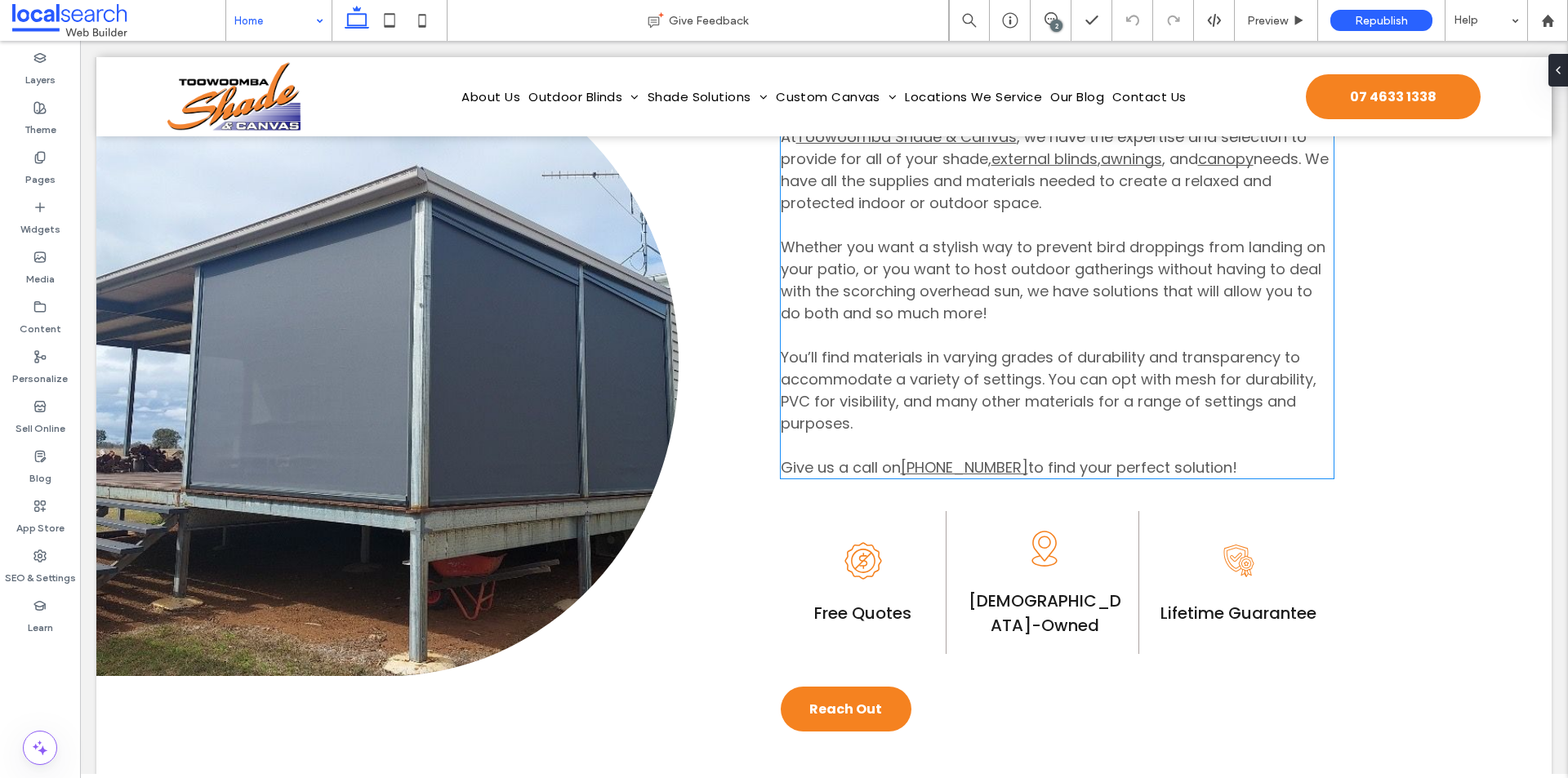
click at [885, 468] on link "Give us a call on" at bounding box center [841, 467] width 120 height 20
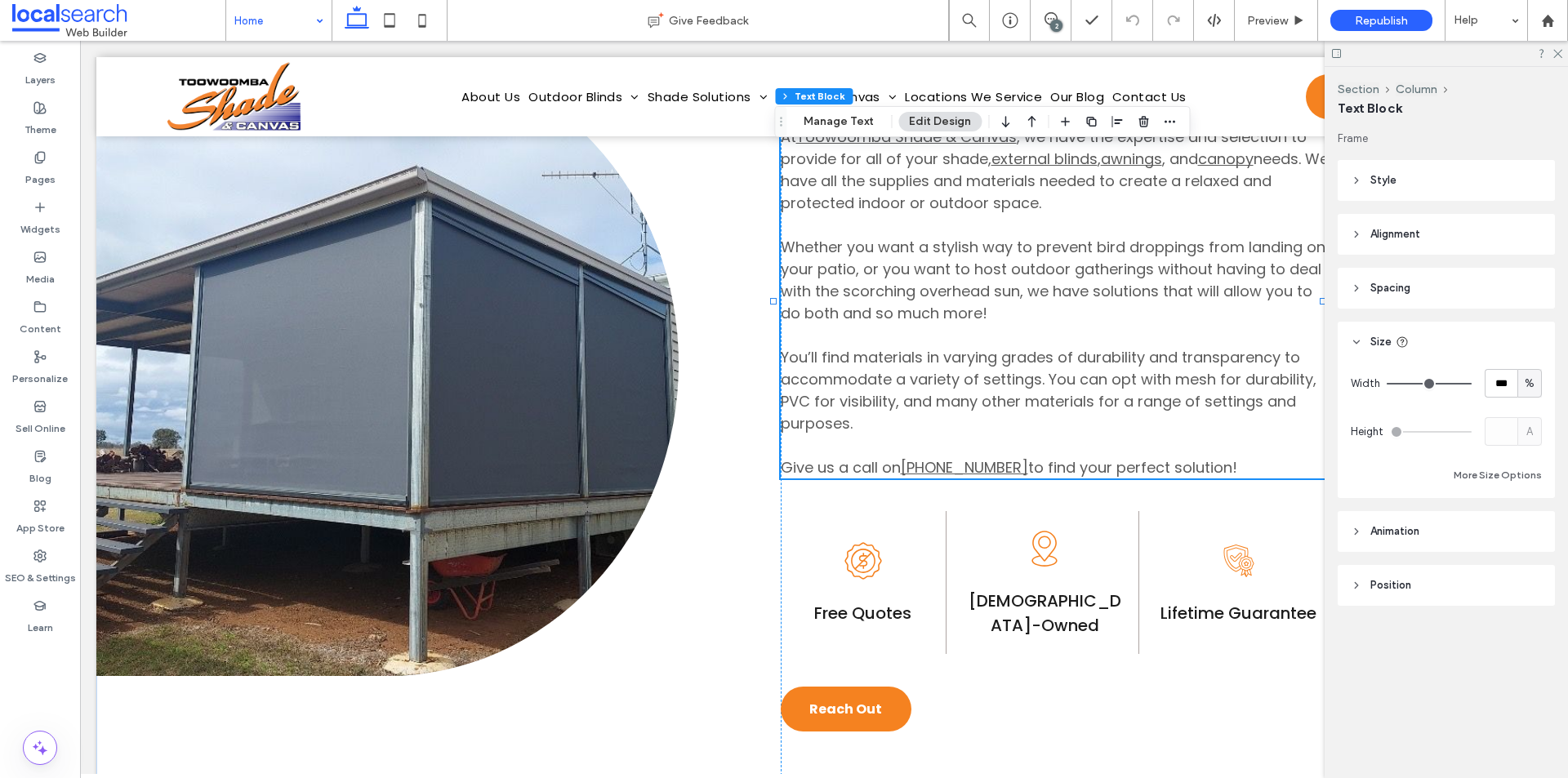
click at [885, 468] on link "Give us a call on" at bounding box center [841, 467] width 120 height 20
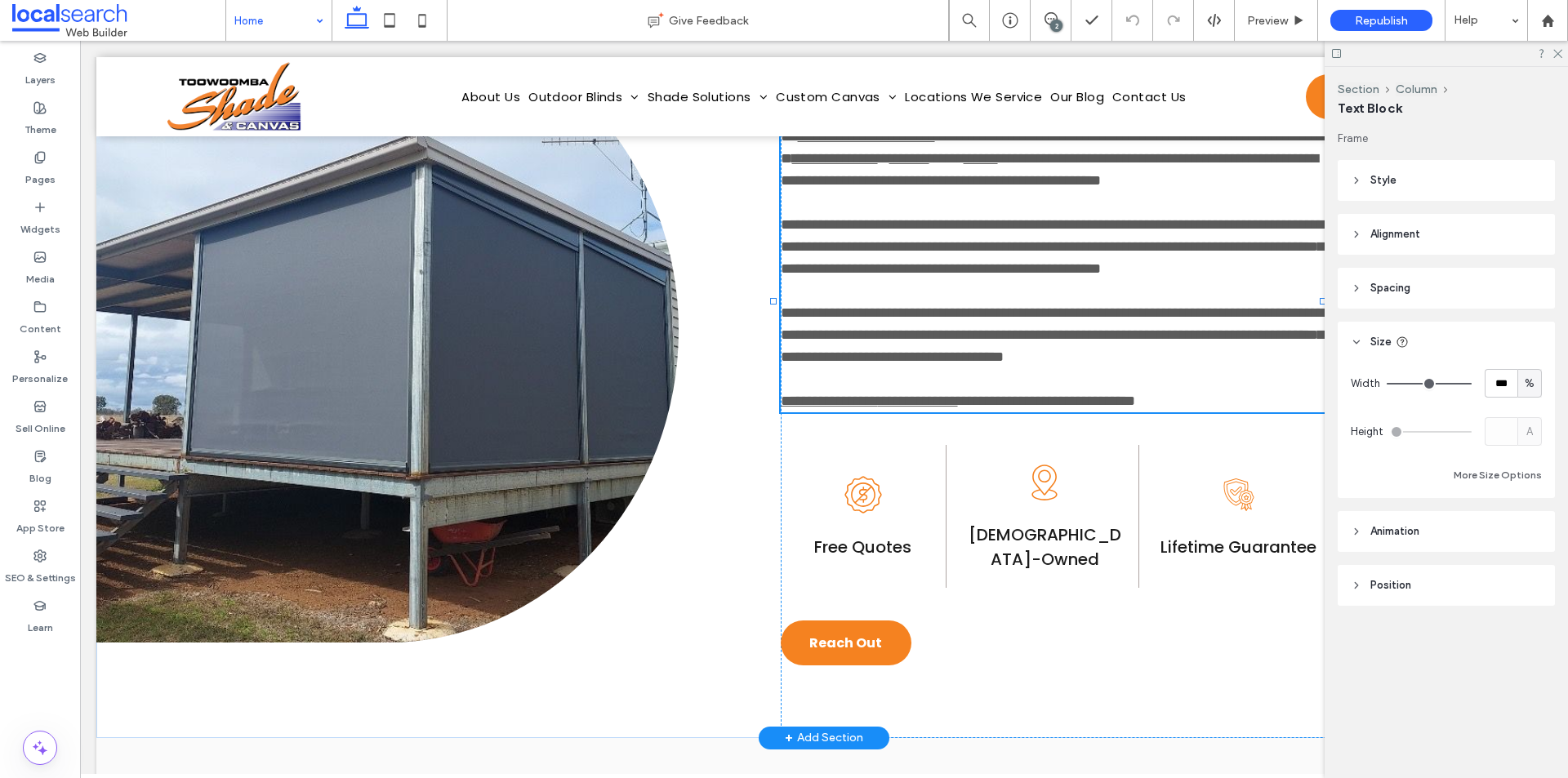
type input "*******"
type input "**"
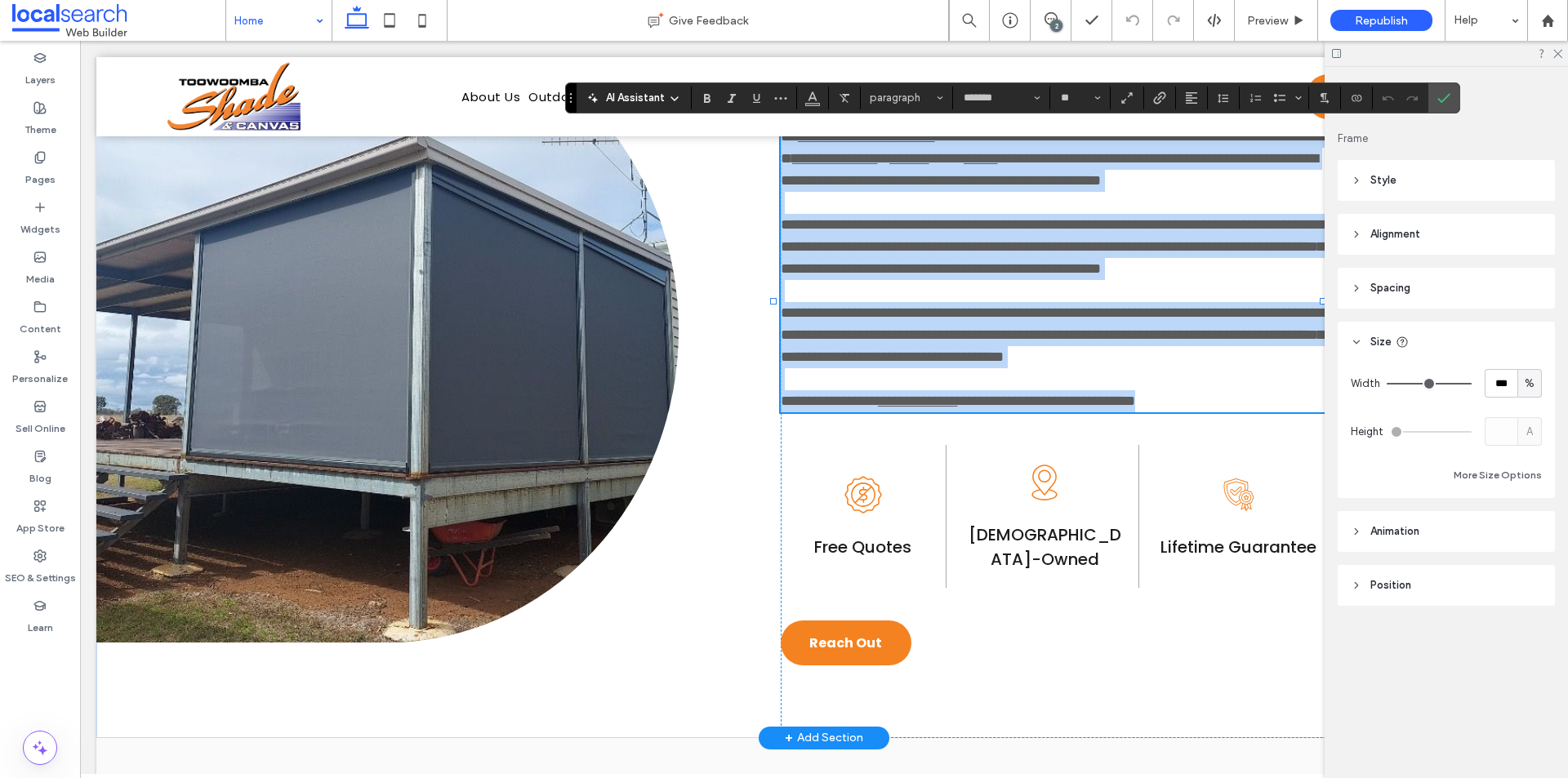
click at [878, 409] on link "**********" at bounding box center [829, 401] width 97 height 15
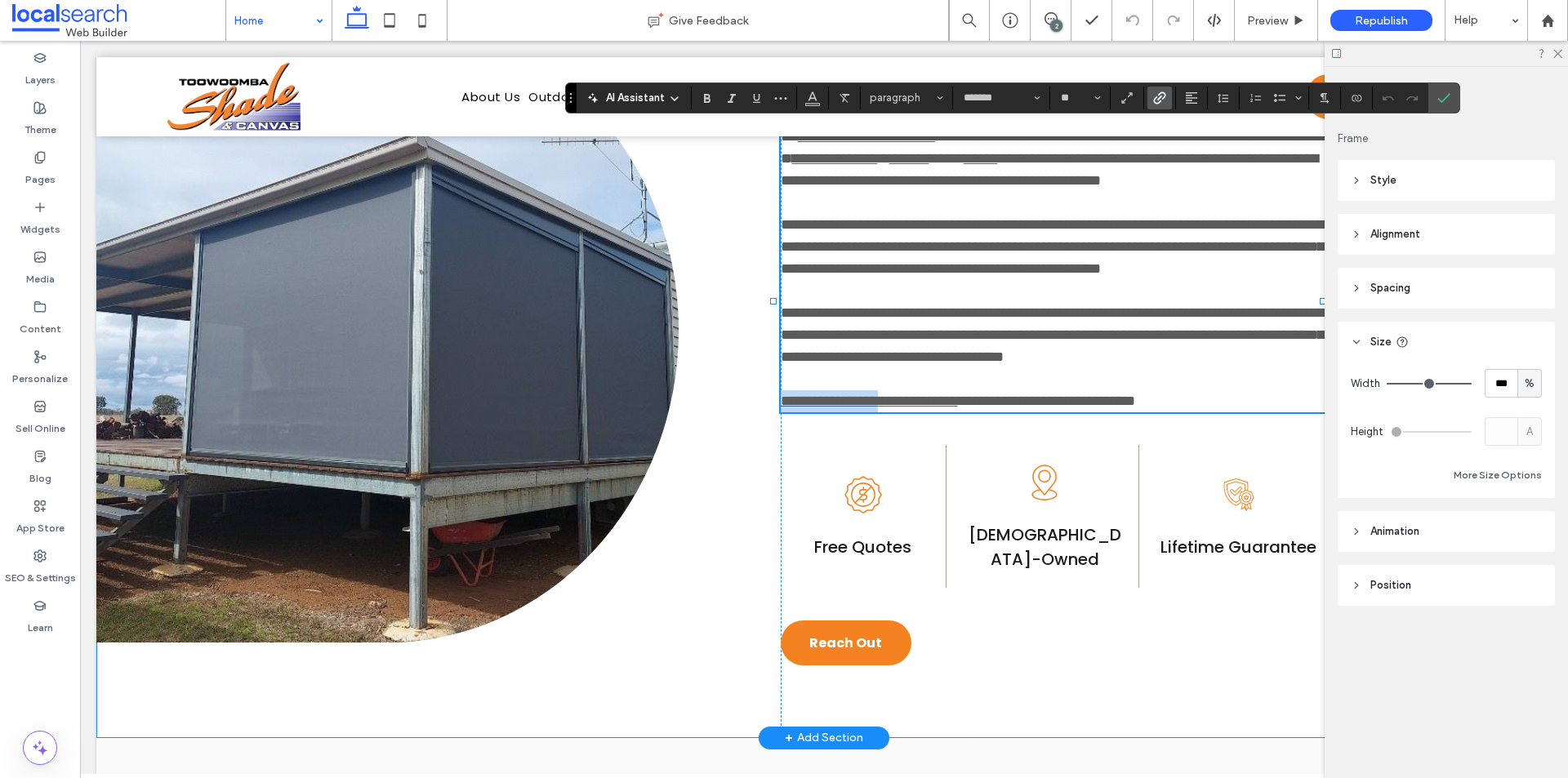
drag, startPoint x: 894, startPoint y: 470, endPoint x: 772, endPoint y: 466, distance: 122.1
click at [772, 466] on div "**********" at bounding box center [824, 330] width 1455 height 815
click at [1167, 94] on label "Link" at bounding box center [1160, 98] width 25 height 23
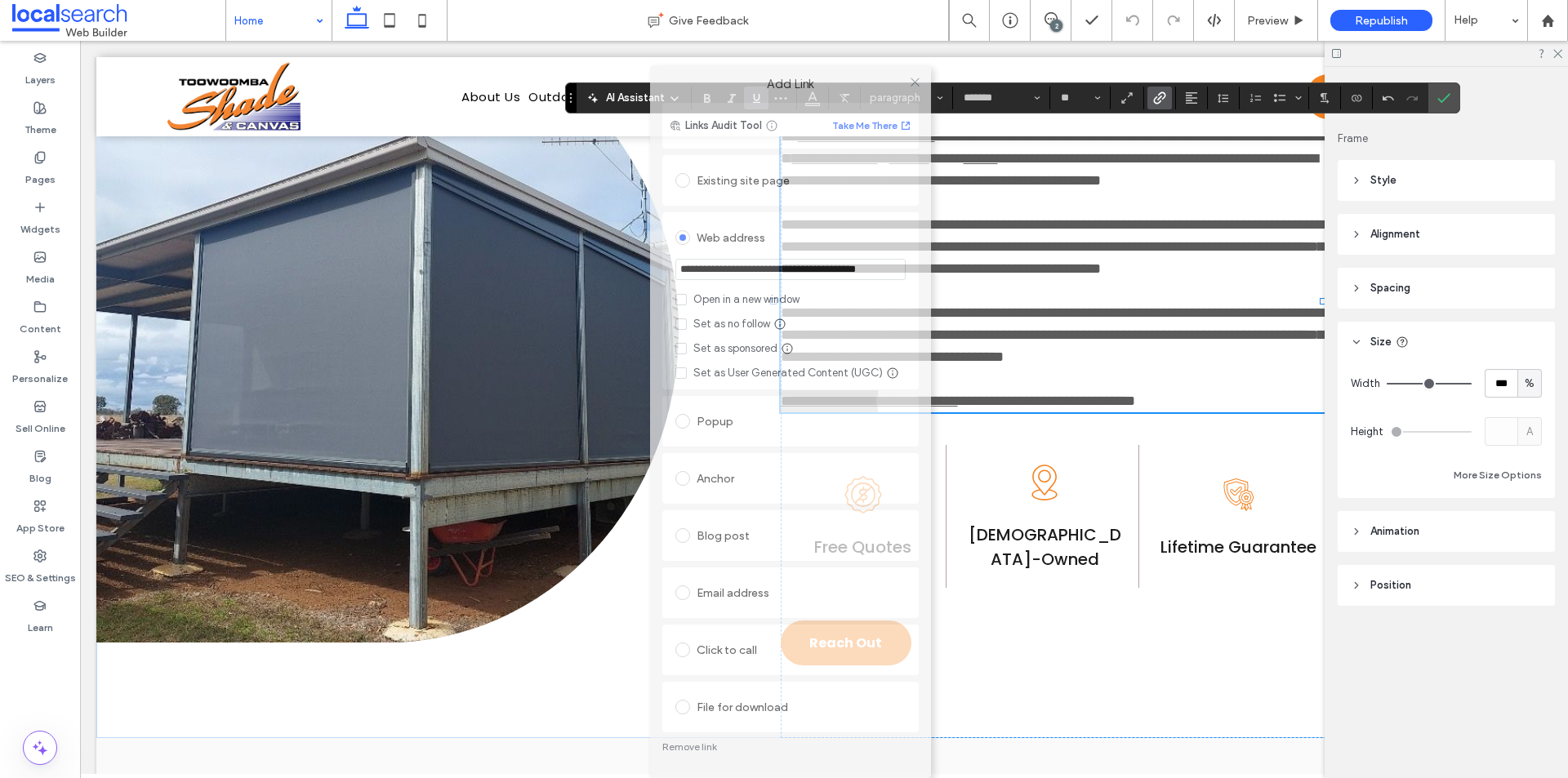
drag, startPoint x: 763, startPoint y: 133, endPoint x: 769, endPoint y: 103, distance: 30.6
click at [769, 103] on div "**********" at bounding box center [791, 421] width 281 height 713
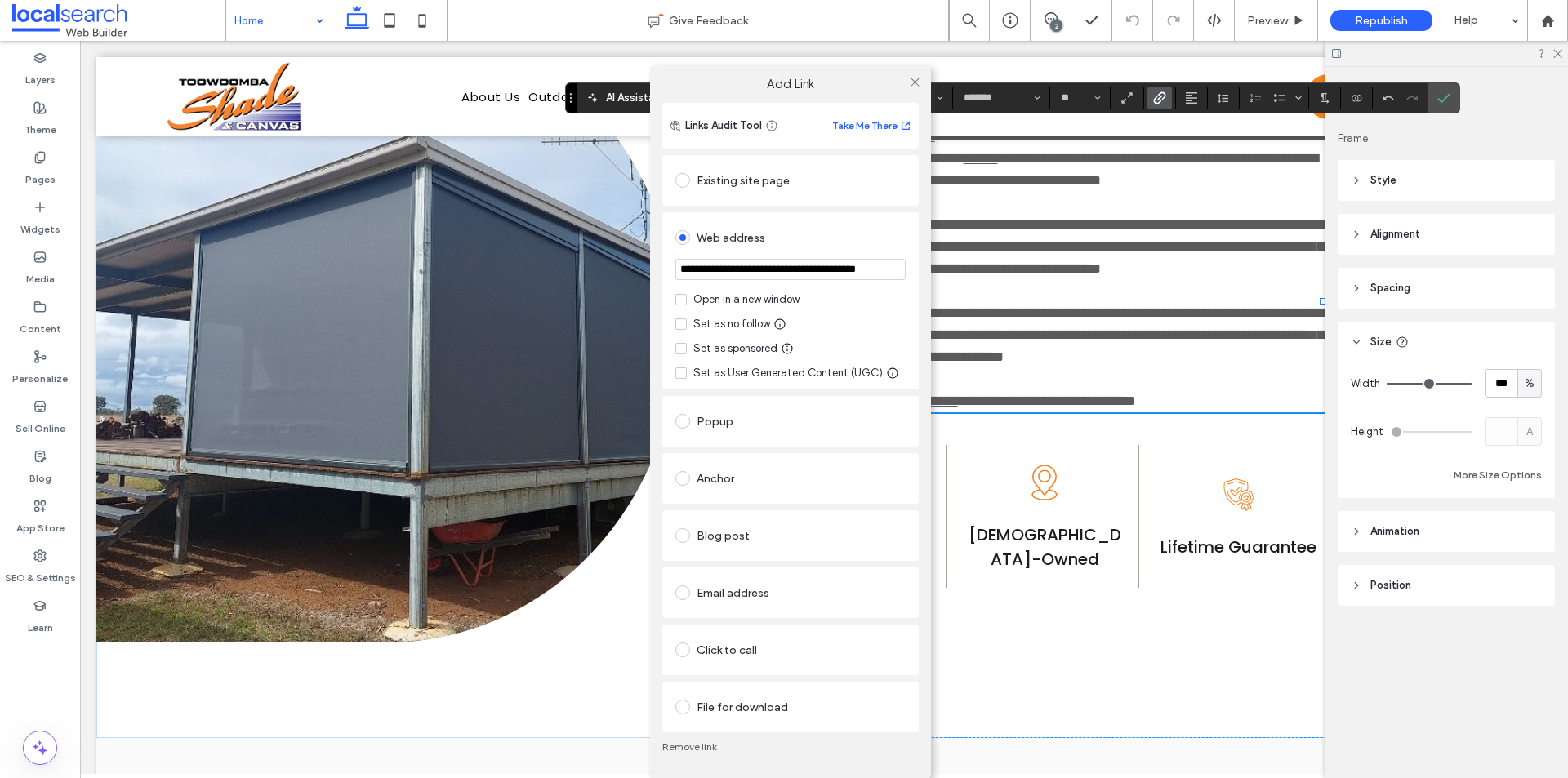
click at [693, 748] on link "Remove link" at bounding box center [791, 747] width 256 height 13
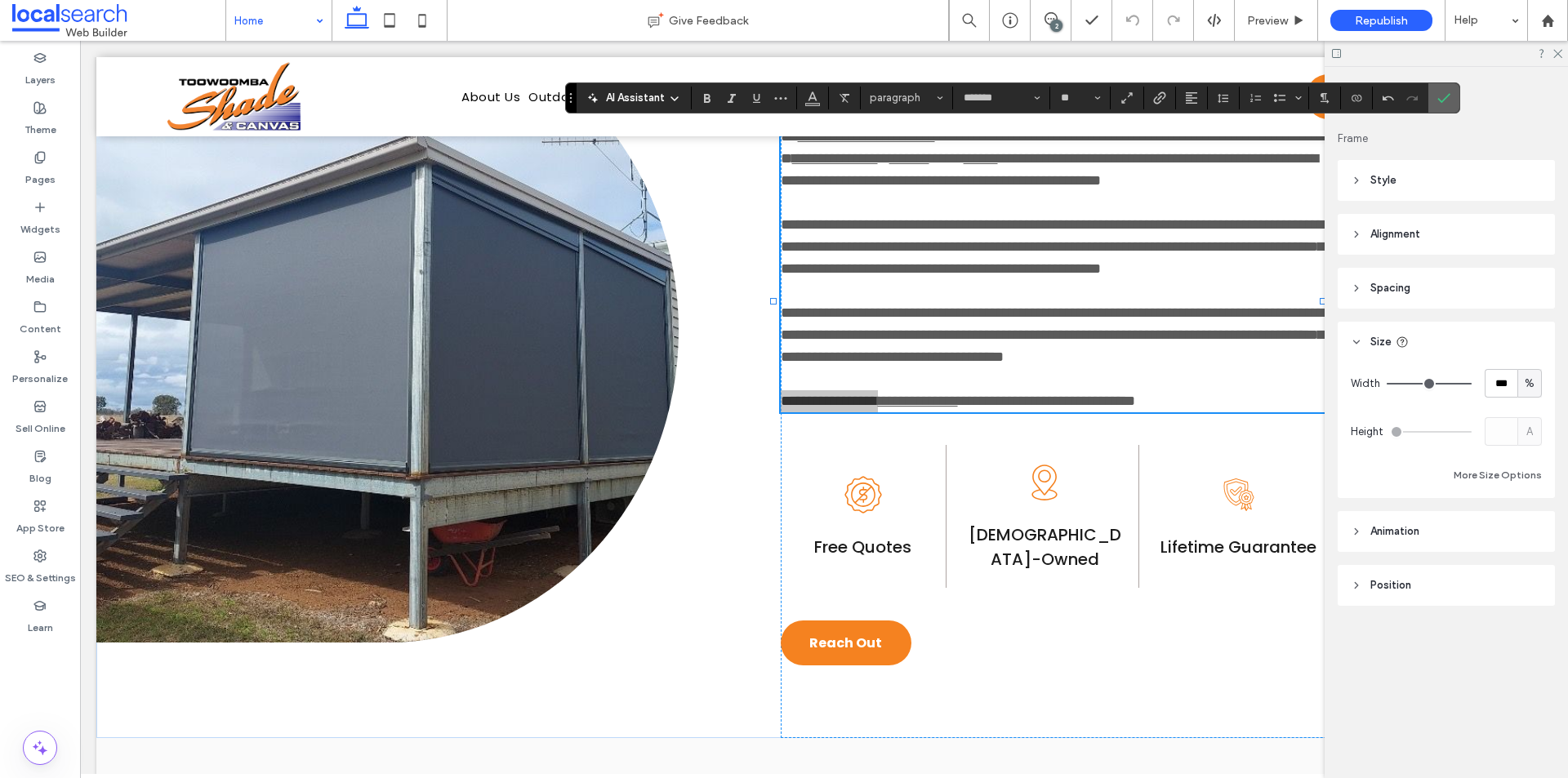
drag, startPoint x: 1443, startPoint y: 96, endPoint x: 820, endPoint y: 437, distance: 710.2
click at [1443, 96] on icon "Confirm" at bounding box center [1443, 98] width 13 height 13
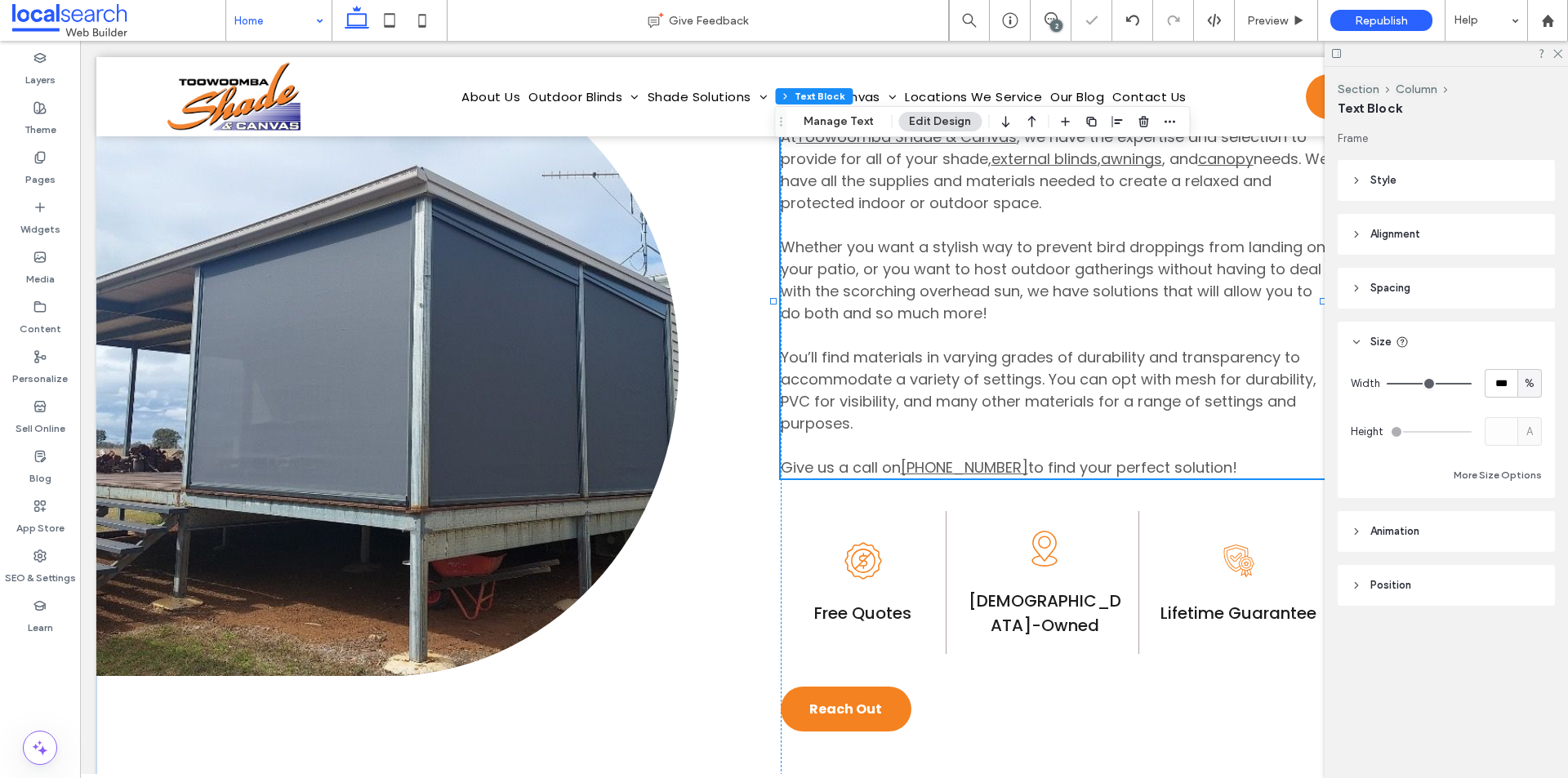
click at [893, 470] on span "Give us a call on" at bounding box center [841, 467] width 120 height 20
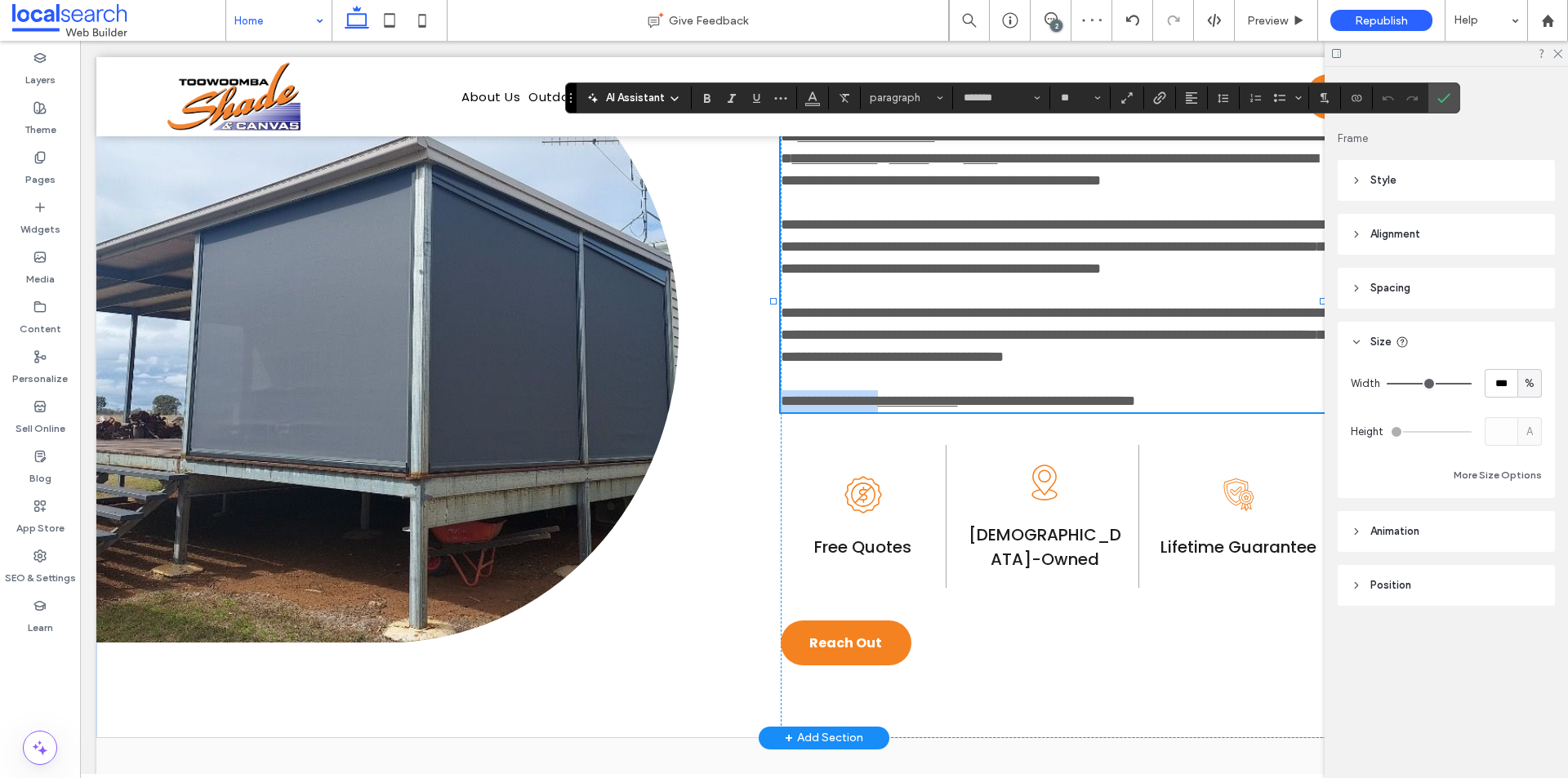
click at [878, 409] on span "**********" at bounding box center [829, 401] width 97 height 15
click at [1456, 97] on label "Confirm" at bounding box center [1444, 98] width 25 height 29
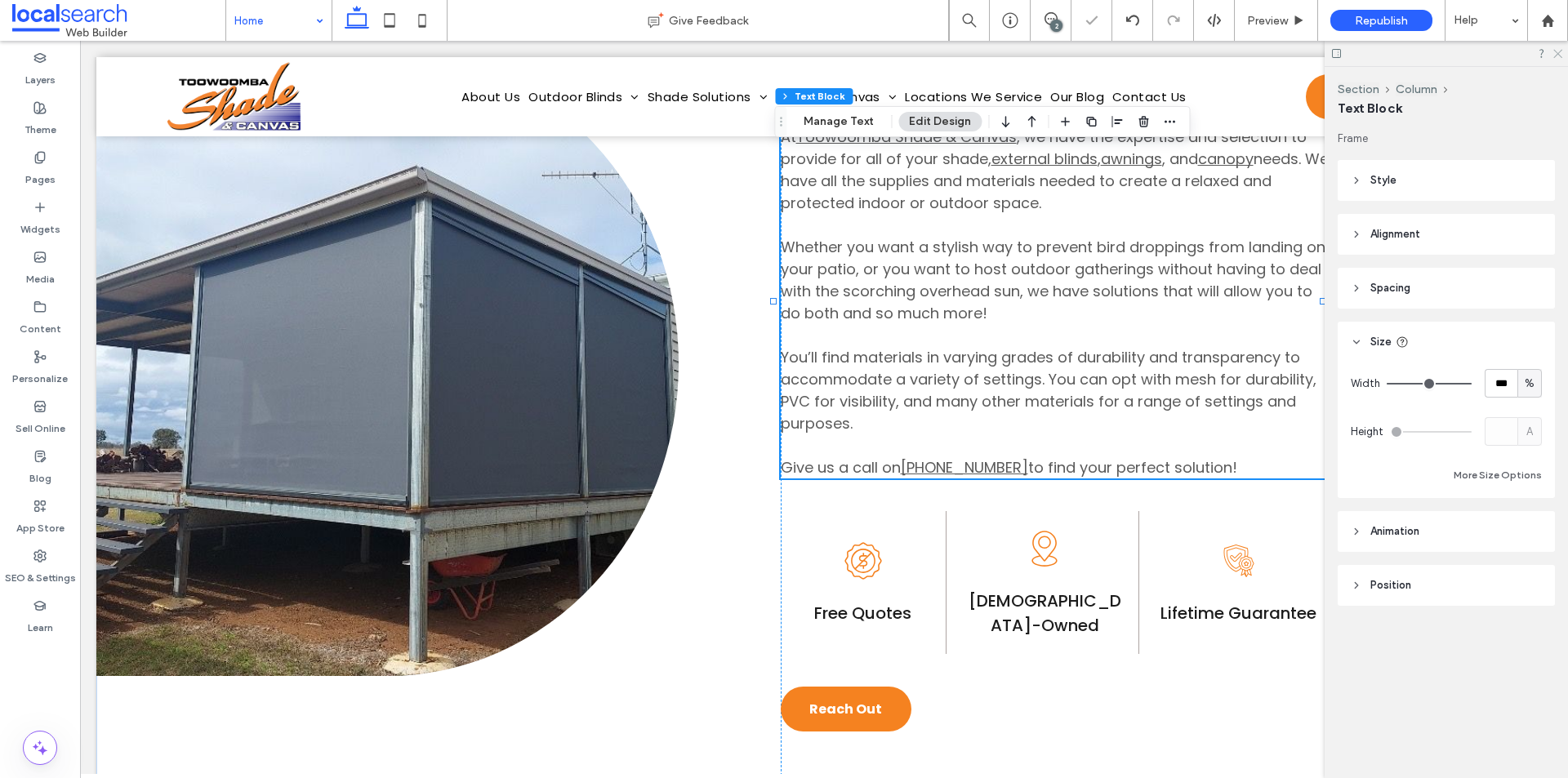
click at [1554, 54] on icon at bounding box center [1557, 53] width 11 height 11
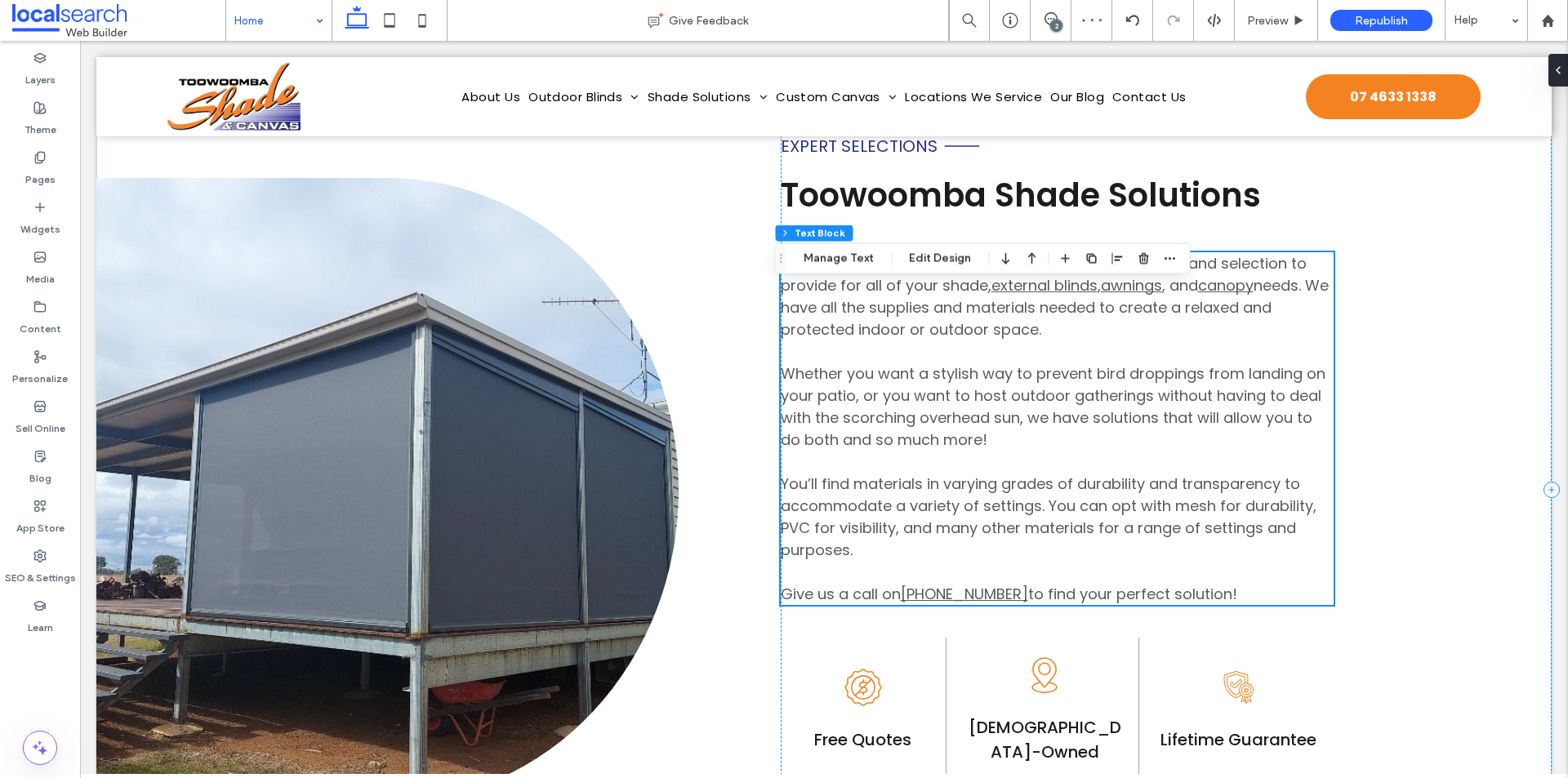
scroll to position [734, 0]
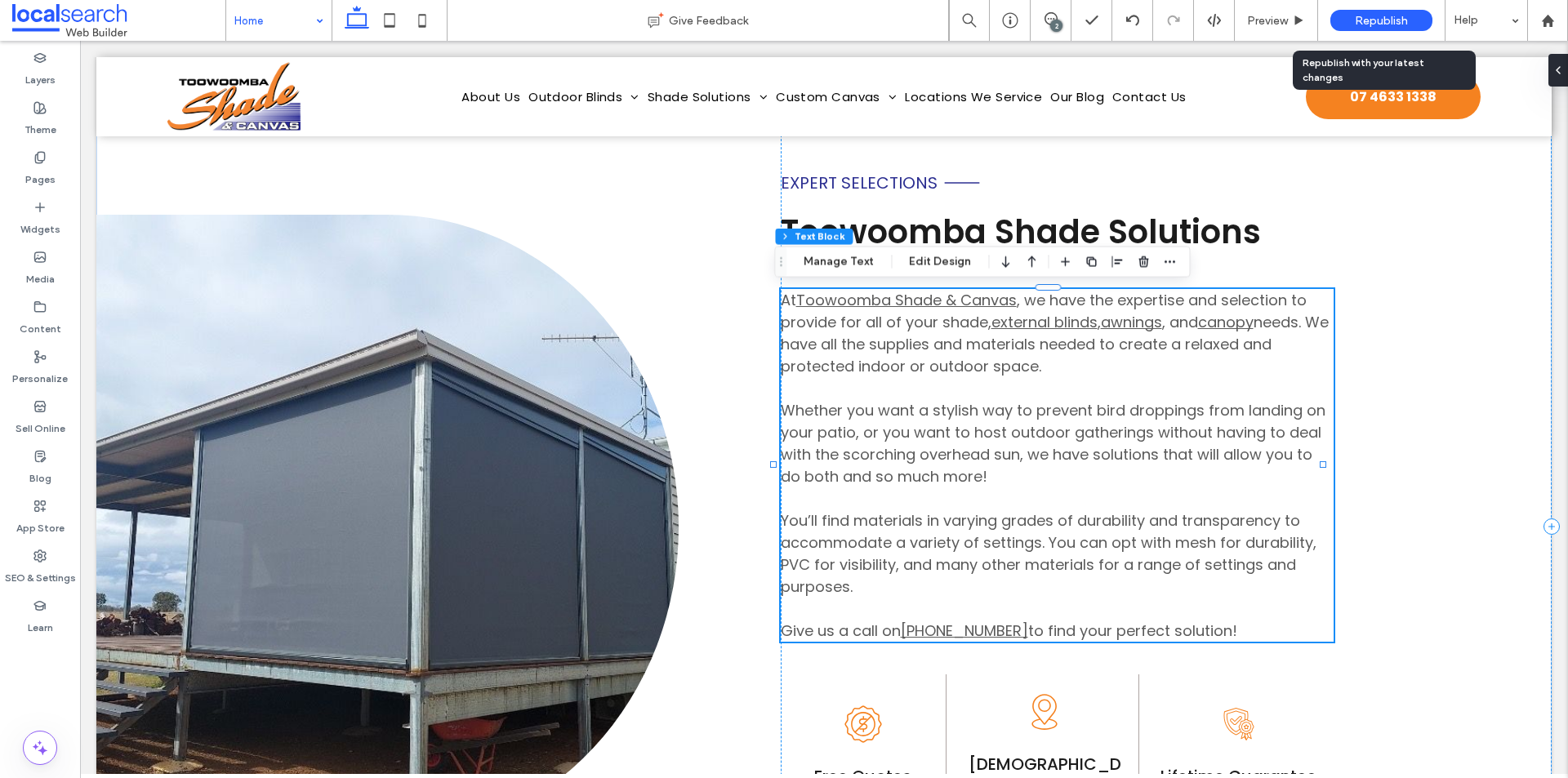
click at [1341, 23] on div "Republish" at bounding box center [1381, 20] width 102 height 21
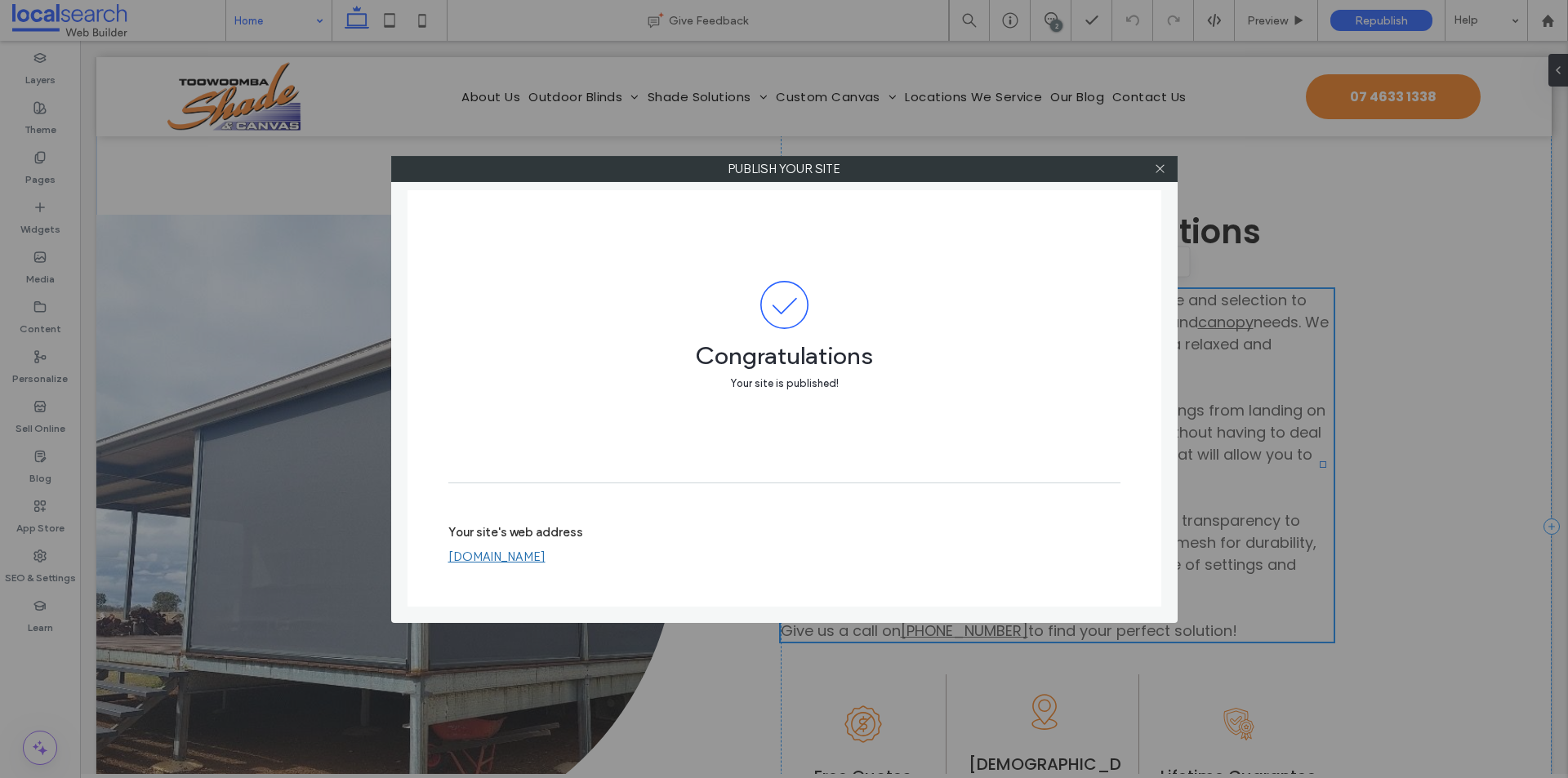
click at [546, 555] on link "[DOMAIN_NAME]" at bounding box center [497, 556] width 97 height 15
click at [546, 562] on link "[DOMAIN_NAME]" at bounding box center [497, 556] width 97 height 15
click at [1164, 171] on icon at bounding box center [1160, 169] width 12 height 12
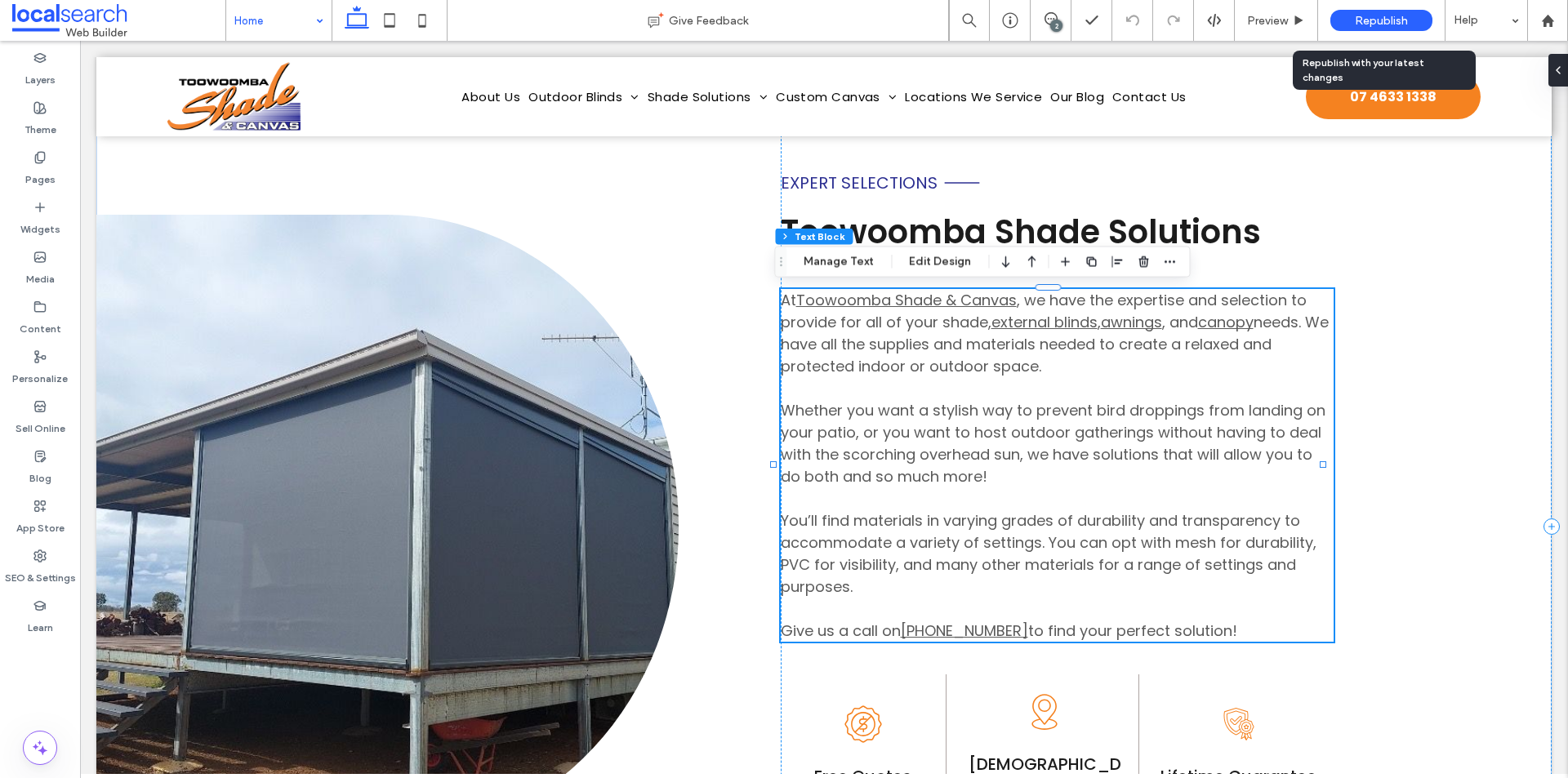
click at [1362, 18] on span "Republish" at bounding box center [1382, 21] width 53 height 14
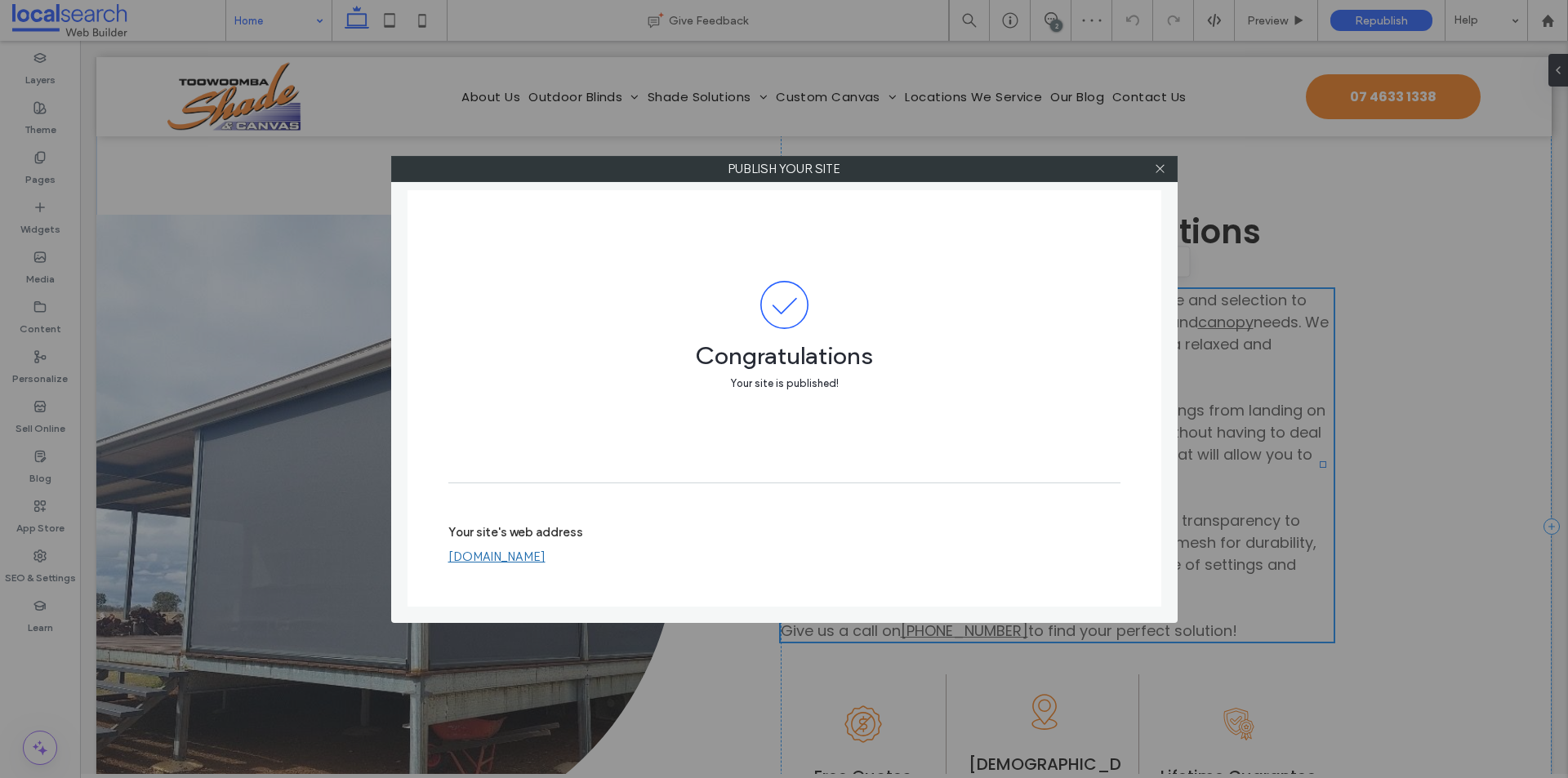
click at [546, 557] on link "[DOMAIN_NAME]" at bounding box center [497, 556] width 97 height 15
click at [1165, 161] on span at bounding box center [1160, 169] width 12 height 25
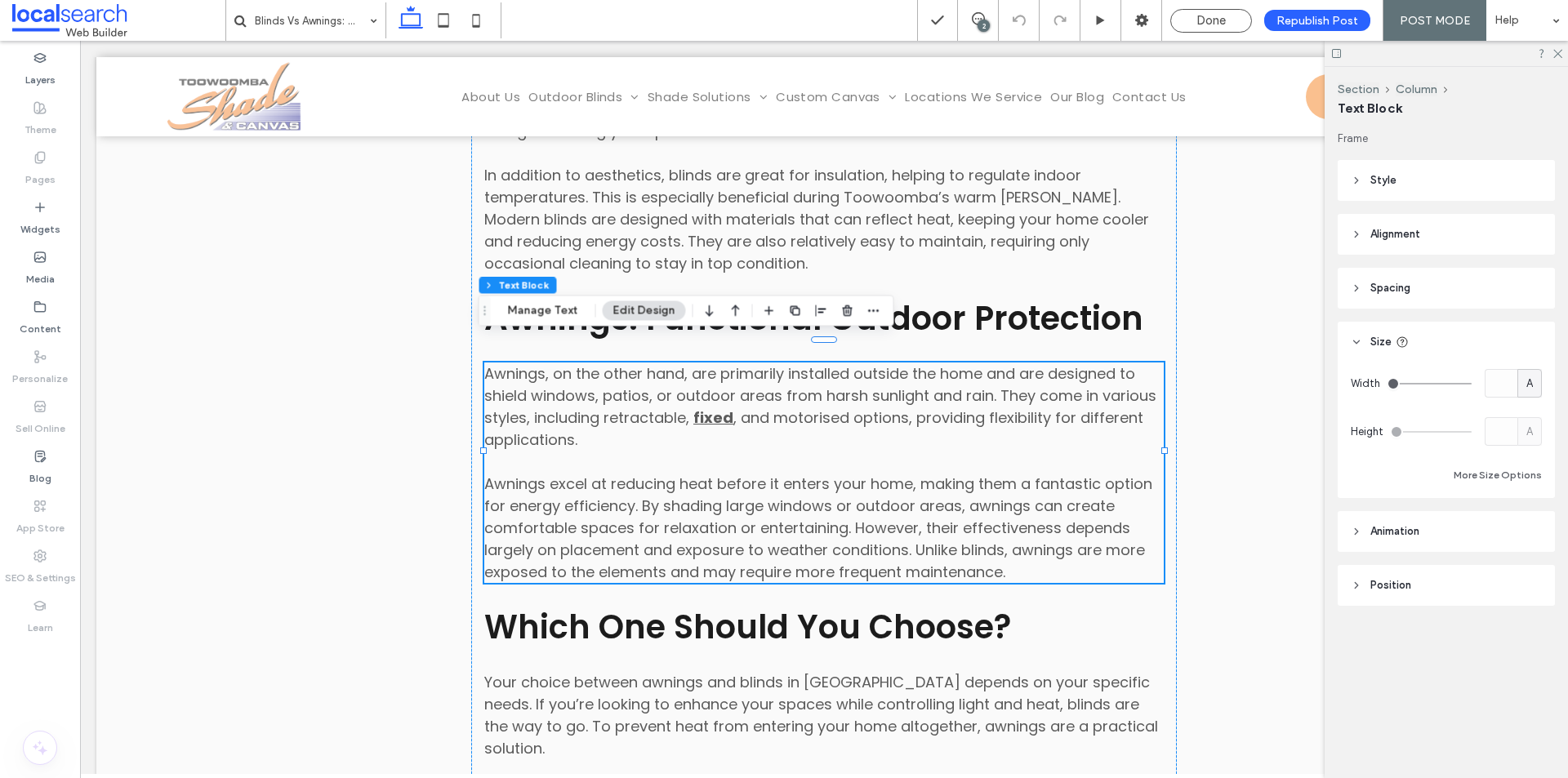
click at [708, 409] on p "Awnings, on the other hand, are primarily installed outside the home and are de…" at bounding box center [824, 406] width 679 height 88
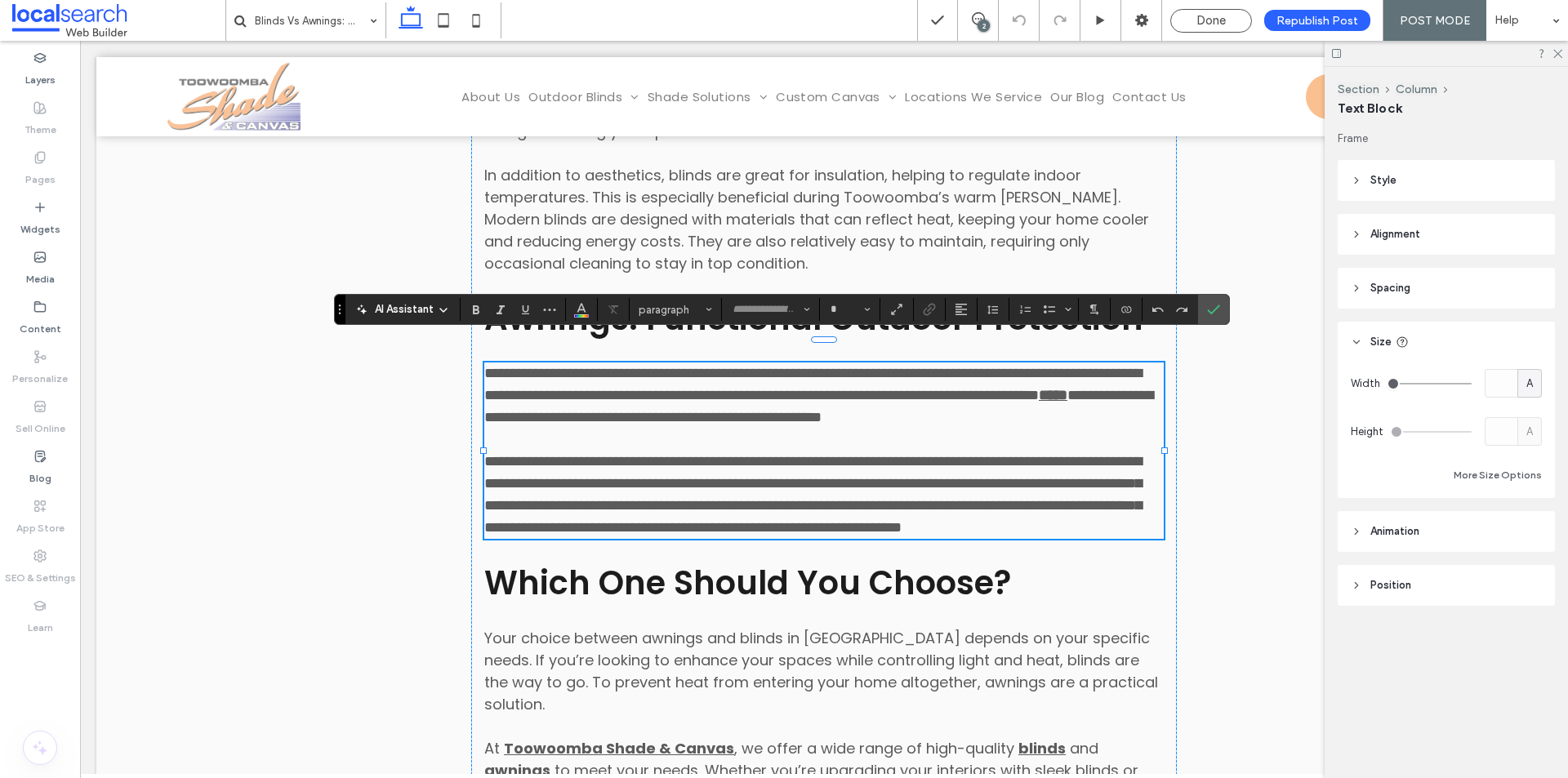
type input "*******"
type input "**"
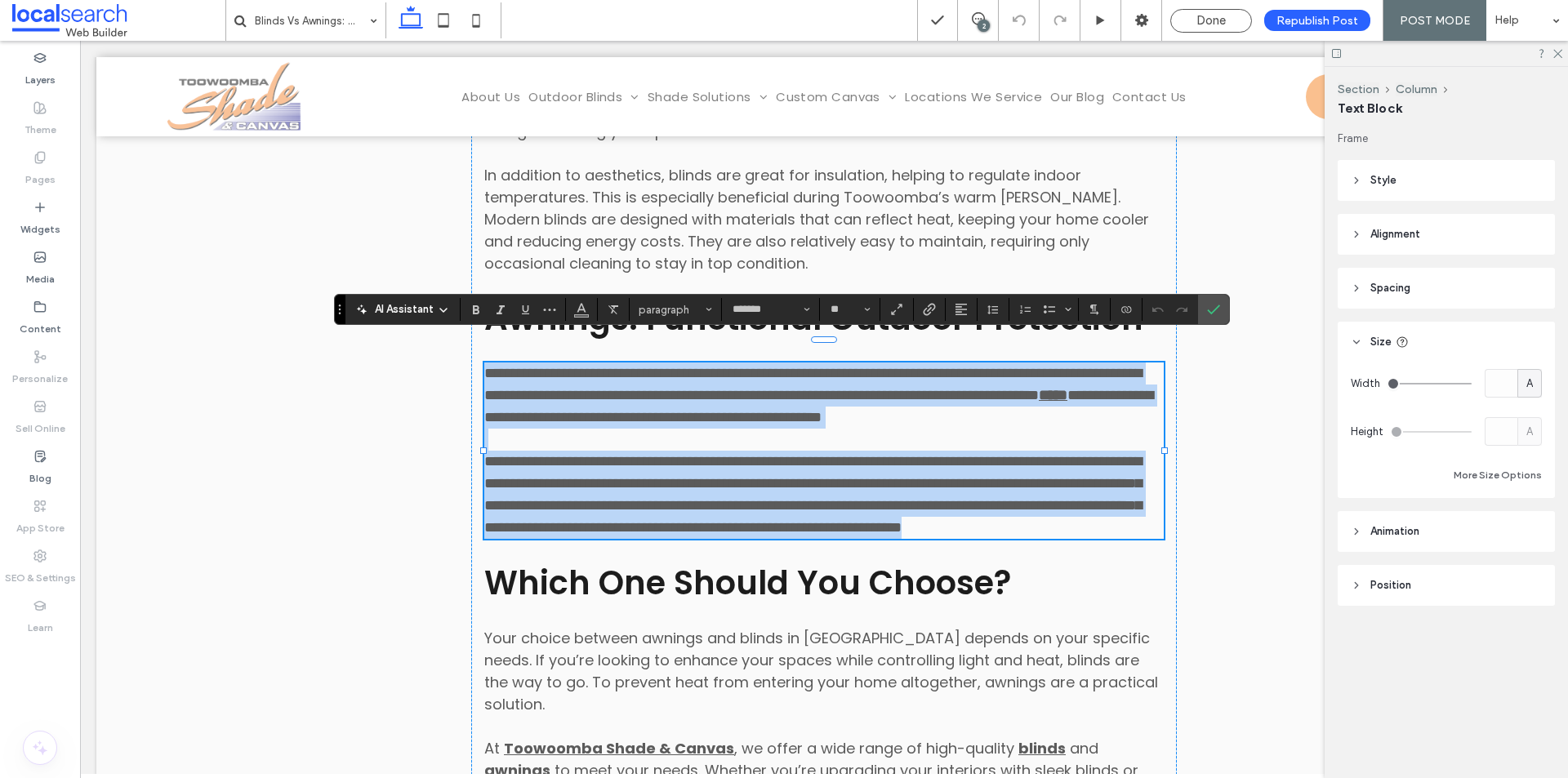
click at [708, 409] on p "**********" at bounding box center [824, 395] width 679 height 66
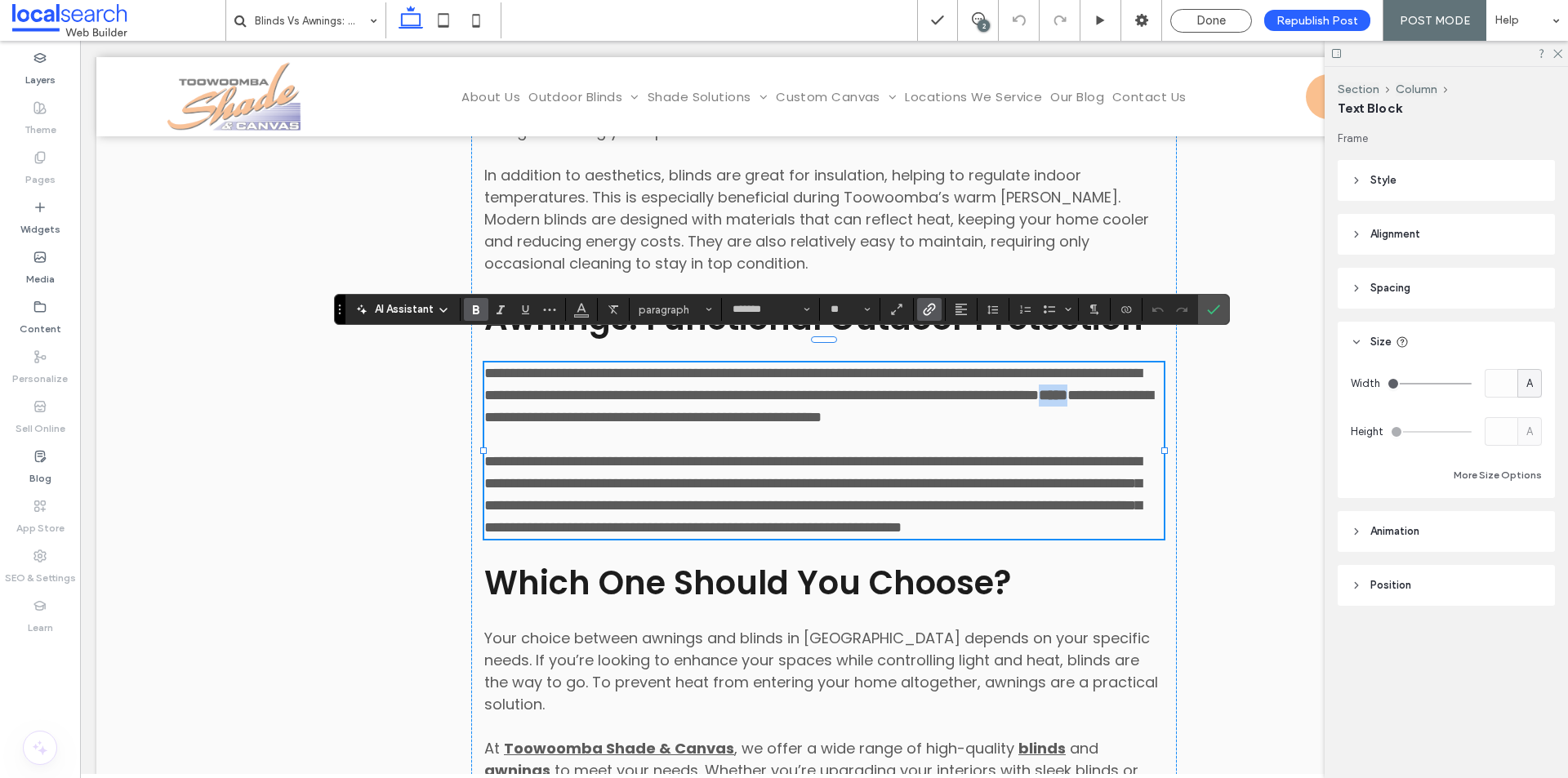
drag, startPoint x: 688, startPoint y: 391, endPoint x: 723, endPoint y: 399, distance: 35.9
click at [1039, 399] on strong "*****" at bounding box center [1053, 395] width 28 height 15
click at [929, 312] on icon "Link" at bounding box center [929, 309] width 13 height 13
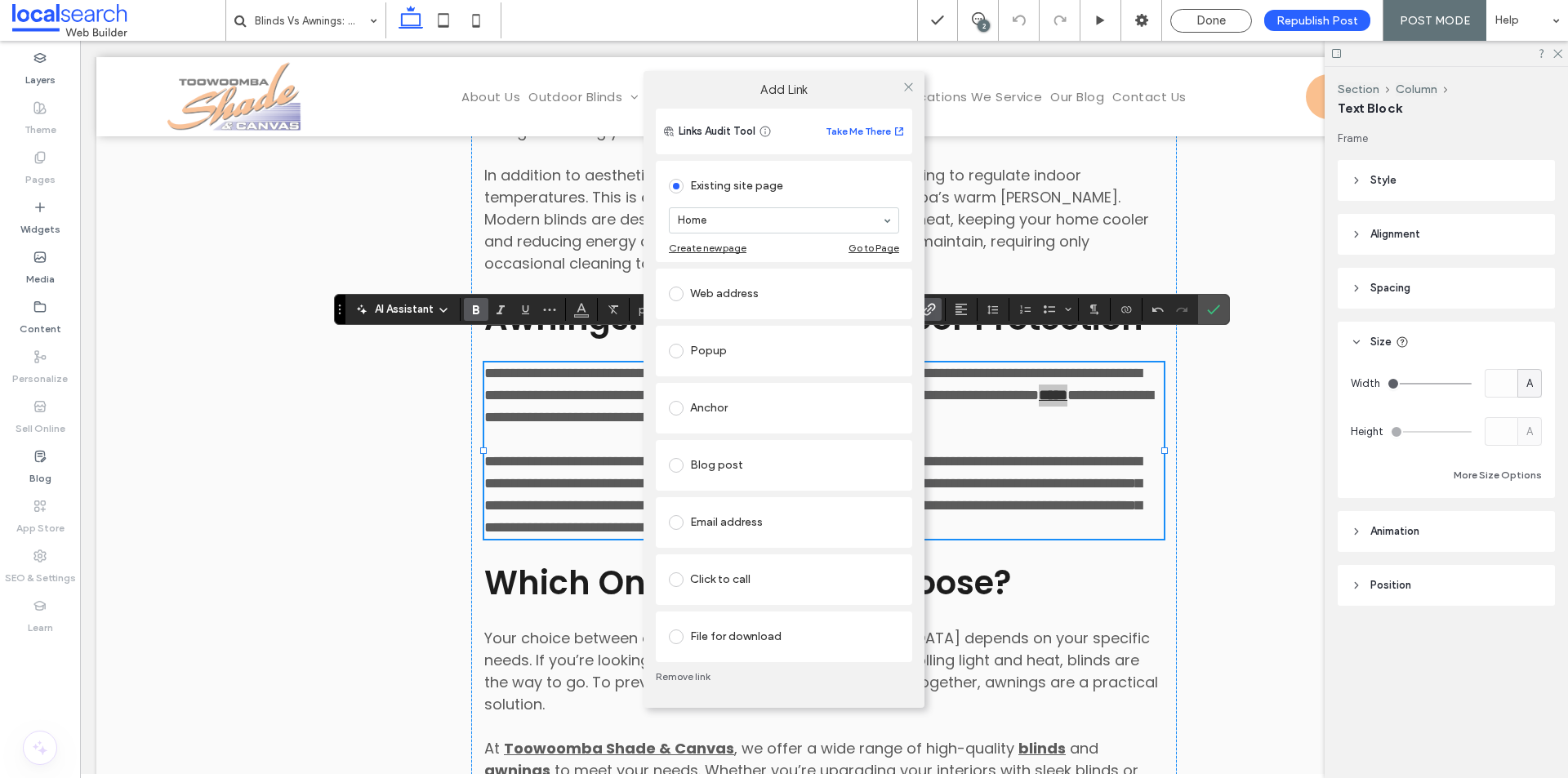
click at [733, 411] on div "Anchor" at bounding box center [784, 408] width 231 height 26
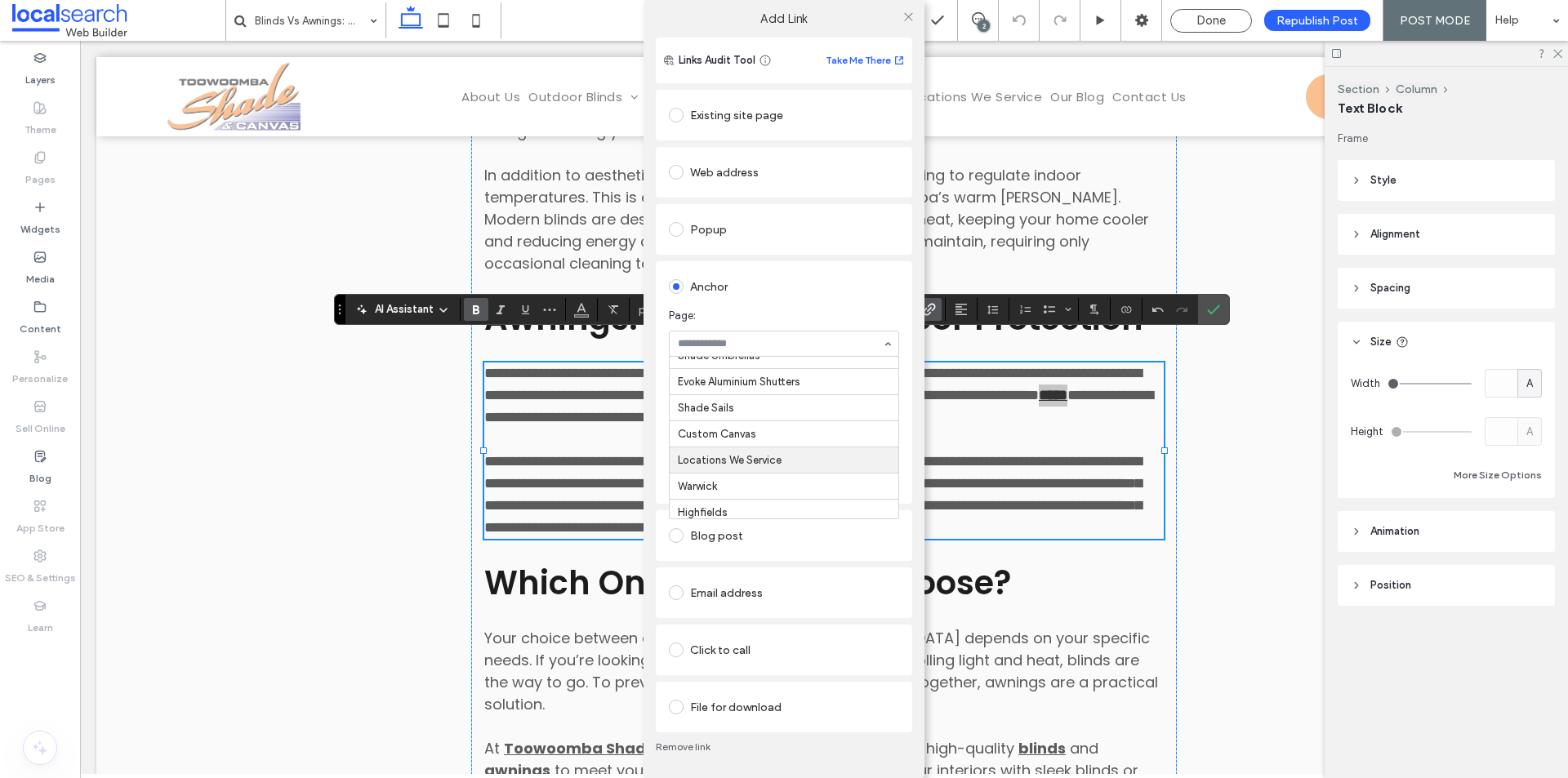
scroll to position [271, 0]
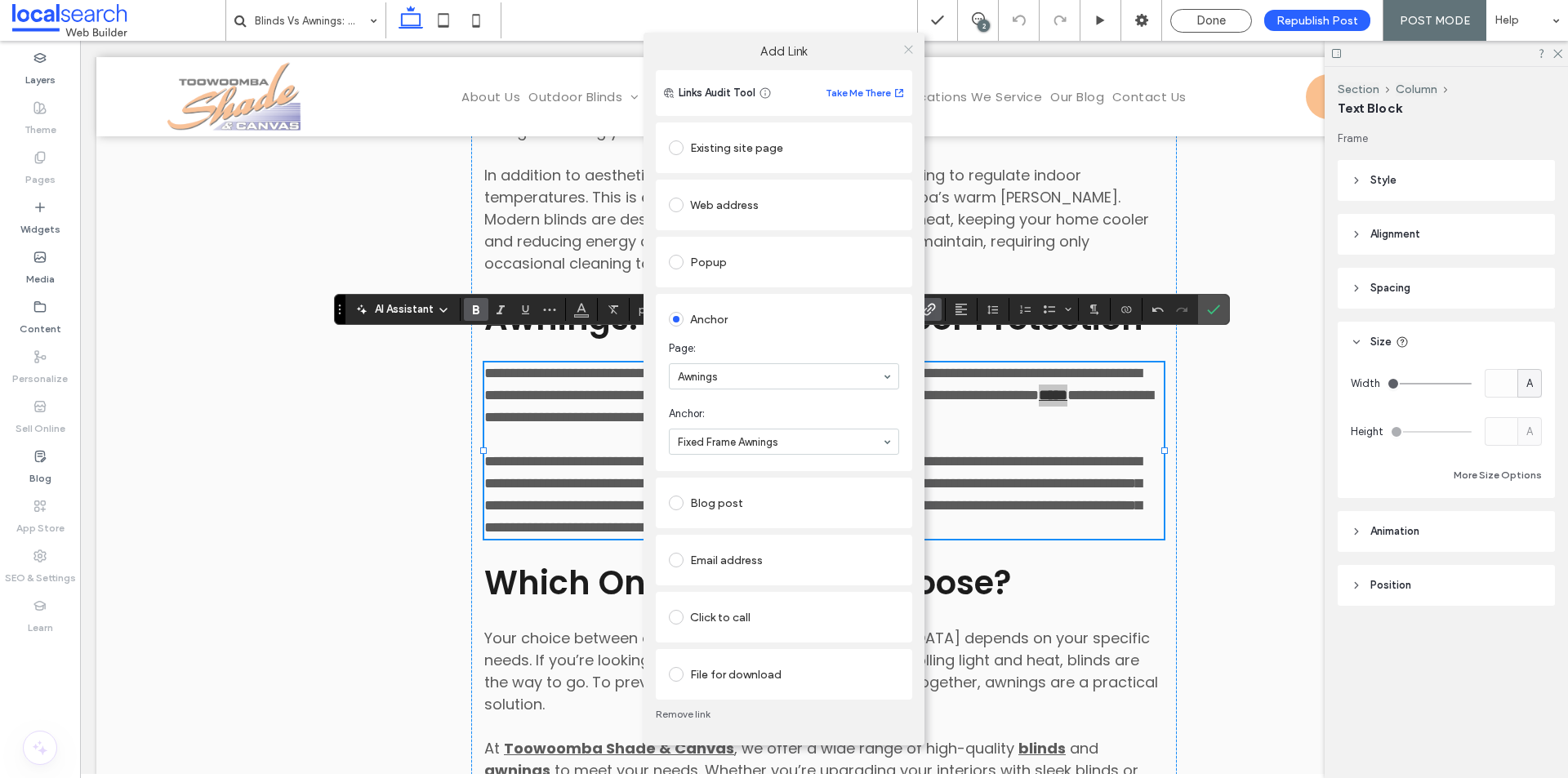
click at [912, 46] on icon at bounding box center [908, 50] width 12 height 12
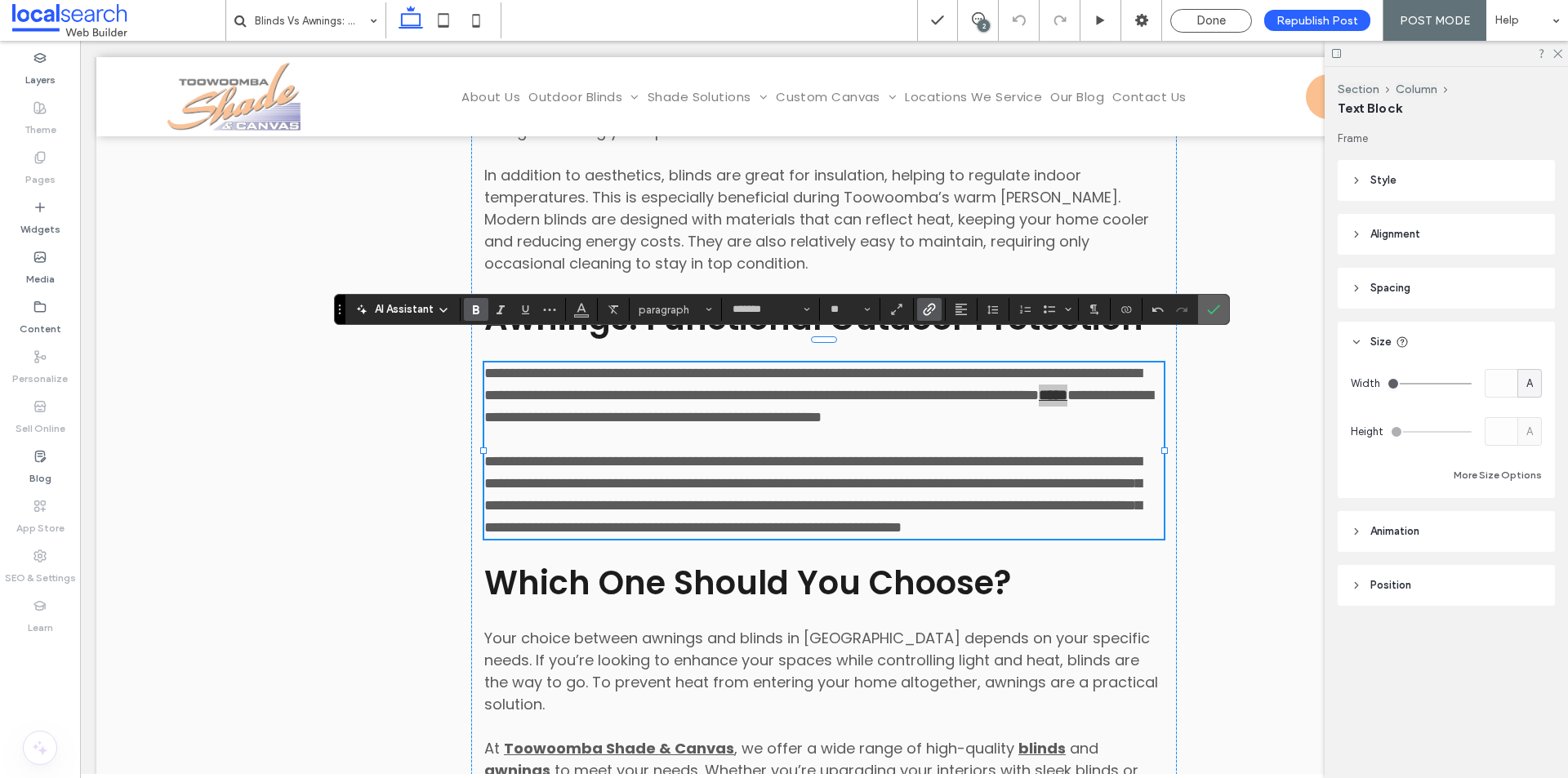
click at [1199, 314] on section at bounding box center [1213, 309] width 31 height 29
click at [1206, 310] on label "Confirm" at bounding box center [1214, 309] width 25 height 29
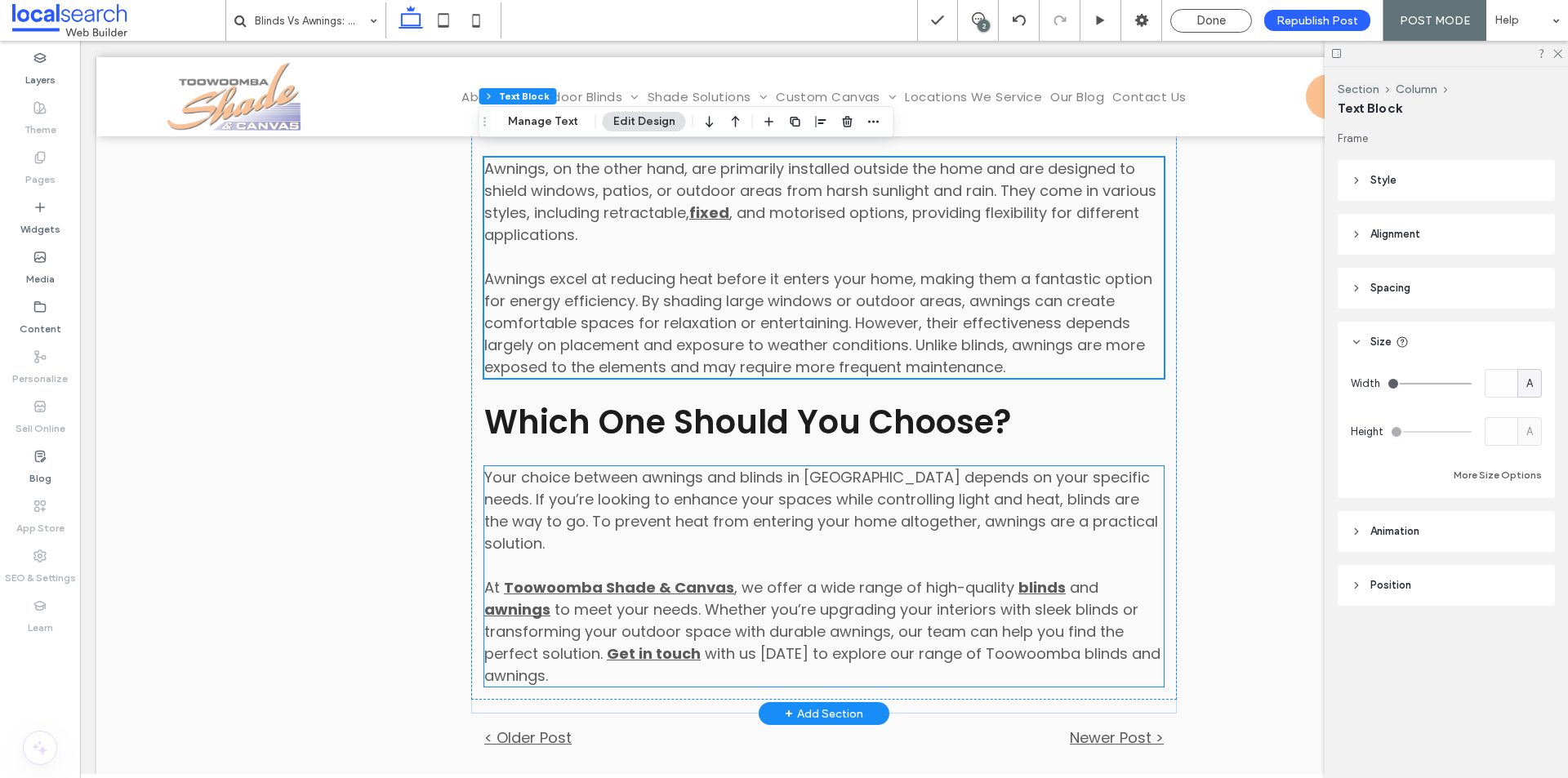
scroll to position [1562, 0]
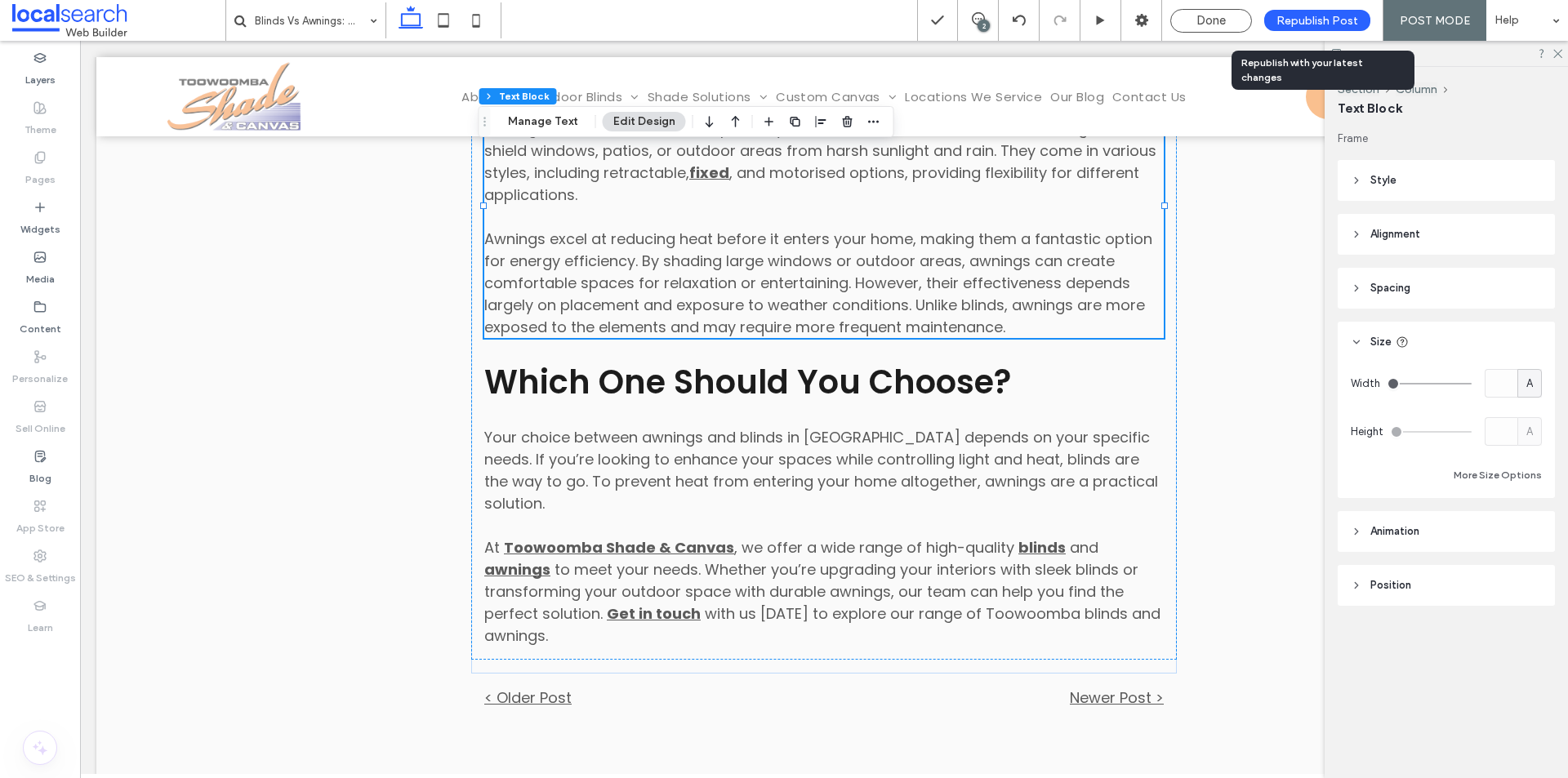
click at [1293, 30] on div "Republish Post" at bounding box center [1317, 20] width 106 height 21
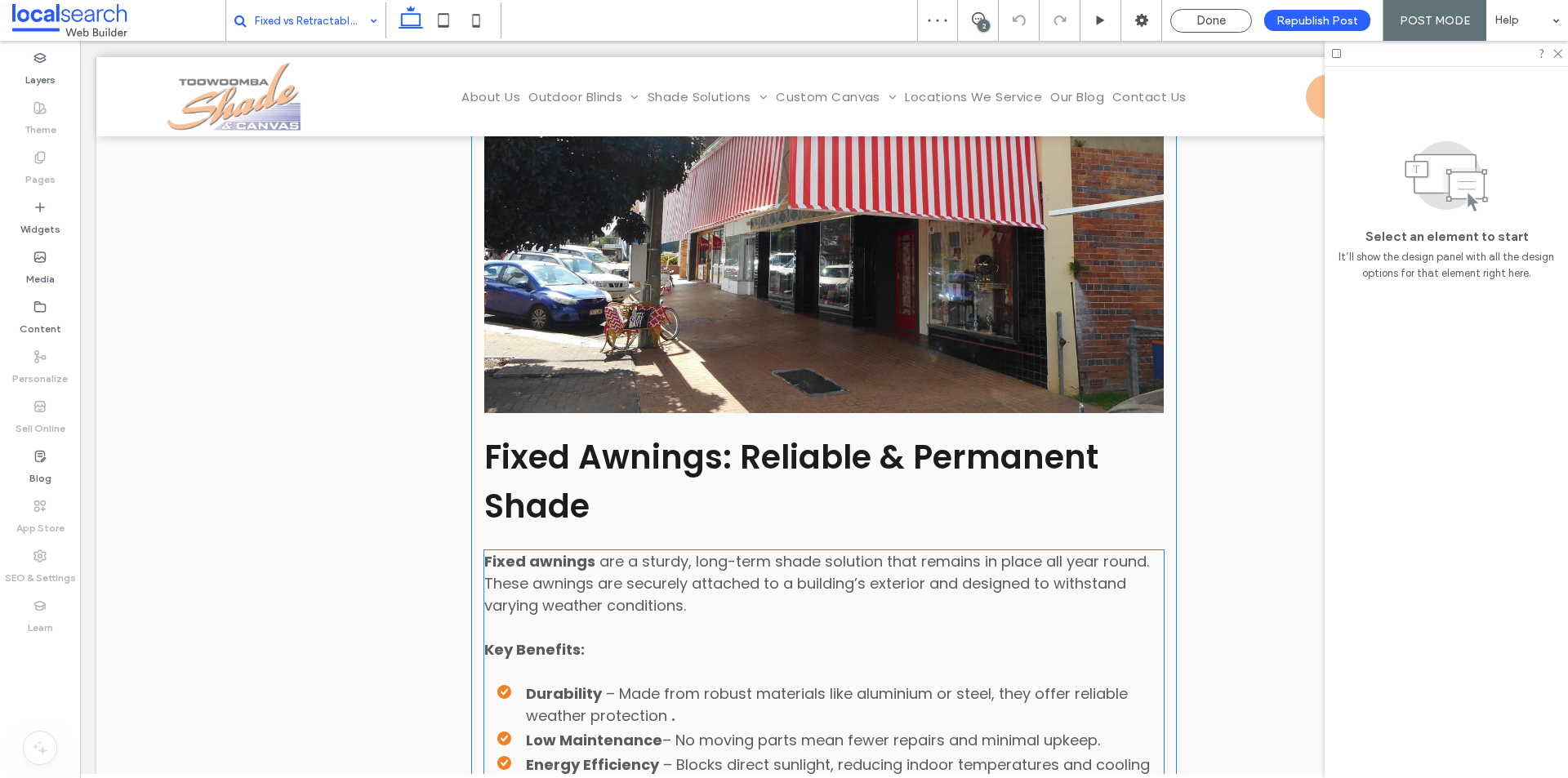
scroll to position [816, 0]
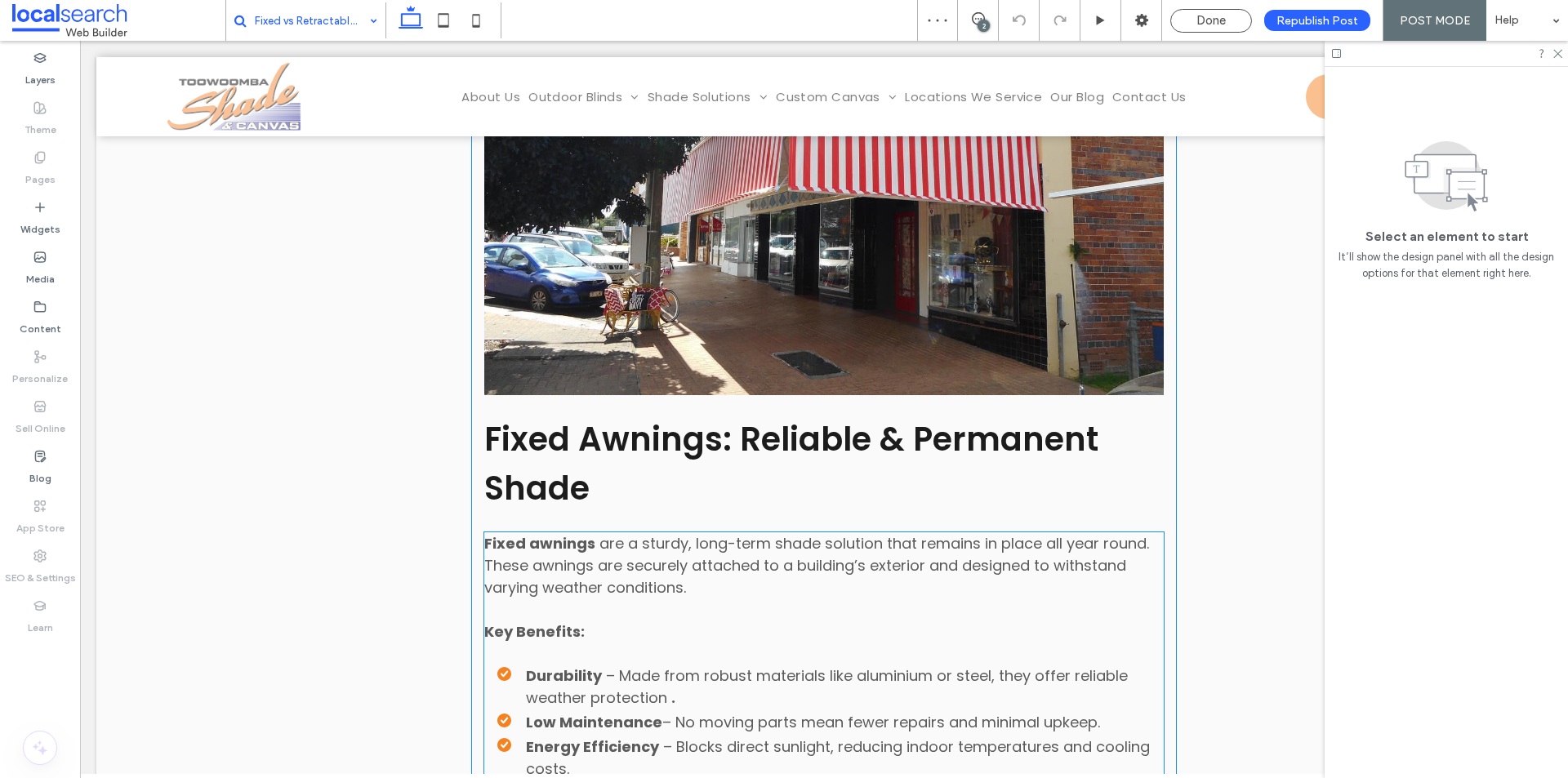
click at [561, 539] on strong "Fixed awnings" at bounding box center [540, 543] width 111 height 20
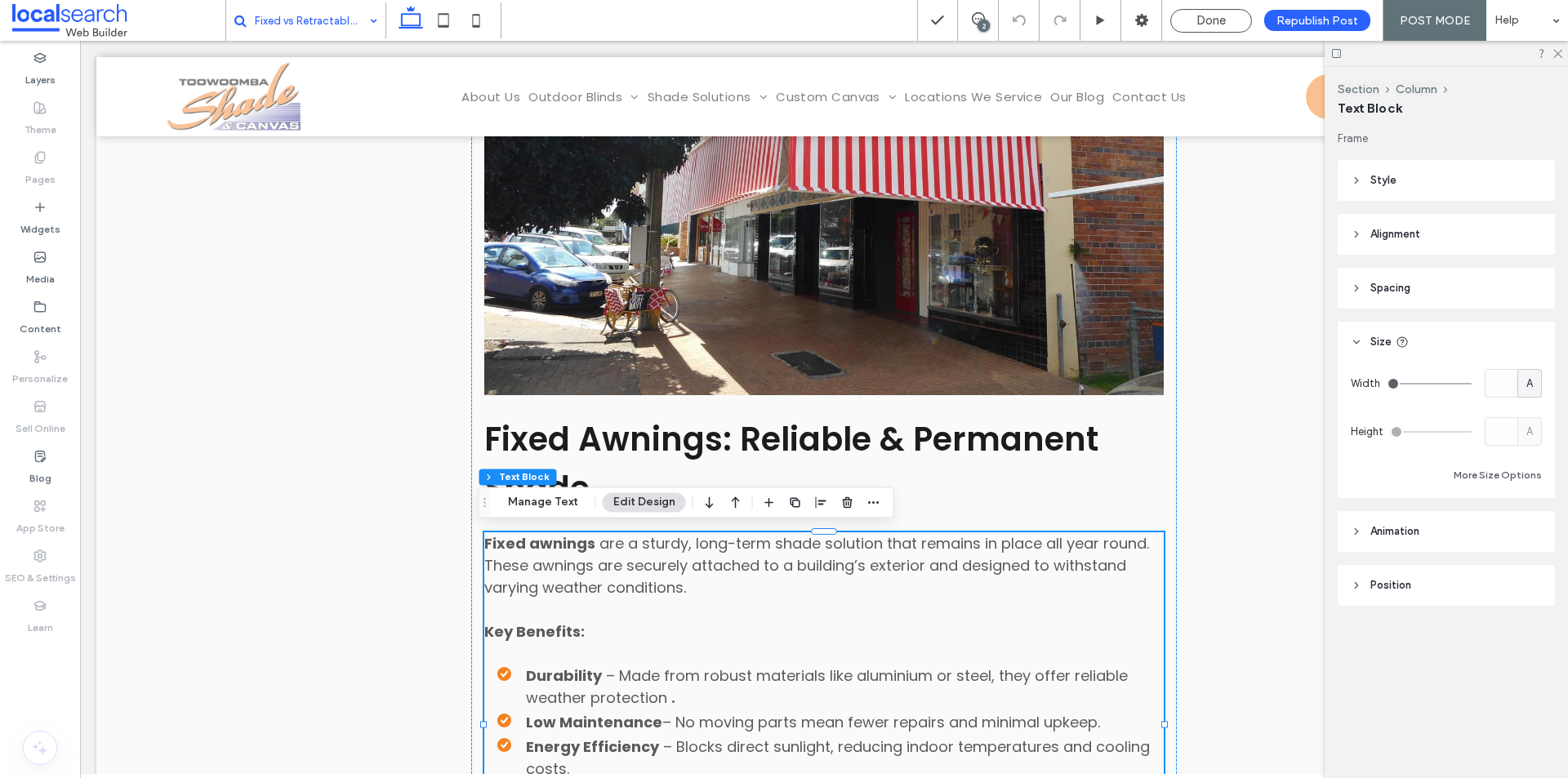
click at [561, 539] on strong "Fixed awnings" at bounding box center [540, 543] width 111 height 20
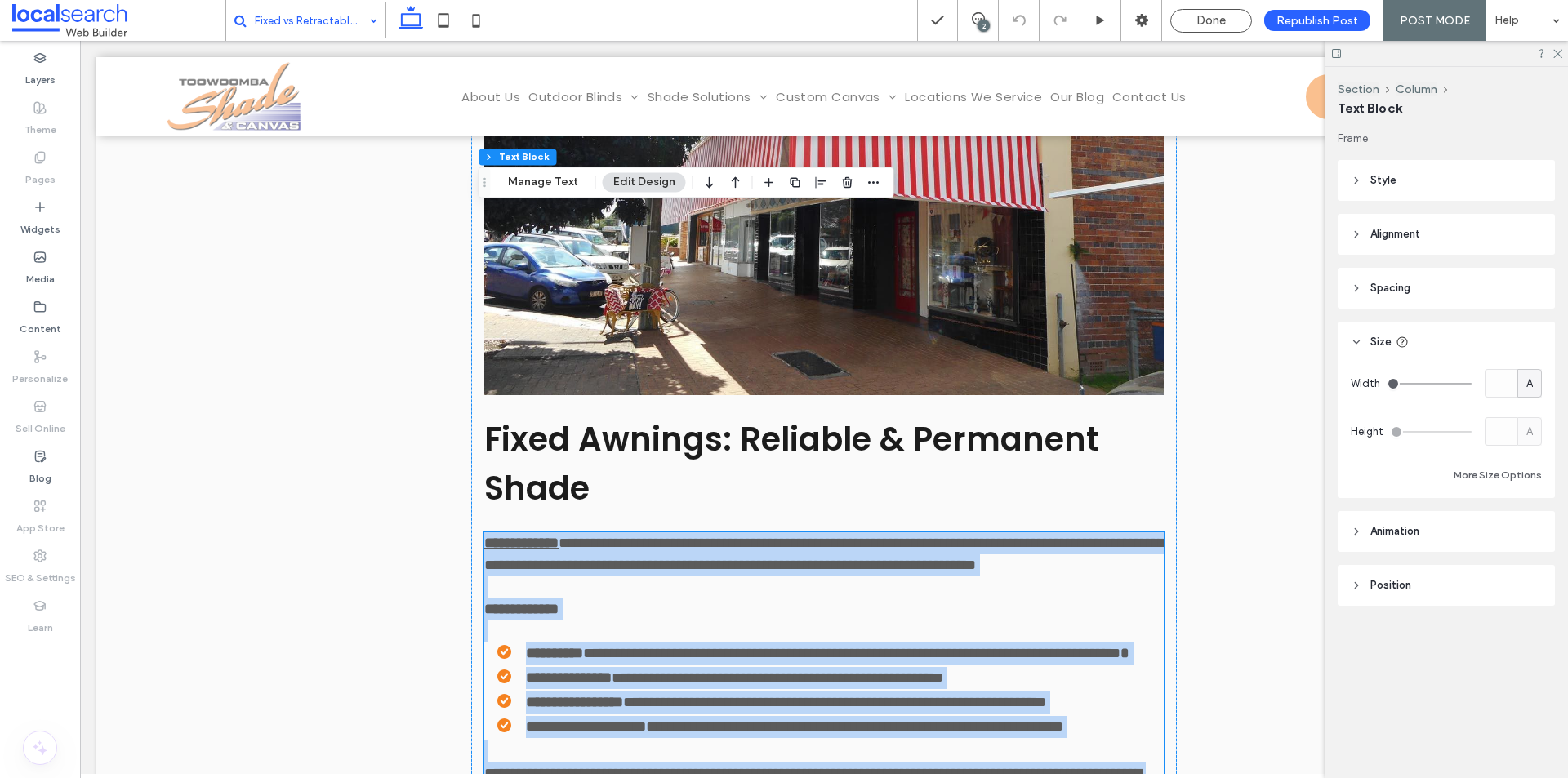
scroll to position [1137, 0]
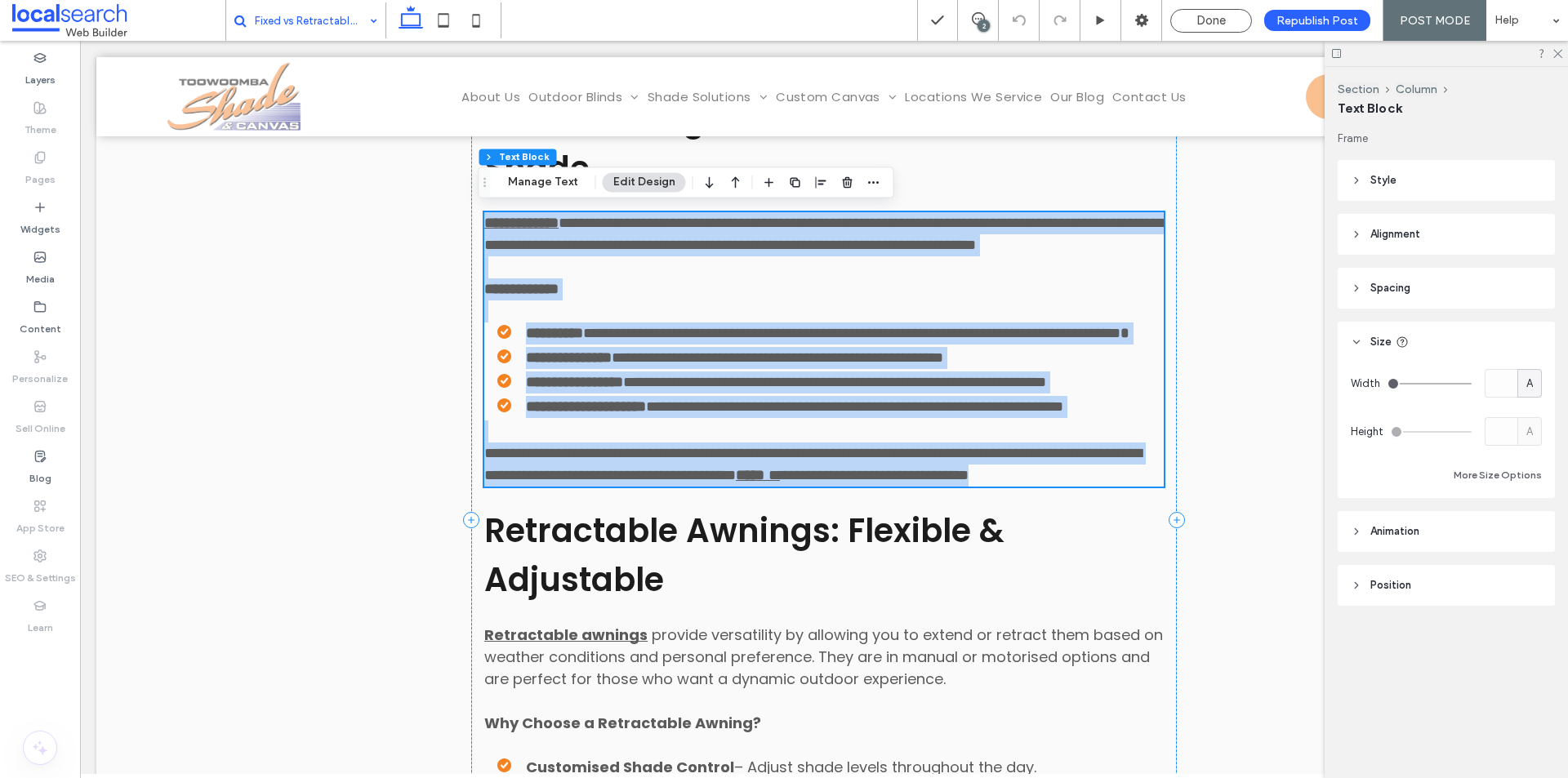
type input "*******"
type input "**"
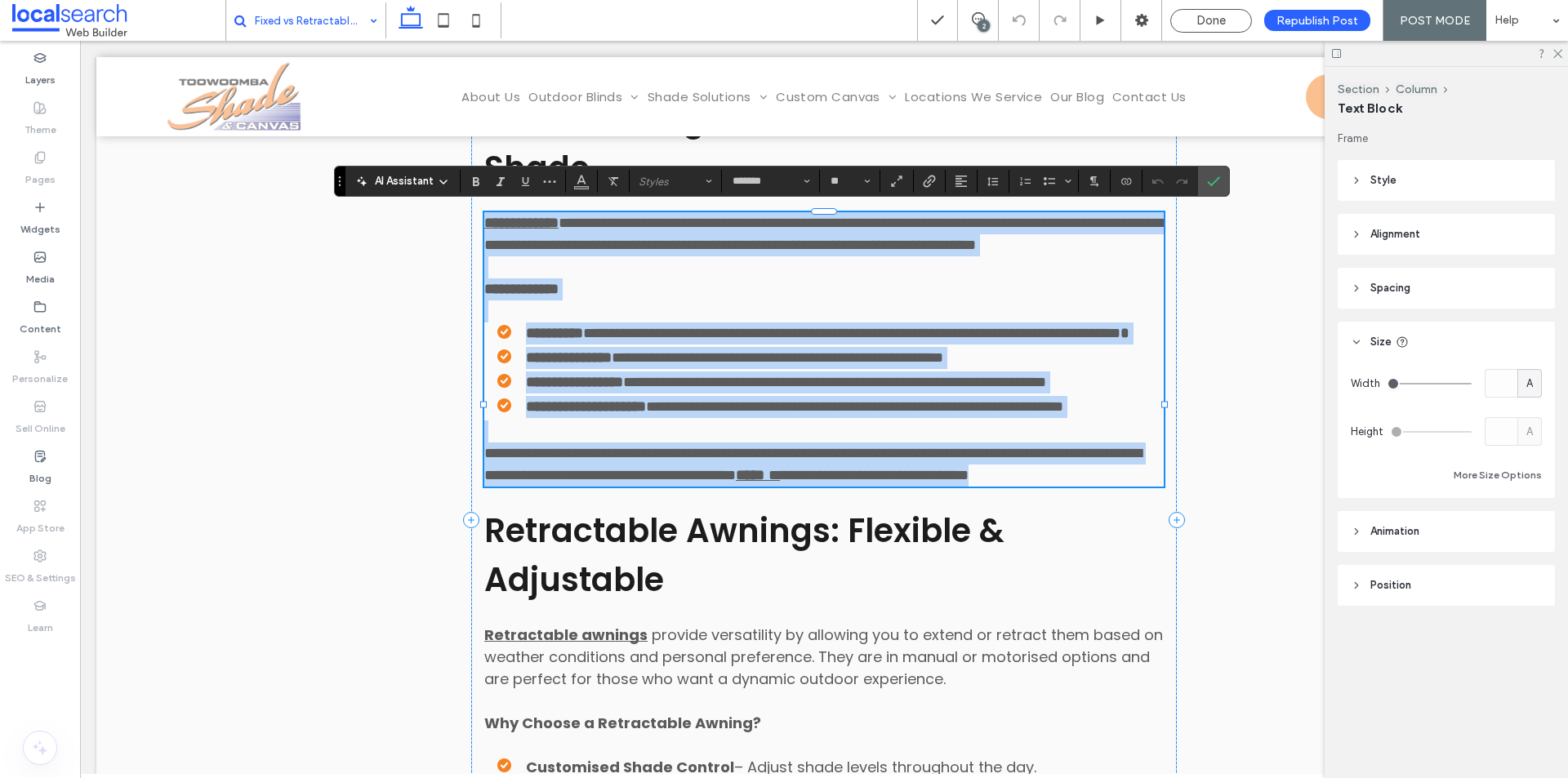
click at [561, 482] on span "**********" at bounding box center [813, 464] width 657 height 36
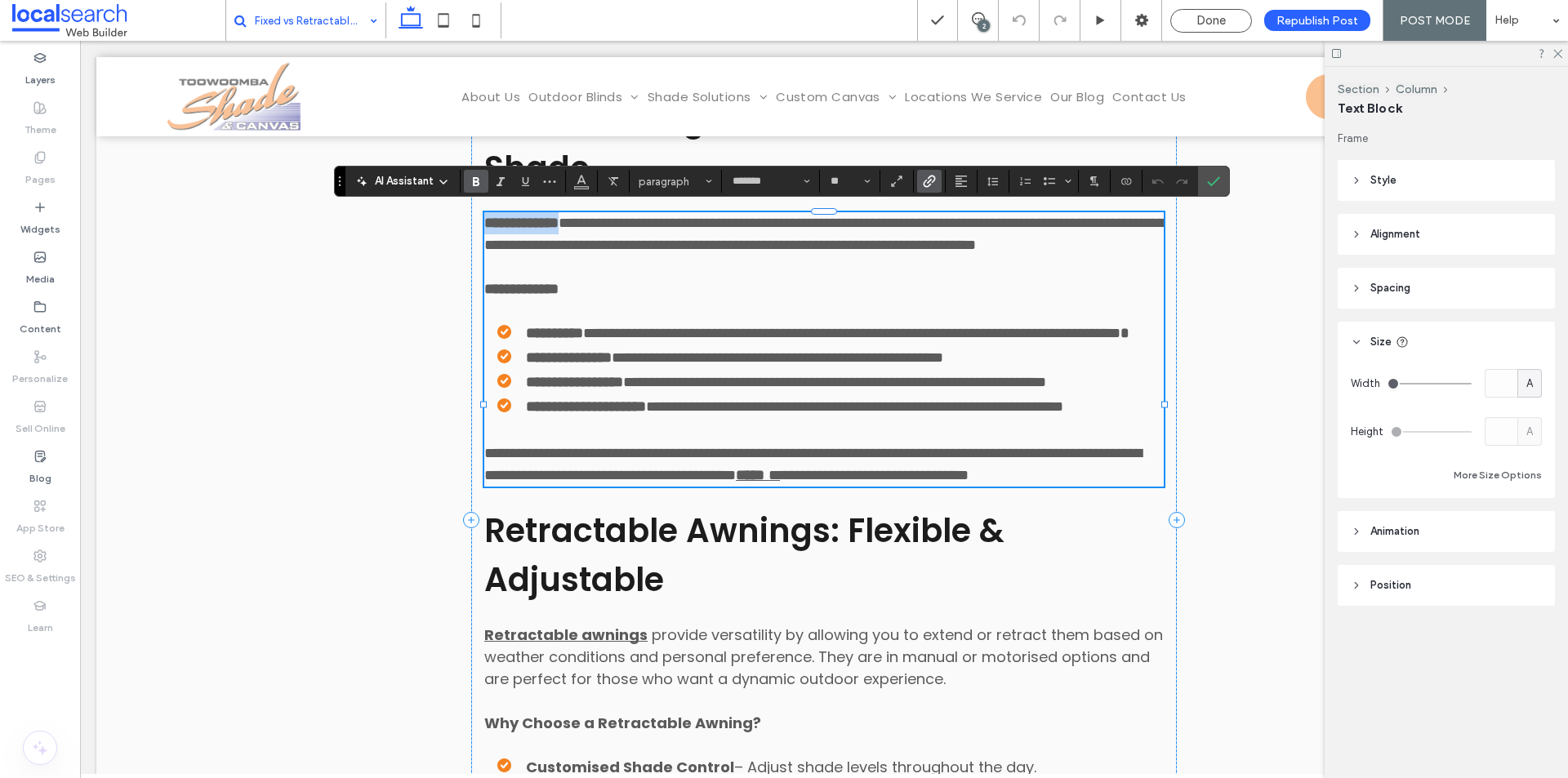
drag, startPoint x: 583, startPoint y: 212, endPoint x: 481, endPoint y: 223, distance: 102.6
click at [484, 223] on strong "**********" at bounding box center [521, 223] width 74 height 15
click at [926, 191] on span "Link" at bounding box center [926, 182] width 7 height 23
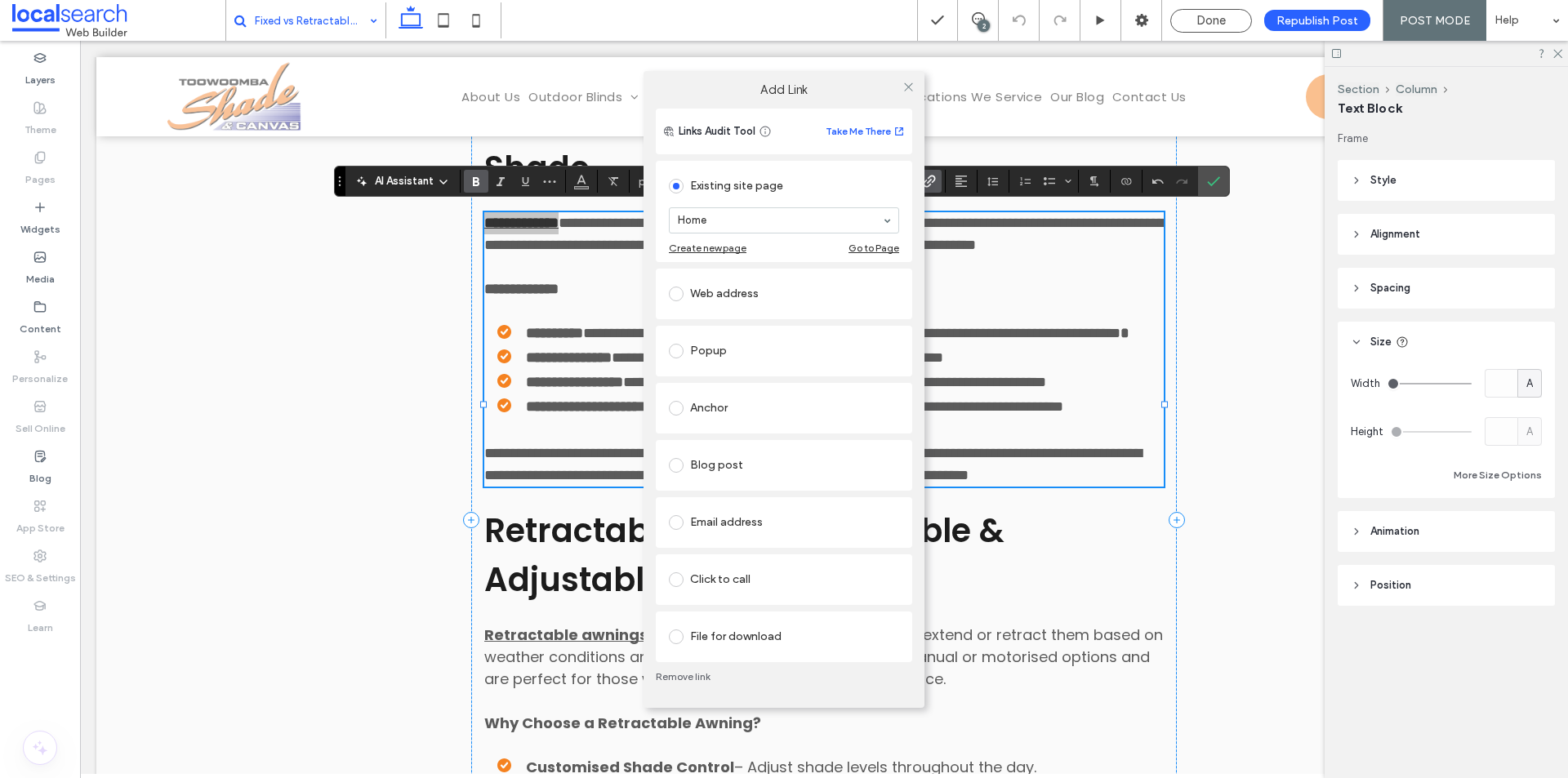
click at [743, 431] on div "Anchor" at bounding box center [784, 408] width 256 height 51
click at [743, 414] on div "Anchor" at bounding box center [784, 408] width 231 height 26
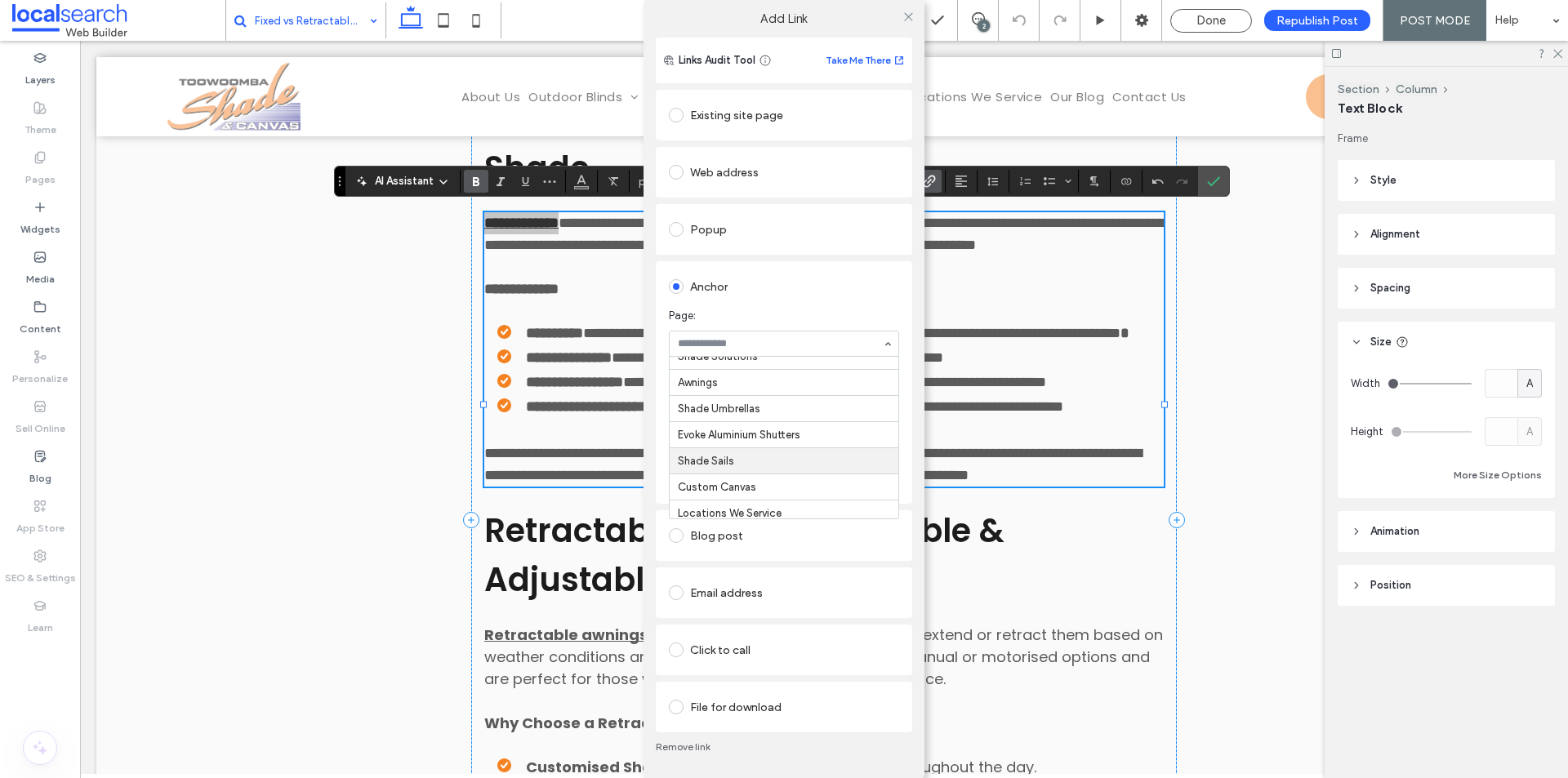
scroll to position [271, 0]
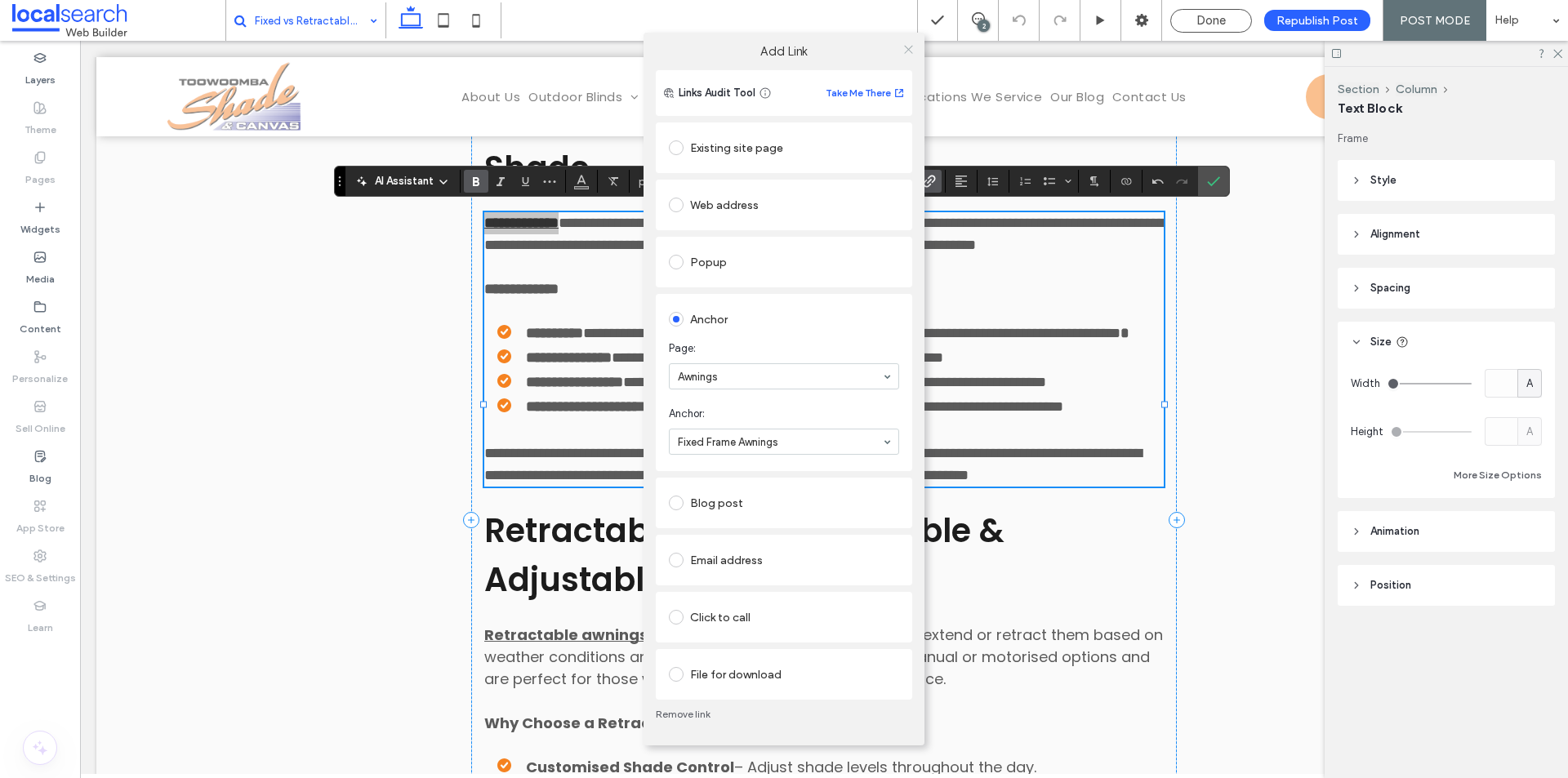
click at [902, 48] on icon at bounding box center [908, 50] width 12 height 12
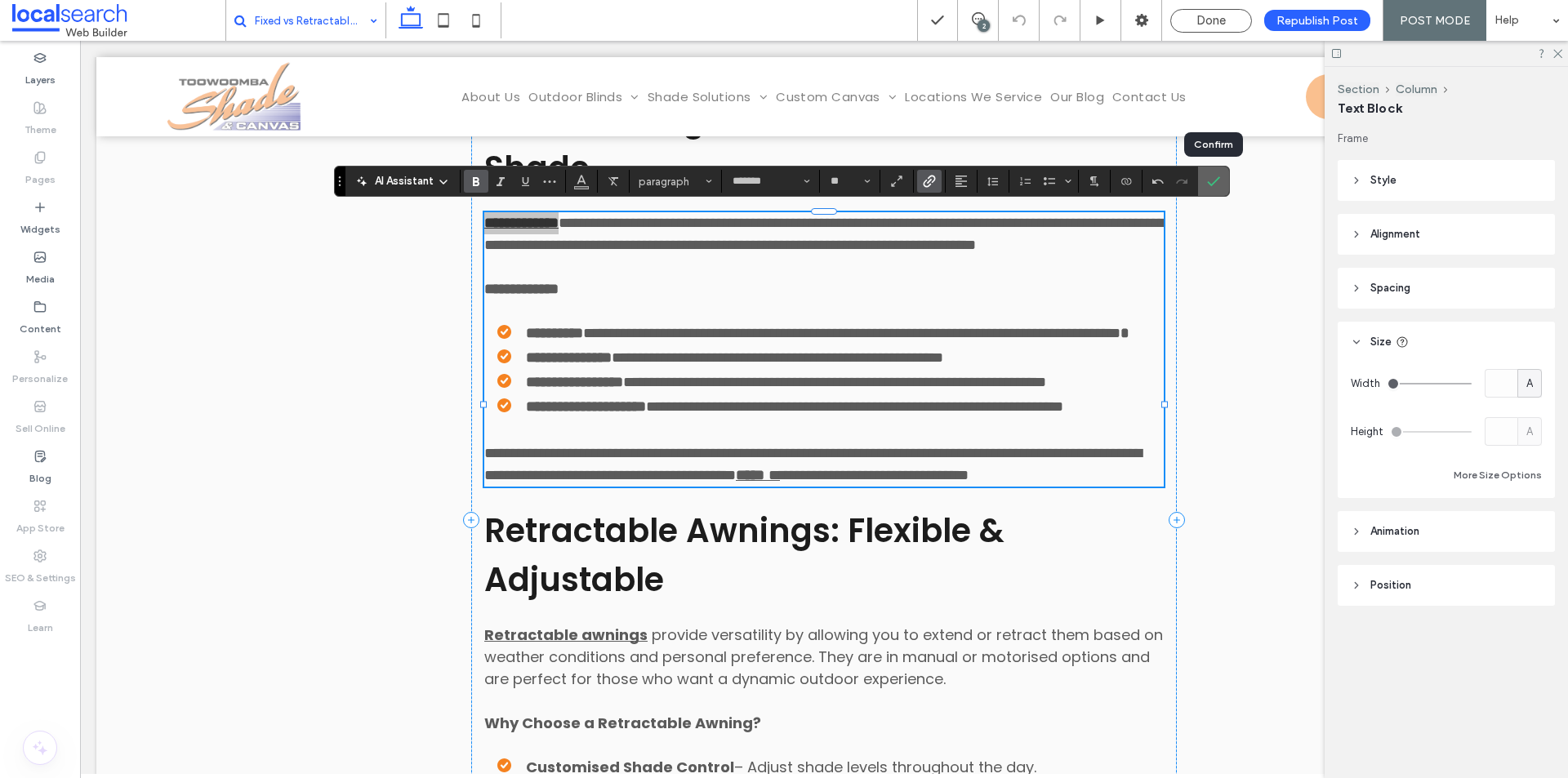
click at [1207, 195] on span "Confirm" at bounding box center [1211, 181] width 7 height 29
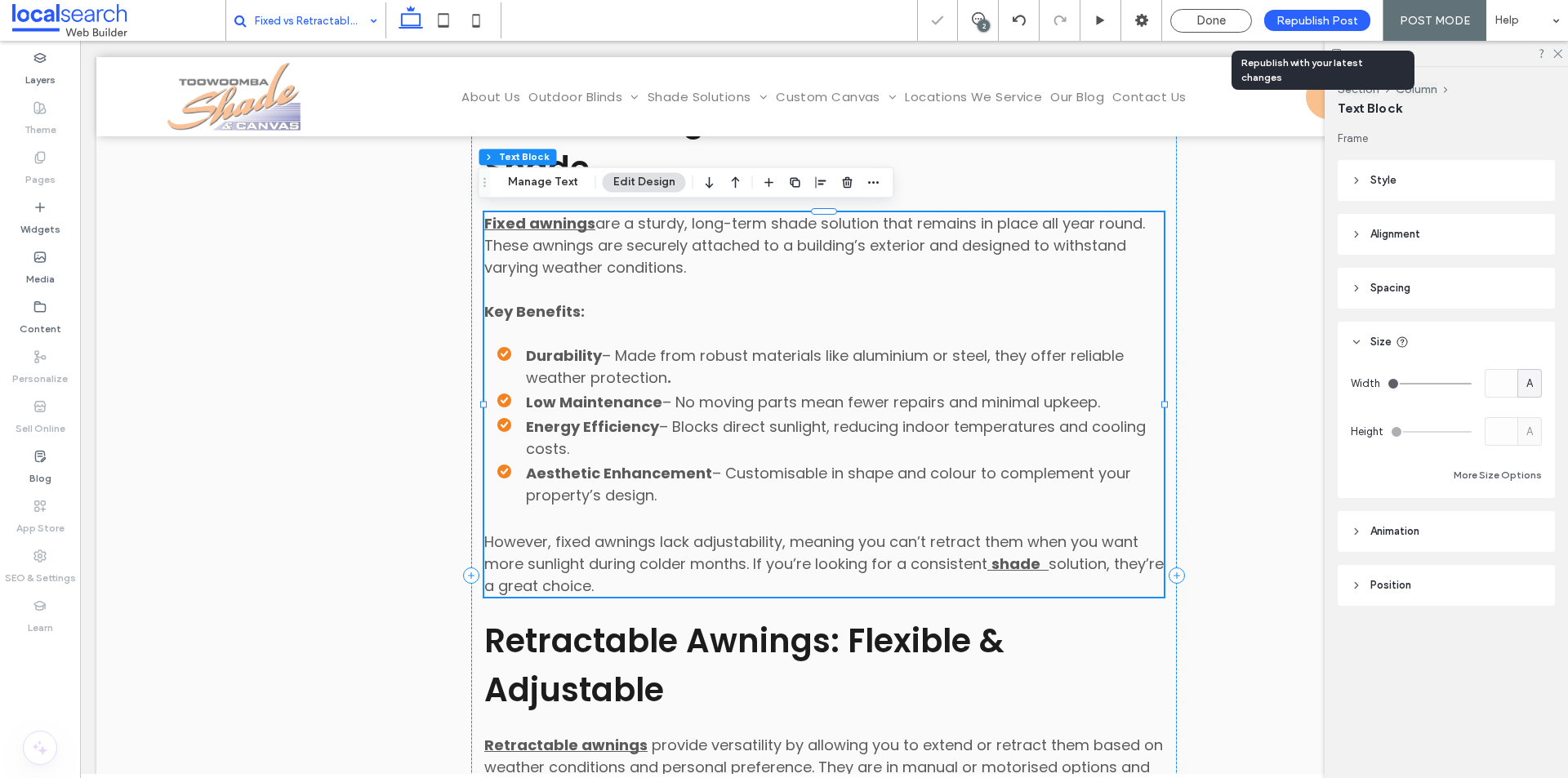
click at [1305, 10] on div "Republish Post" at bounding box center [1317, 20] width 106 height 21
click at [1243, 22] on div "Done" at bounding box center [1211, 20] width 80 height 15
